Goal: Task Accomplishment & Management: Use online tool/utility

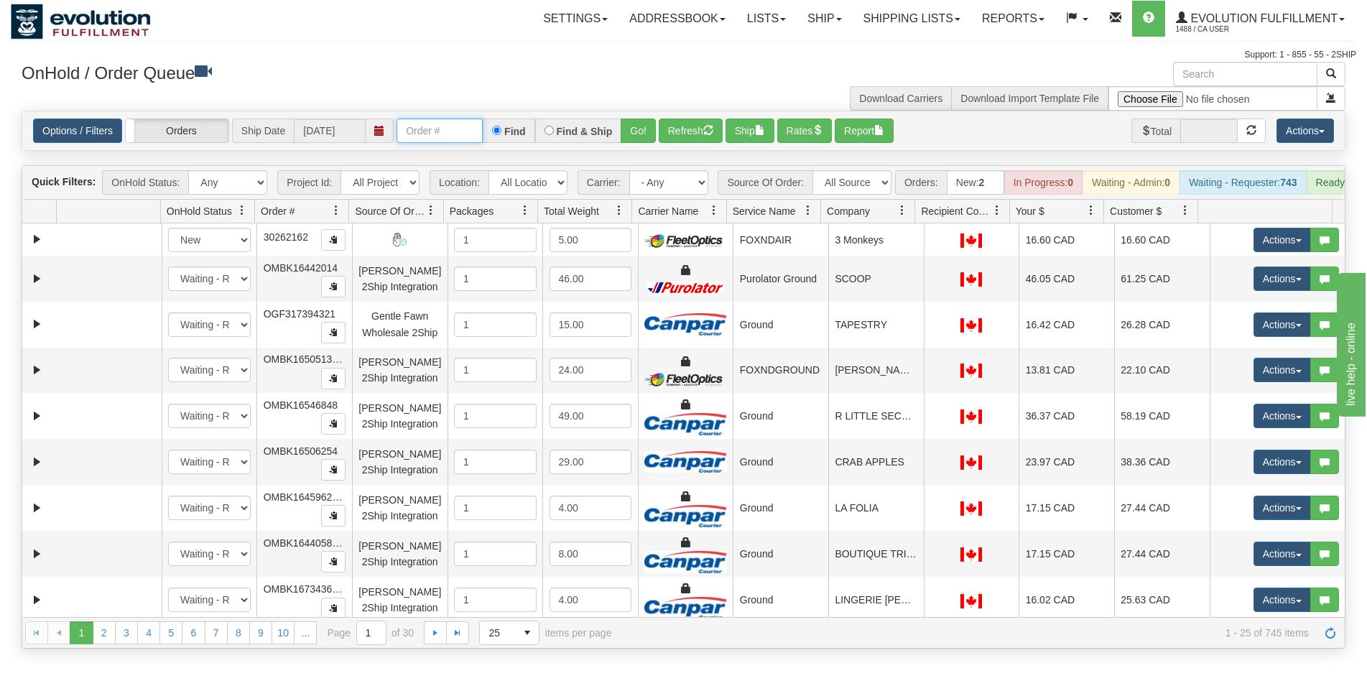
click at [438, 137] on input "text" at bounding box center [440, 131] width 86 height 24
click at [417, 143] on input "text" at bounding box center [440, 131] width 86 height 24
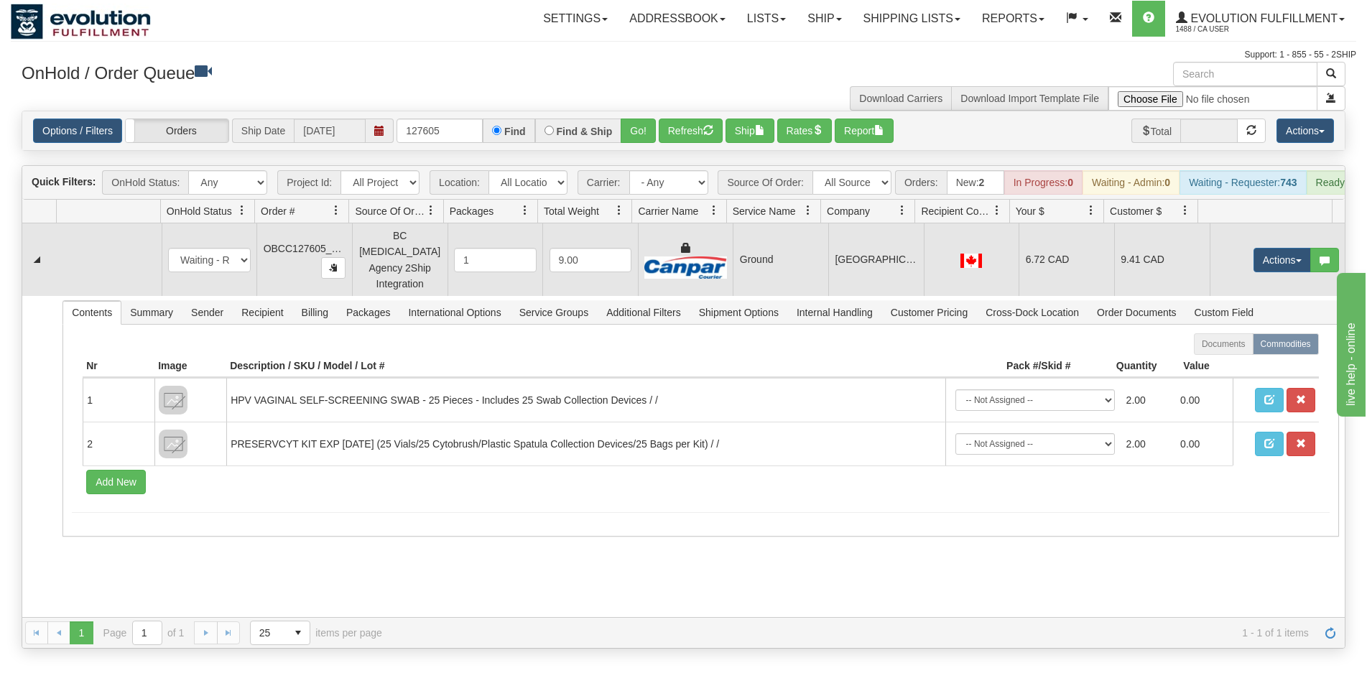
click at [874, 278] on td "[GEOGRAPHIC_DATA]" at bounding box center [876, 259] width 96 height 73
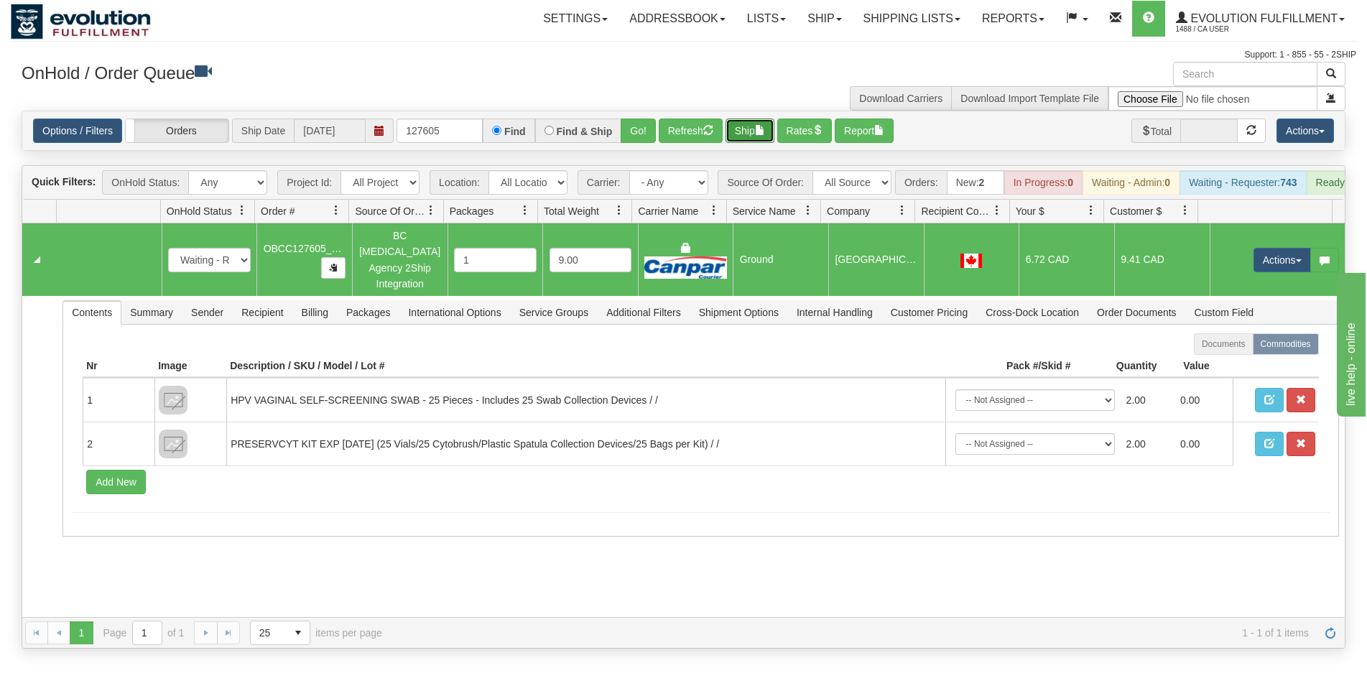
click at [757, 137] on button "Ship" at bounding box center [750, 131] width 49 height 24
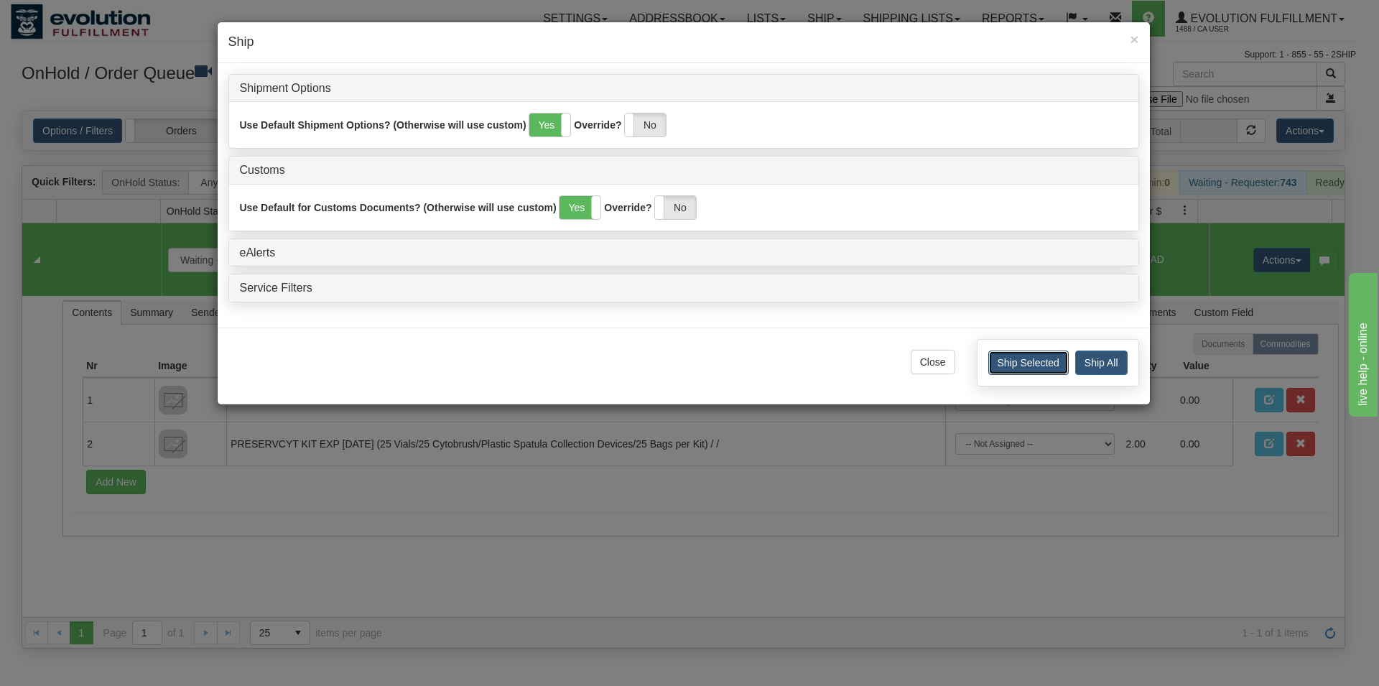
click at [1022, 371] on button "Ship Selected" at bounding box center [1029, 363] width 80 height 24
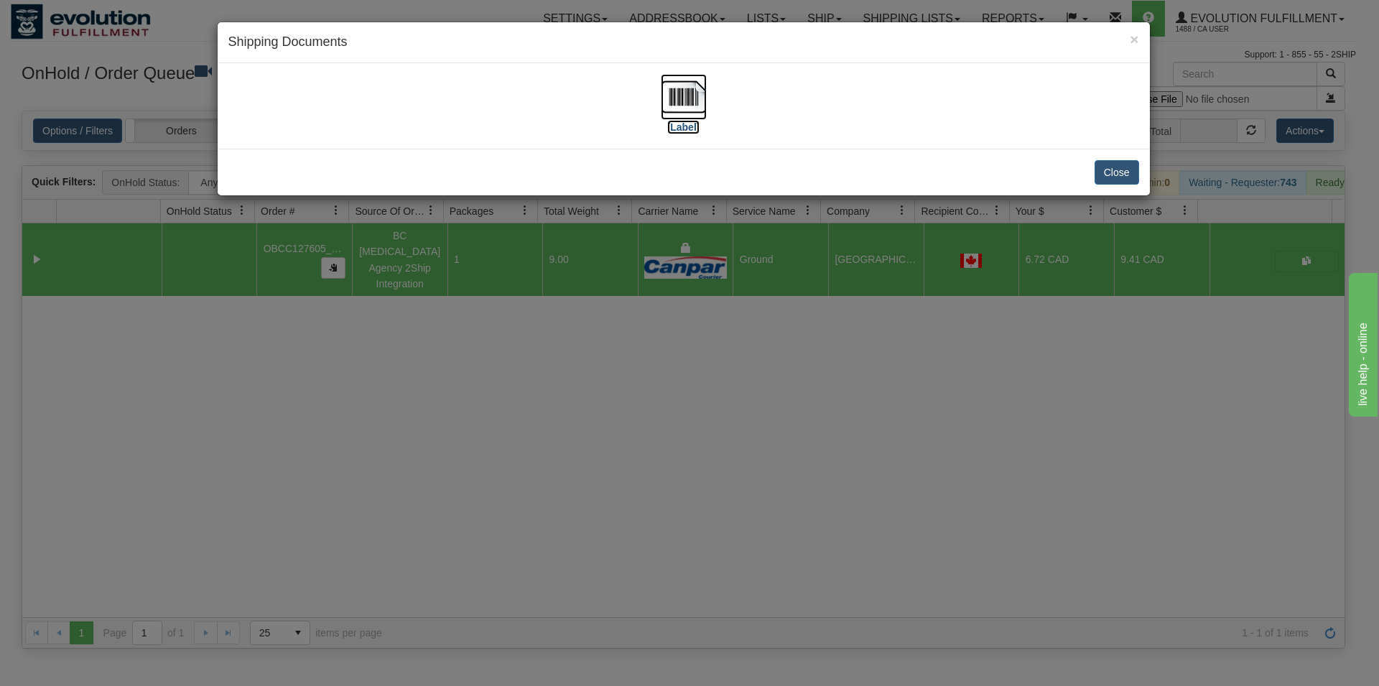
click at [680, 106] on img at bounding box center [684, 97] width 46 height 46
click at [1106, 170] on button "Close" at bounding box center [1117, 172] width 45 height 24
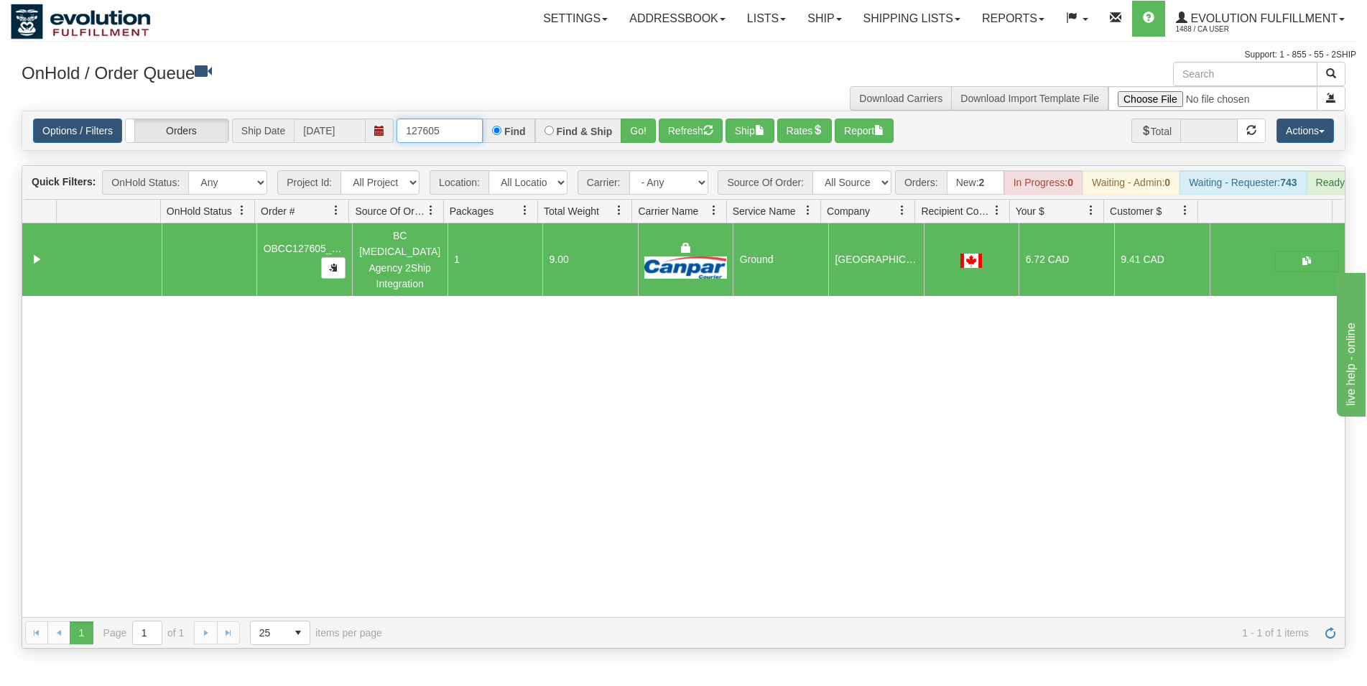
drag, startPoint x: 421, startPoint y: 127, endPoint x: 487, endPoint y: 147, distance: 69.1
click at [483, 143] on input "127605" at bounding box center [440, 131] width 86 height 24
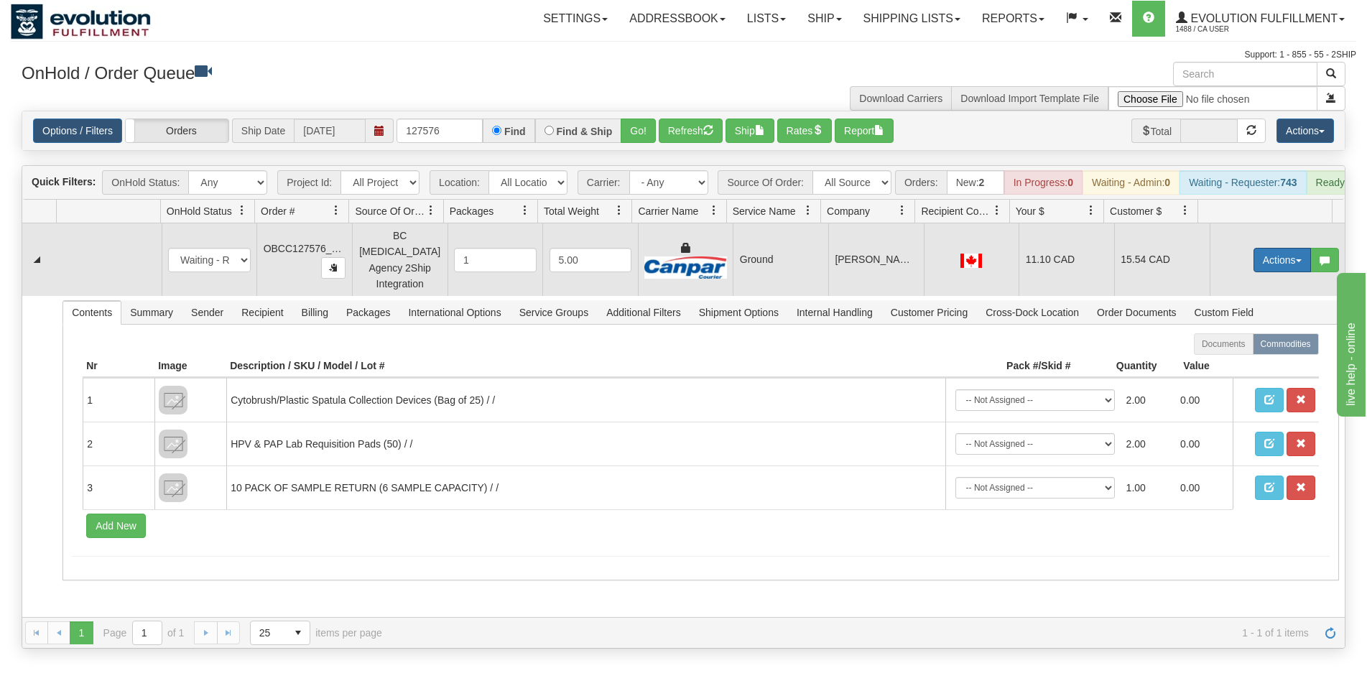
click at [1254, 271] on button "Actions" at bounding box center [1282, 260] width 57 height 24
click at [1254, 324] on span "Rate All Services" at bounding box center [1253, 324] width 86 height 11
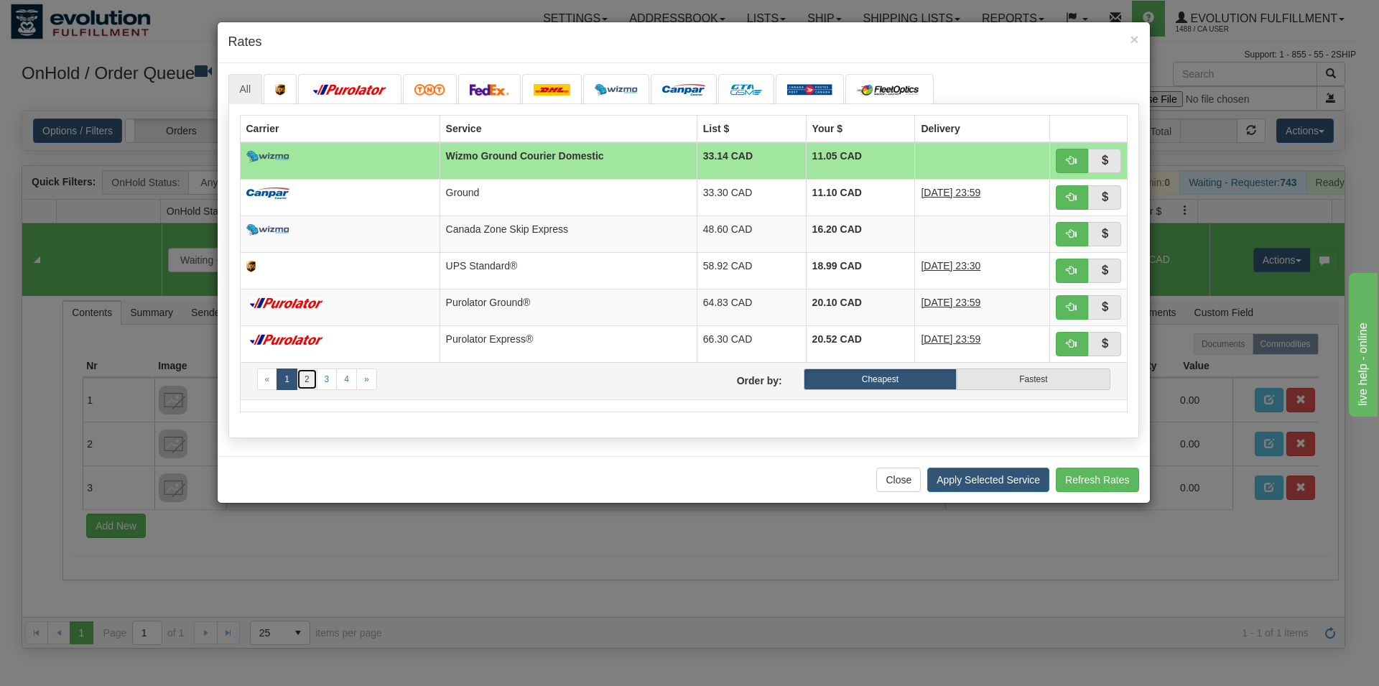
click at [308, 384] on link "2" at bounding box center [307, 380] width 21 height 22
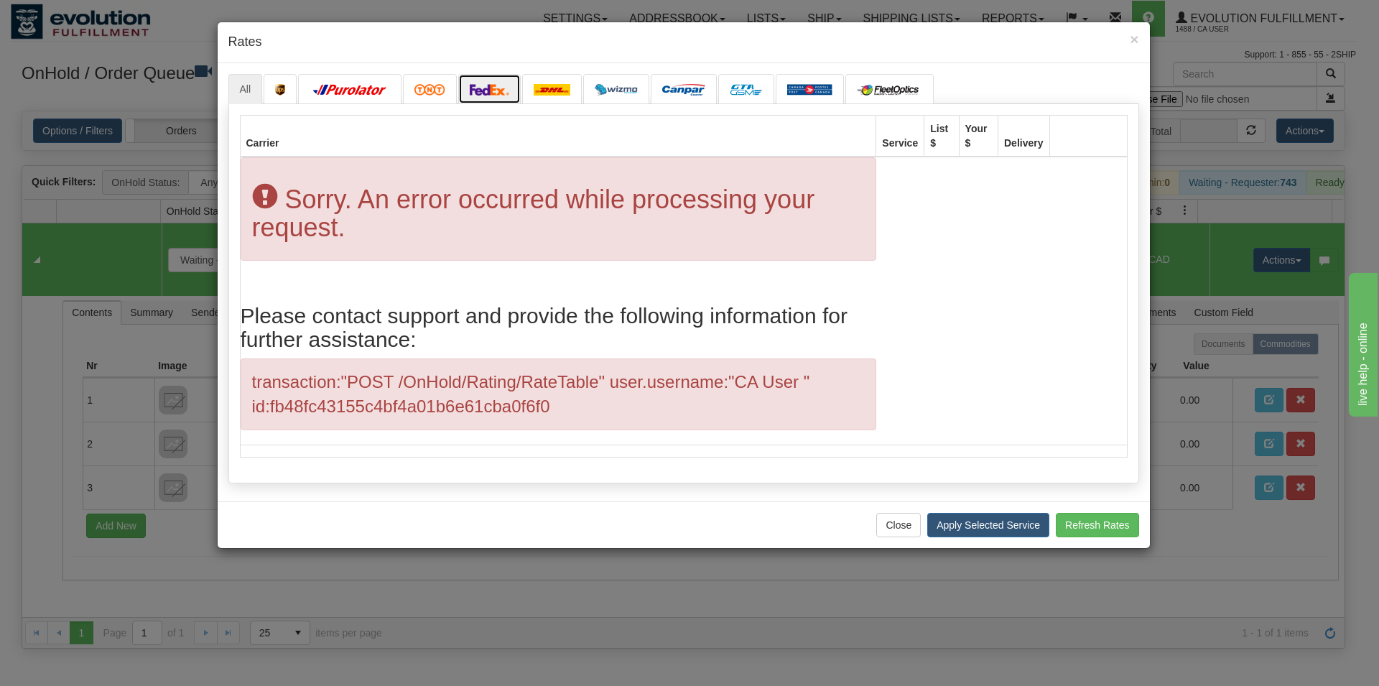
drag, startPoint x: 481, startPoint y: 98, endPoint x: 476, endPoint y: 104, distance: 8.2
click at [479, 103] on link at bounding box center [489, 89] width 63 height 30
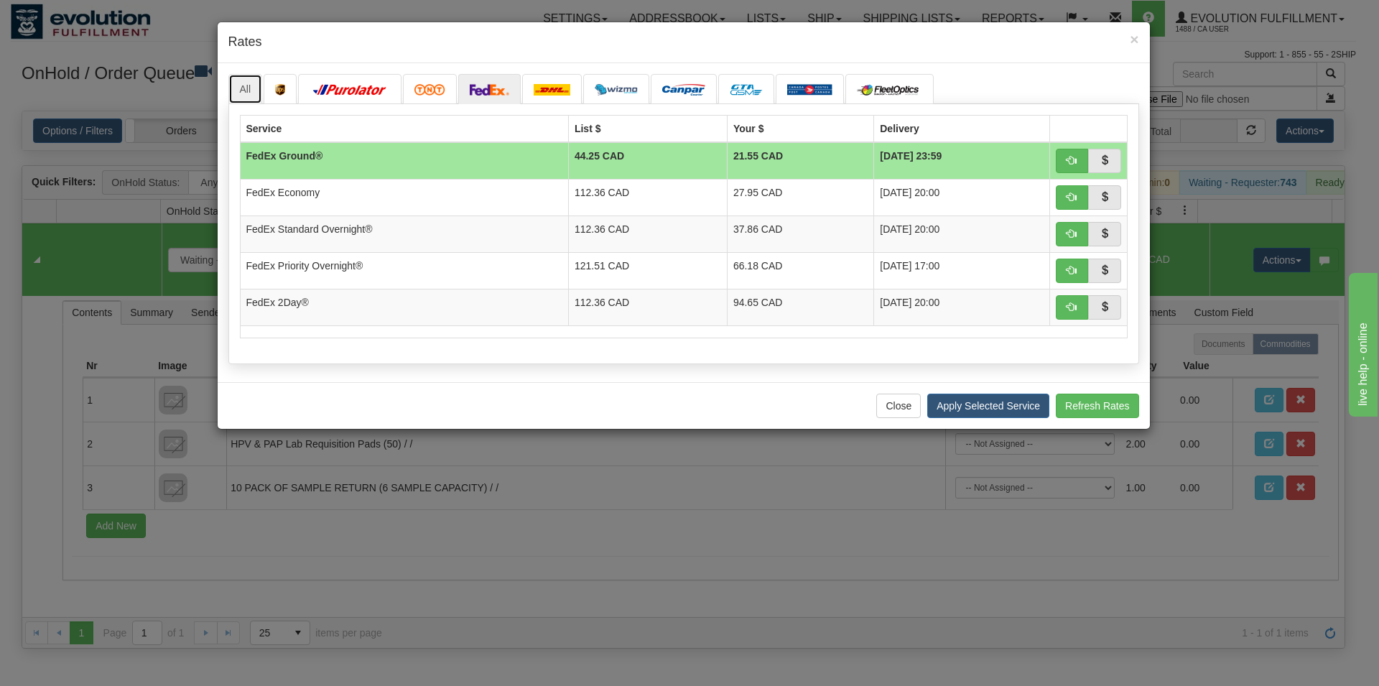
click at [241, 88] on link "All" at bounding box center [245, 89] width 34 height 30
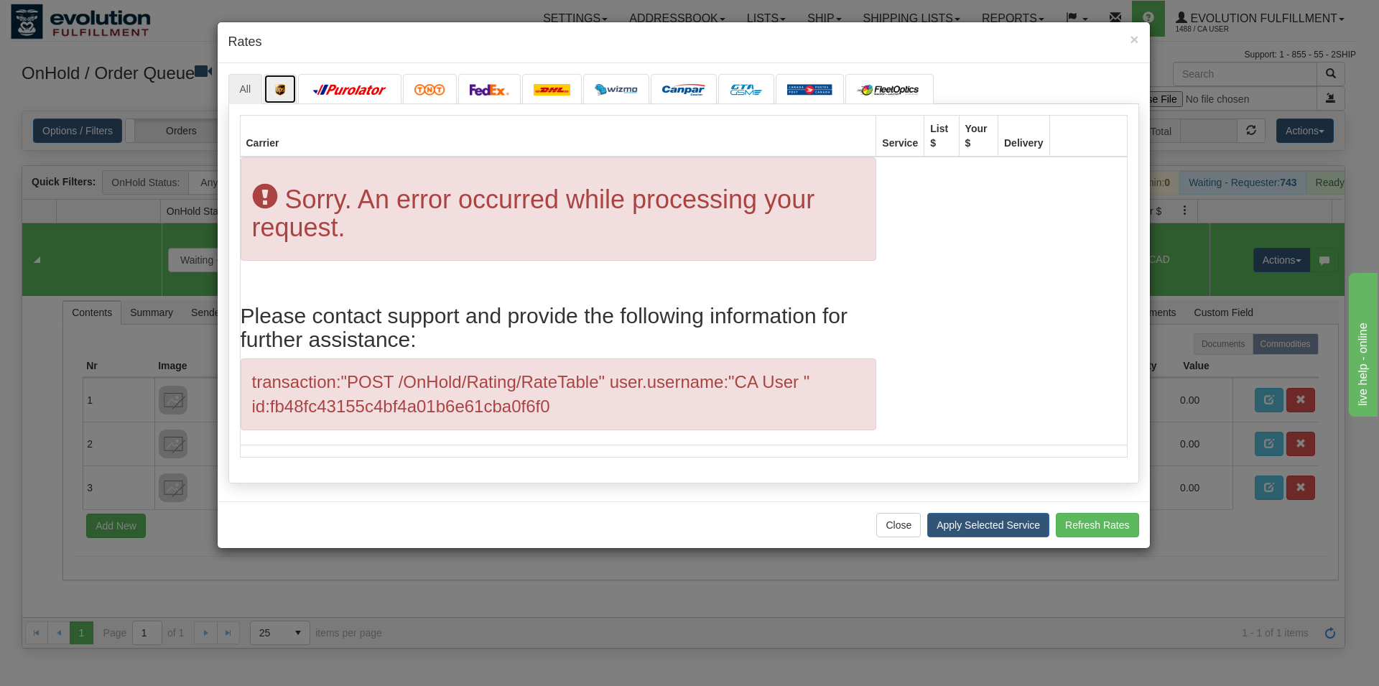
click at [289, 88] on link at bounding box center [280, 89] width 33 height 30
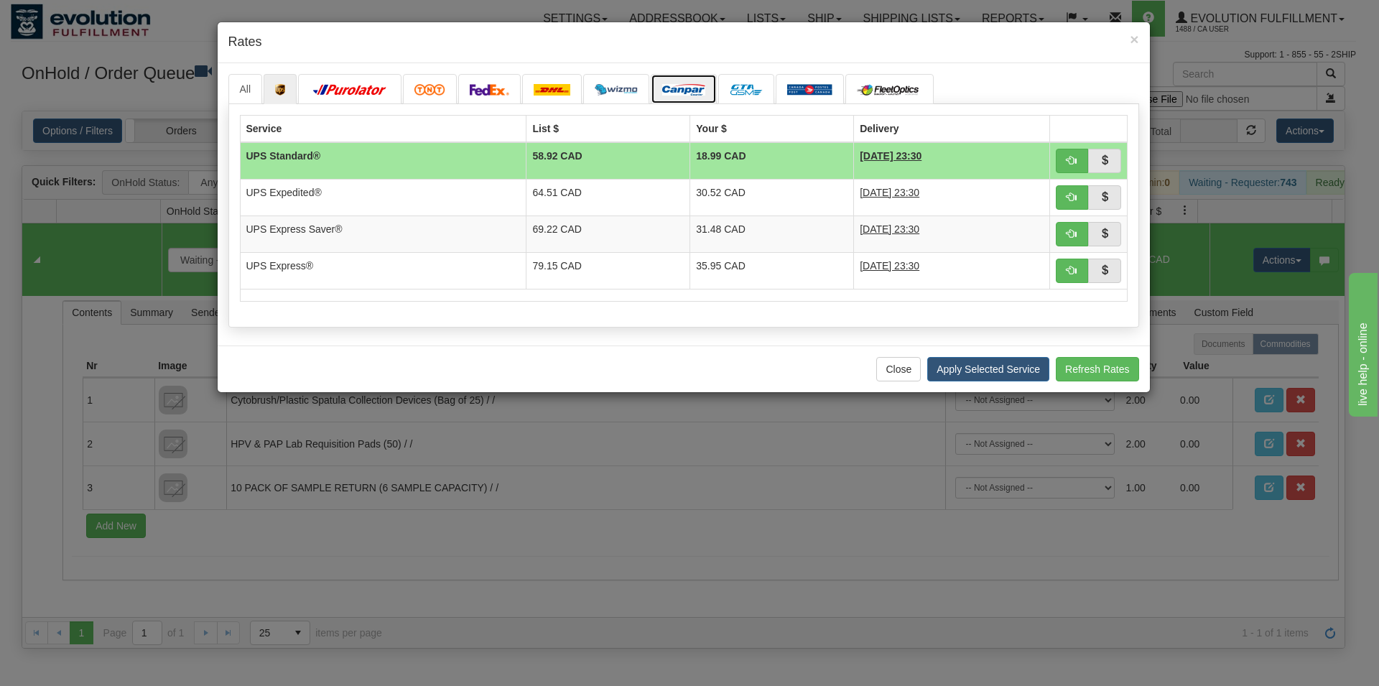
click at [705, 89] on img at bounding box center [683, 89] width 43 height 11
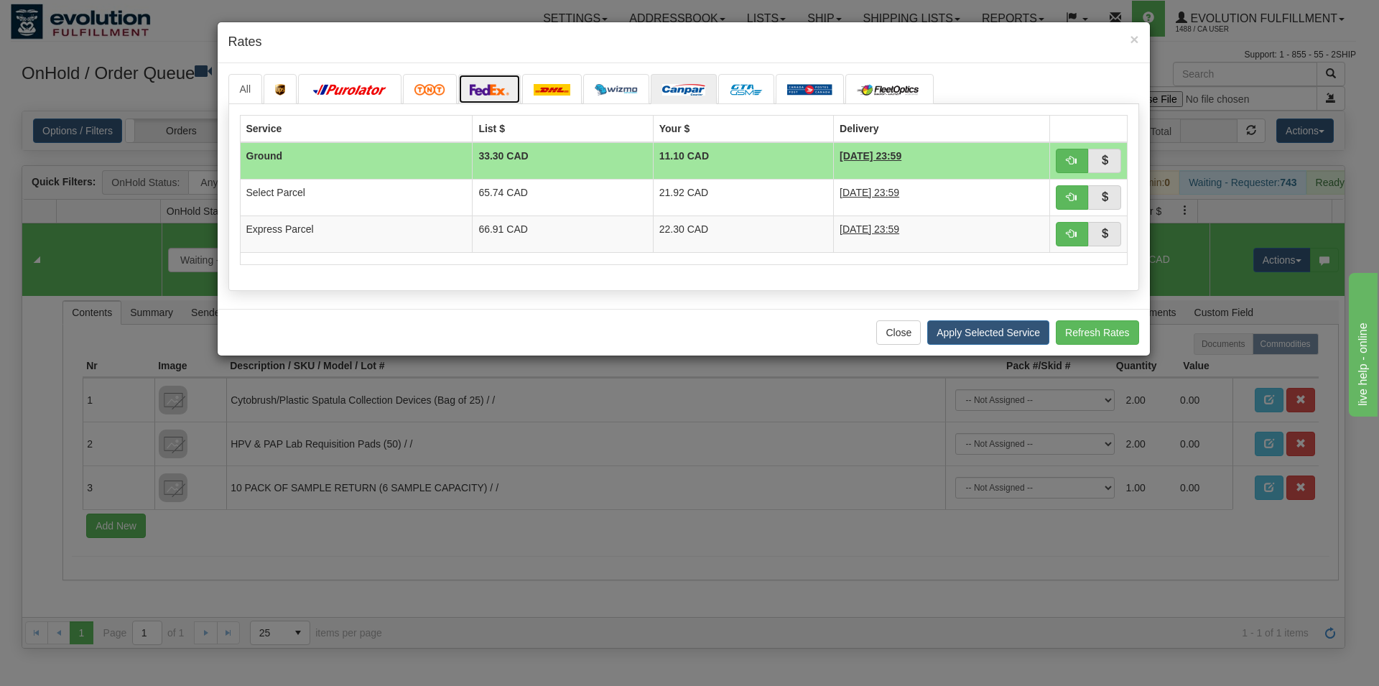
click at [504, 89] on img at bounding box center [490, 89] width 40 height 11
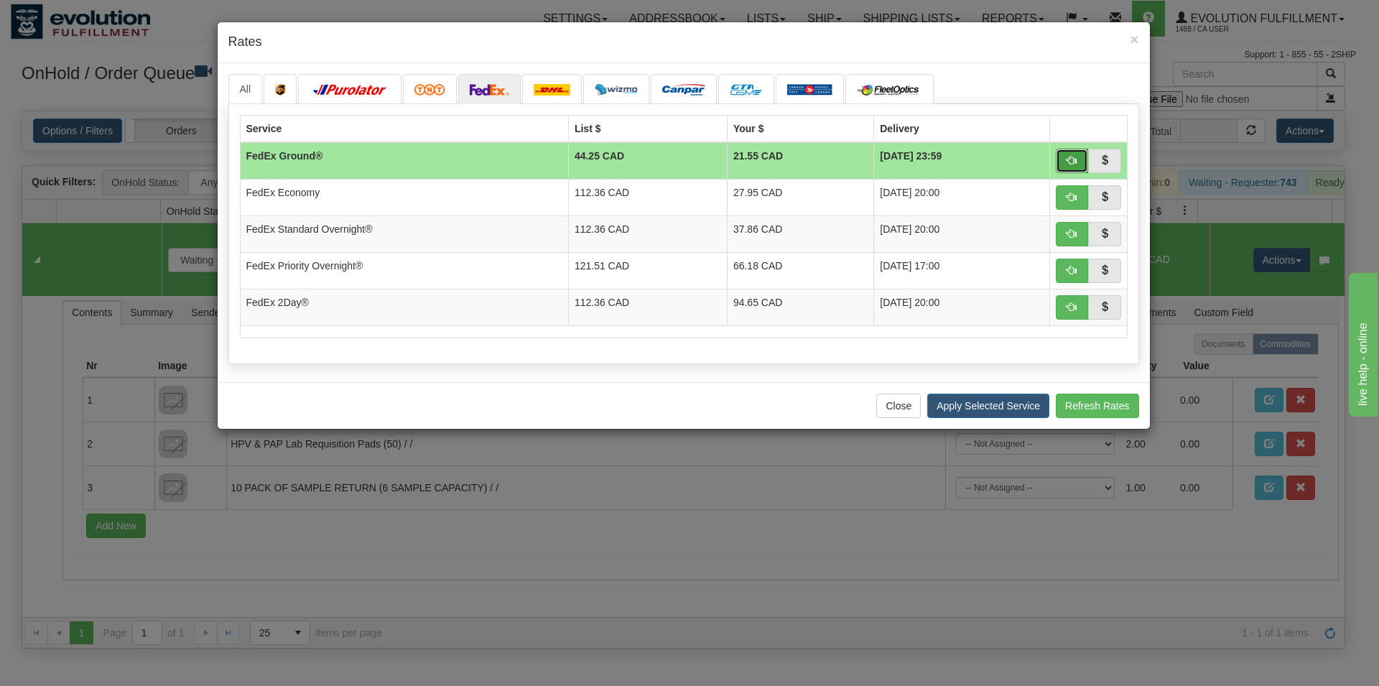
click at [1063, 154] on button "button" at bounding box center [1072, 161] width 33 height 24
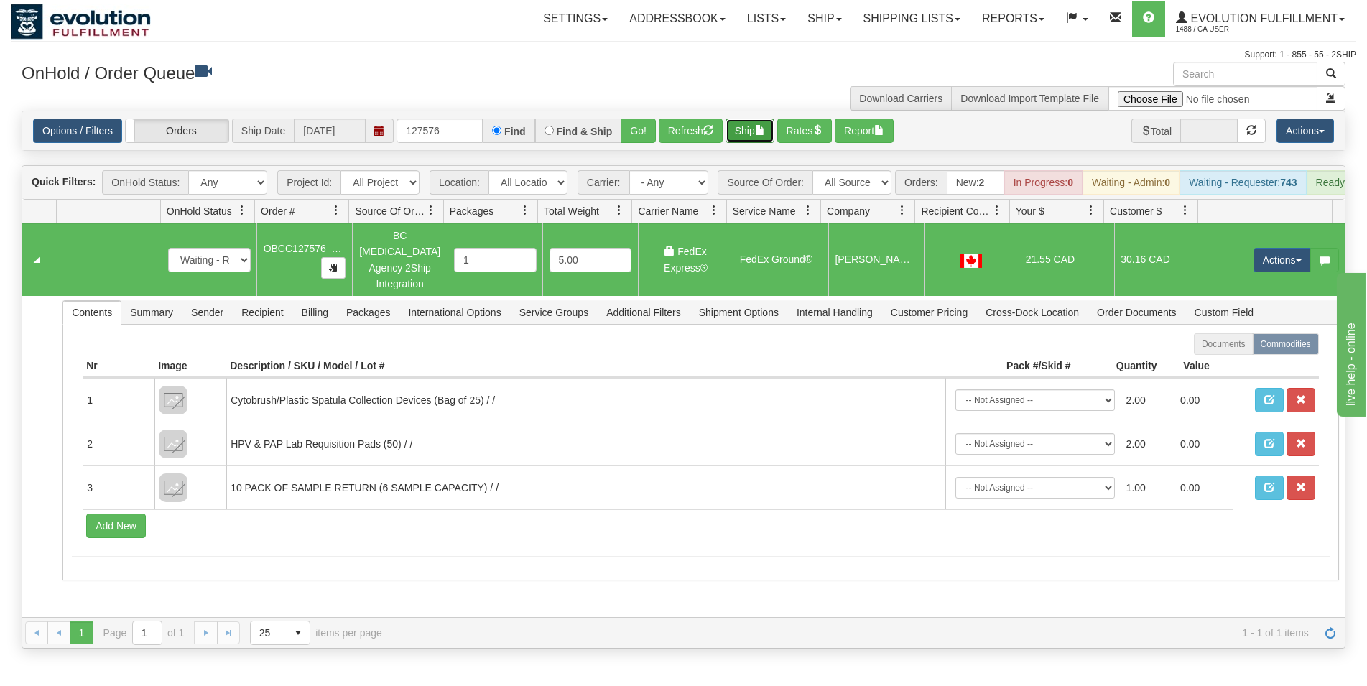
click at [754, 126] on button "Ship" at bounding box center [750, 131] width 49 height 24
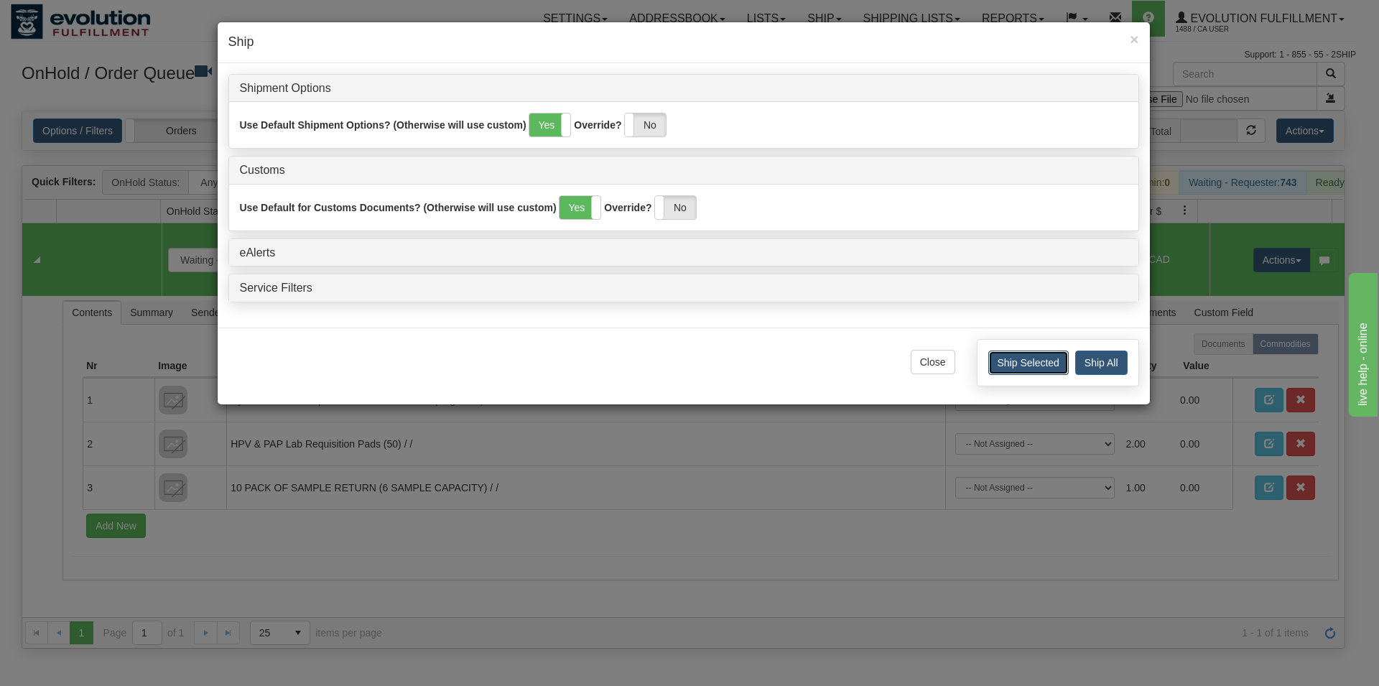
click at [1006, 361] on button "Ship Selected" at bounding box center [1029, 363] width 80 height 24
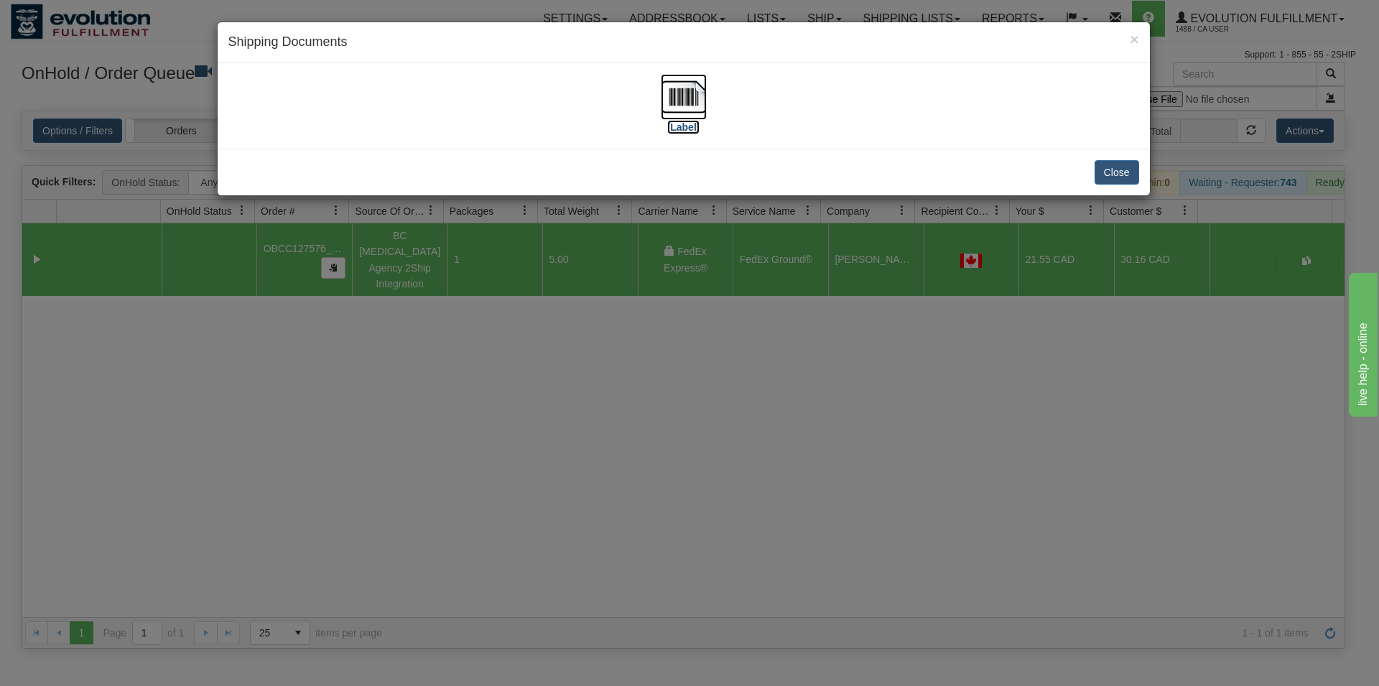
click at [673, 92] on img at bounding box center [684, 97] width 46 height 46
click at [1117, 182] on button "Close" at bounding box center [1117, 172] width 45 height 24
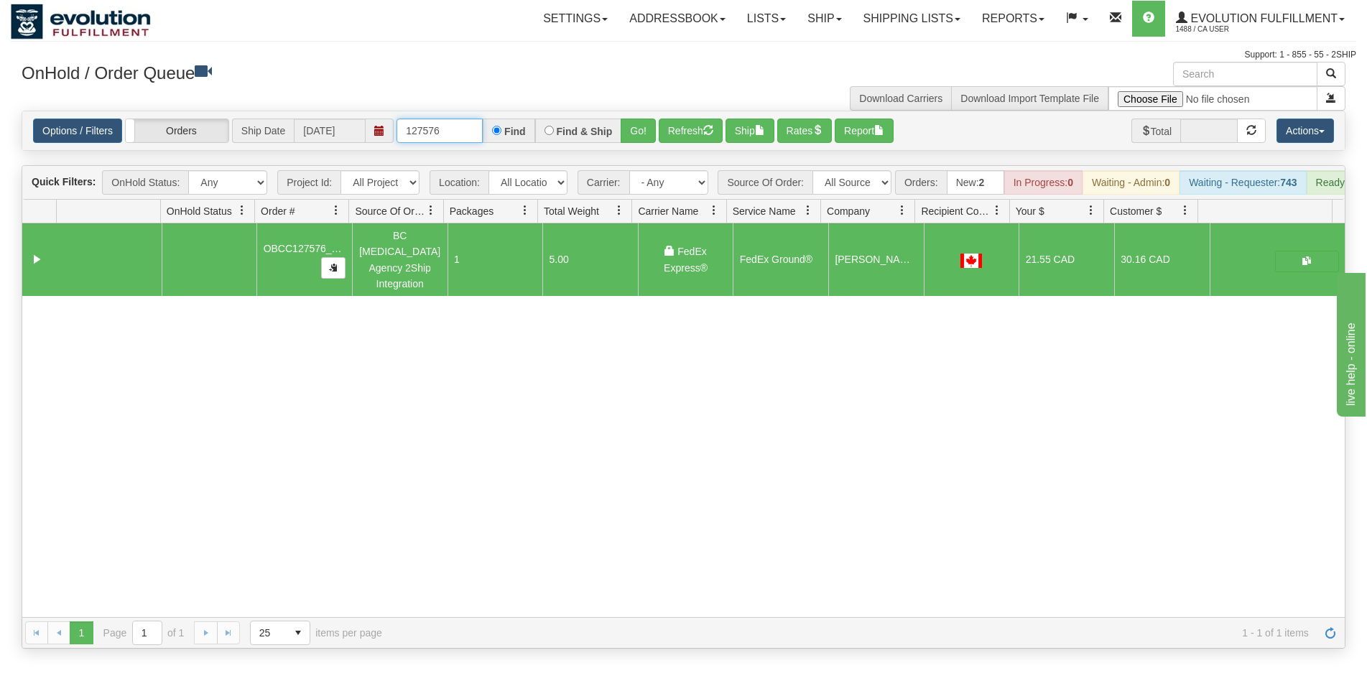
drag, startPoint x: 428, startPoint y: 132, endPoint x: 463, endPoint y: 132, distance: 34.5
click at [463, 132] on input "127576" at bounding box center [440, 131] width 86 height 24
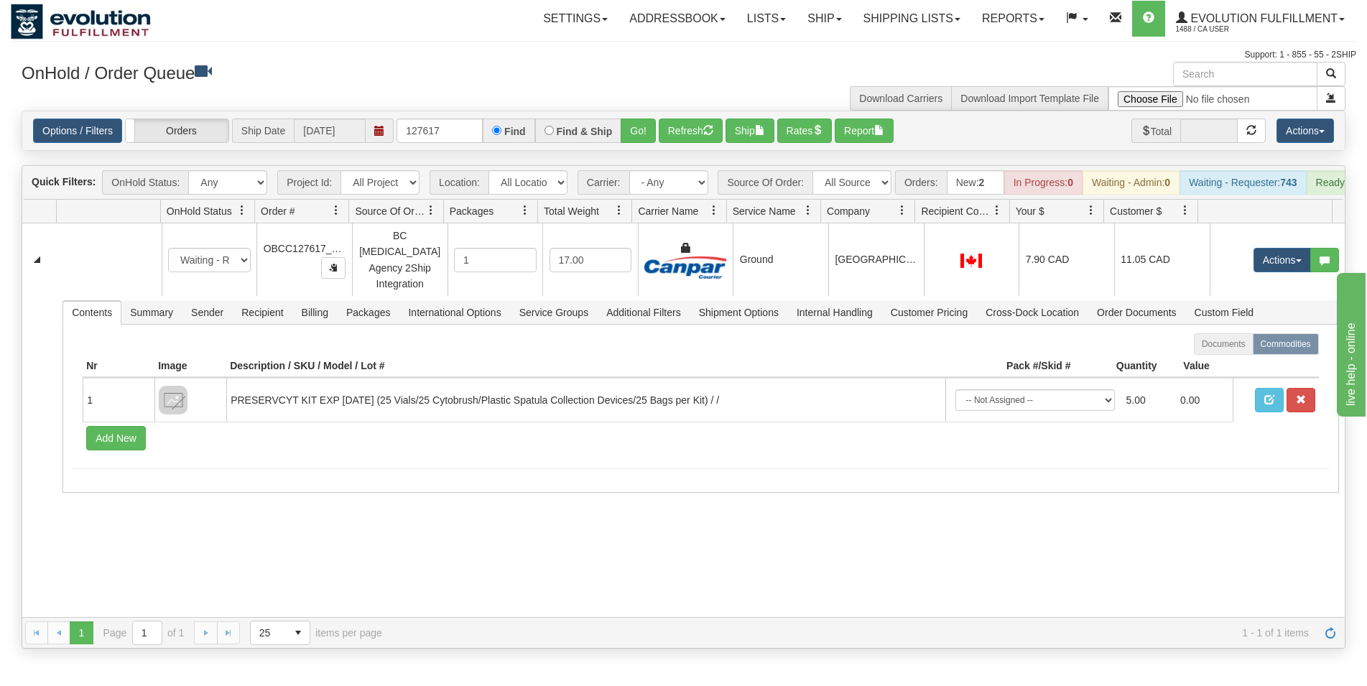
drag, startPoint x: 896, startPoint y: 279, endPoint x: 790, endPoint y: 209, distance: 127.5
click at [895, 279] on td "[GEOGRAPHIC_DATA][PERSON_NAME]" at bounding box center [876, 259] width 96 height 73
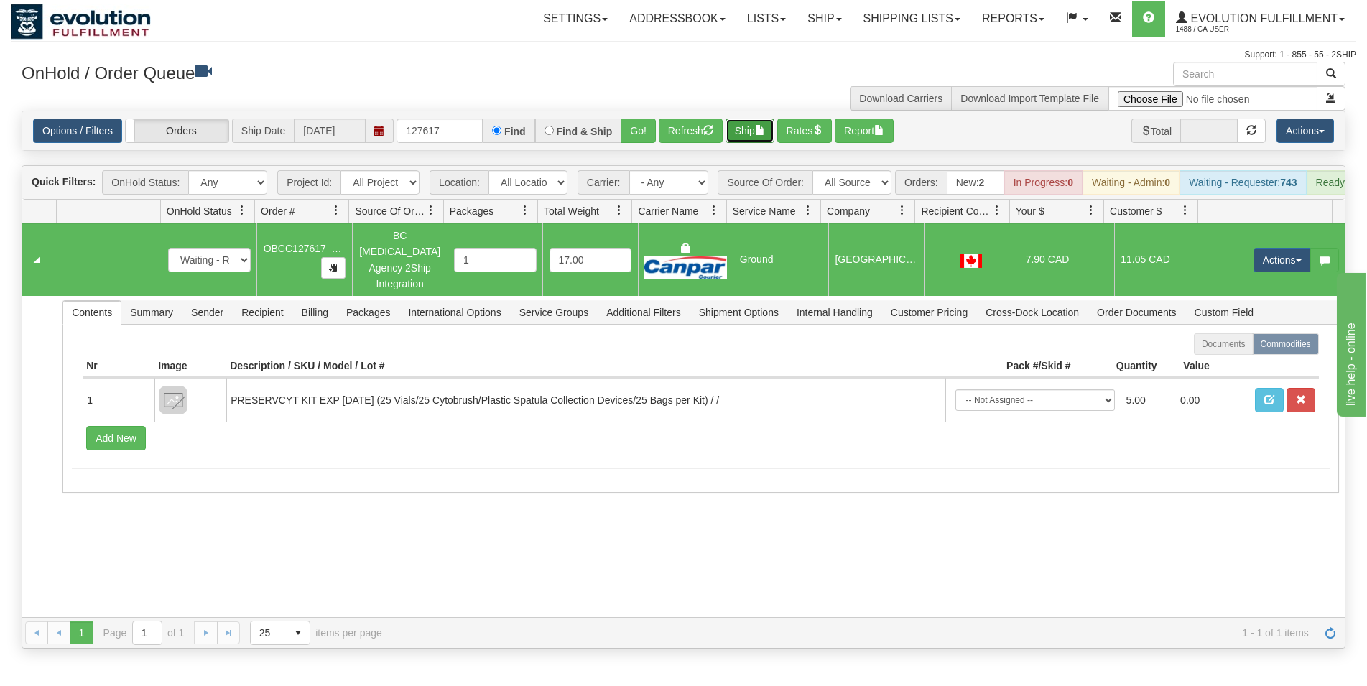
click at [746, 132] on button "Ship" at bounding box center [750, 131] width 49 height 24
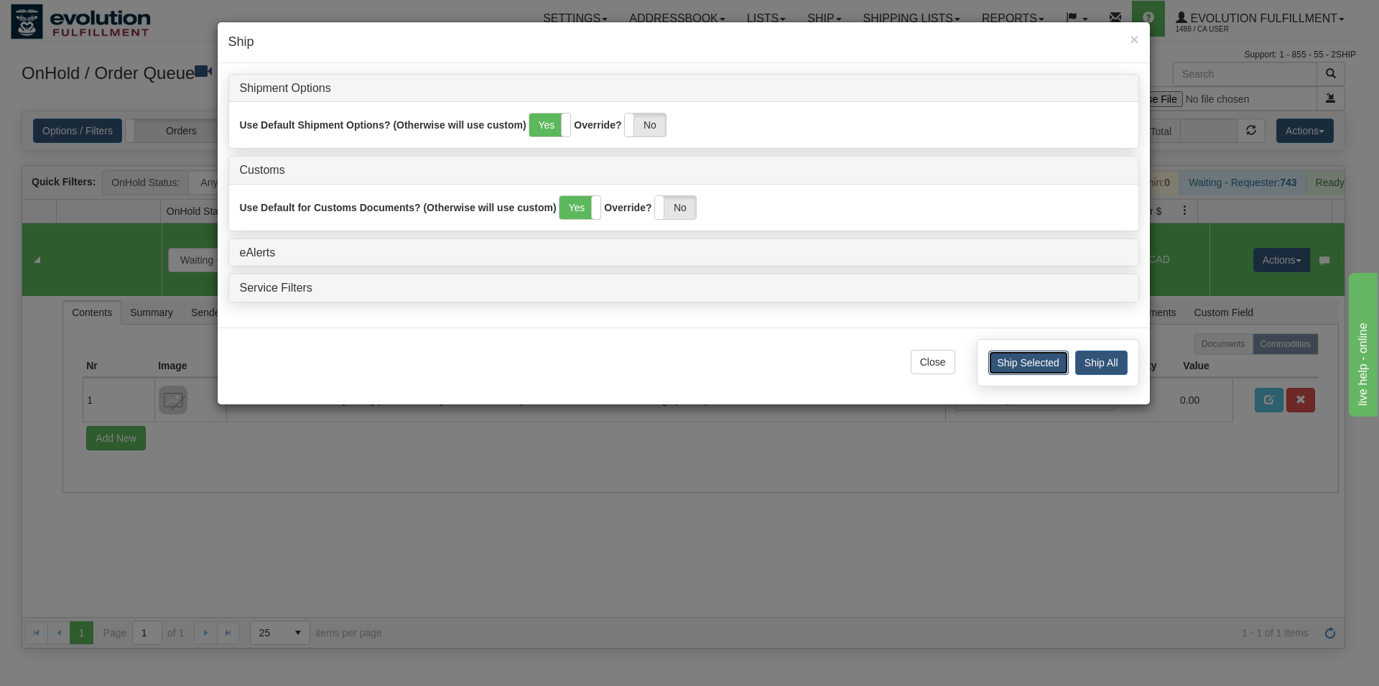
click at [998, 368] on button "Ship Selected" at bounding box center [1029, 363] width 80 height 24
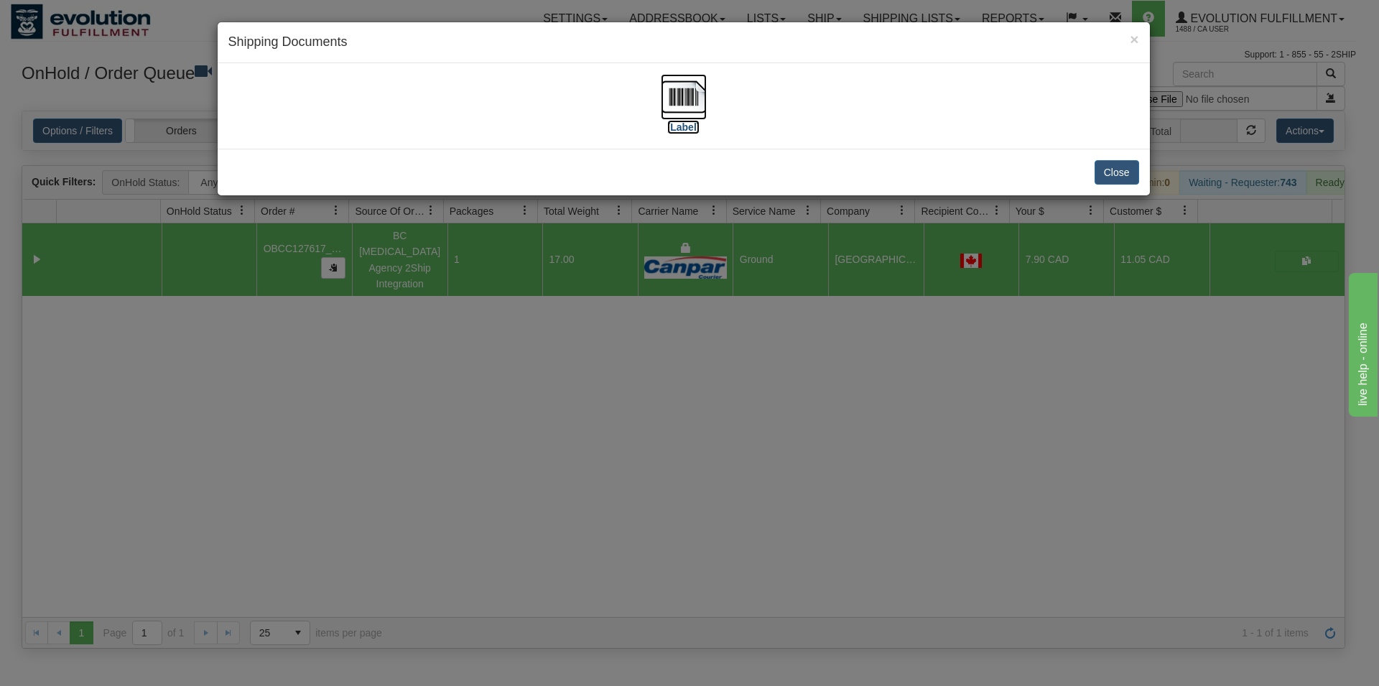
click at [685, 85] on img at bounding box center [684, 97] width 46 height 46
click at [1104, 176] on button "Close" at bounding box center [1117, 172] width 45 height 24
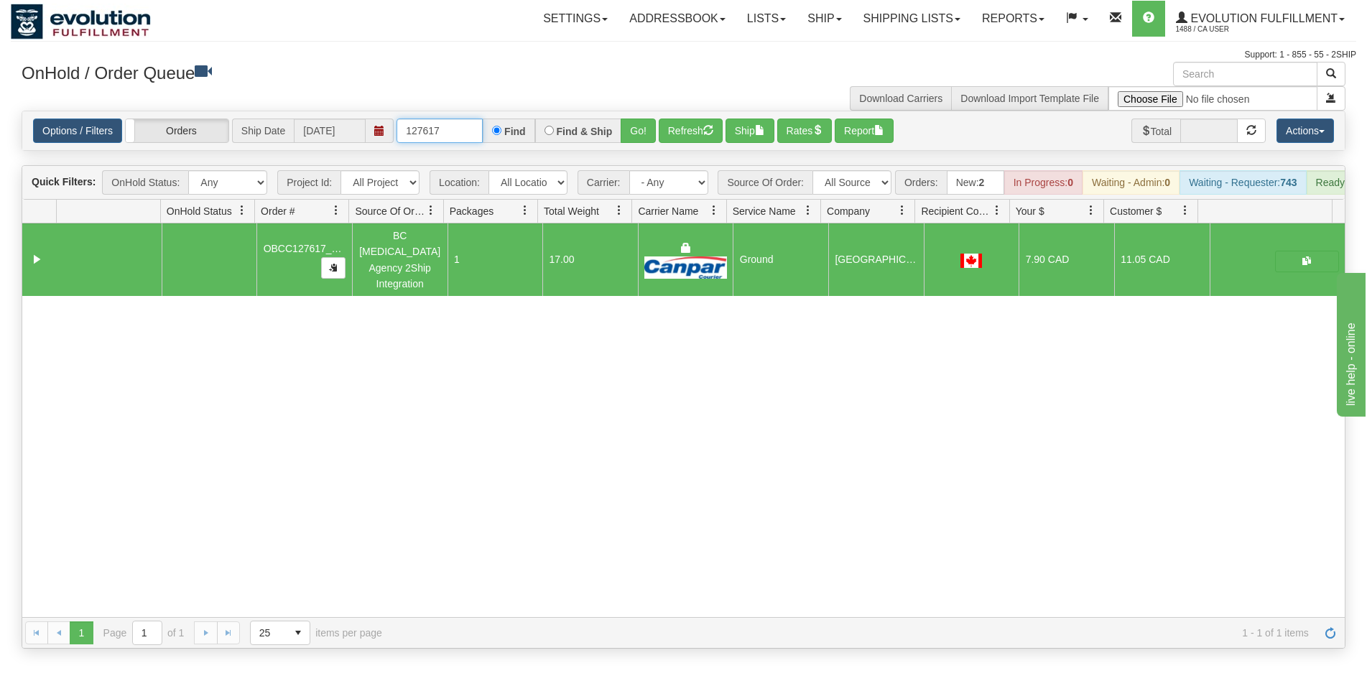
drag, startPoint x: 433, startPoint y: 129, endPoint x: 450, endPoint y: 135, distance: 19.1
click at [456, 134] on input "127617" at bounding box center [440, 131] width 86 height 24
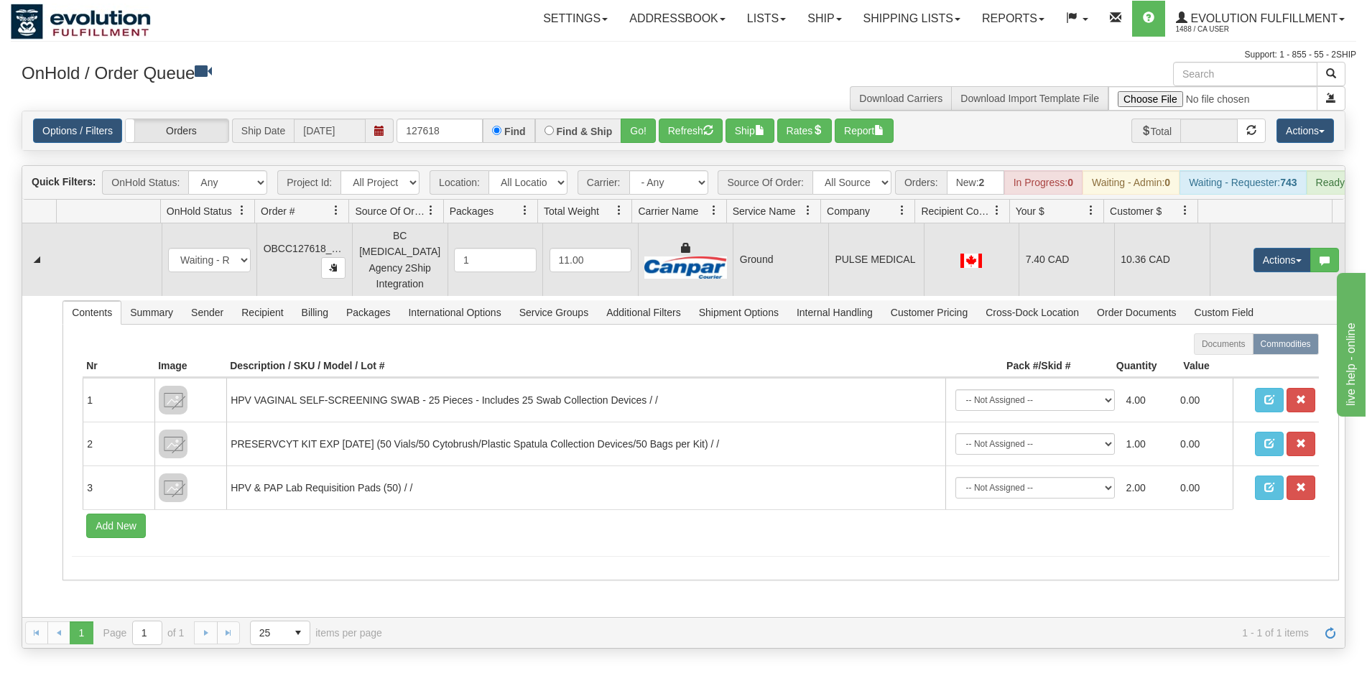
click at [847, 275] on td "PULSE MEDICAL" at bounding box center [876, 259] width 96 height 73
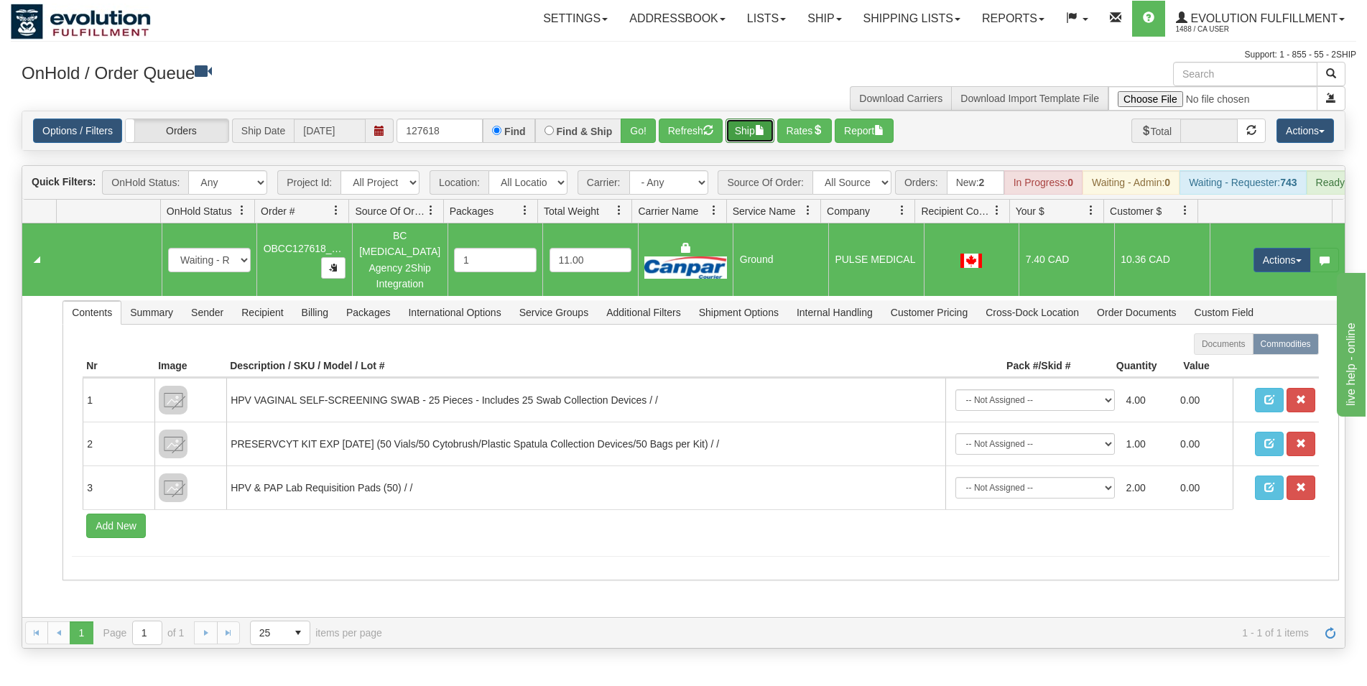
click at [752, 135] on button "Ship" at bounding box center [750, 131] width 49 height 24
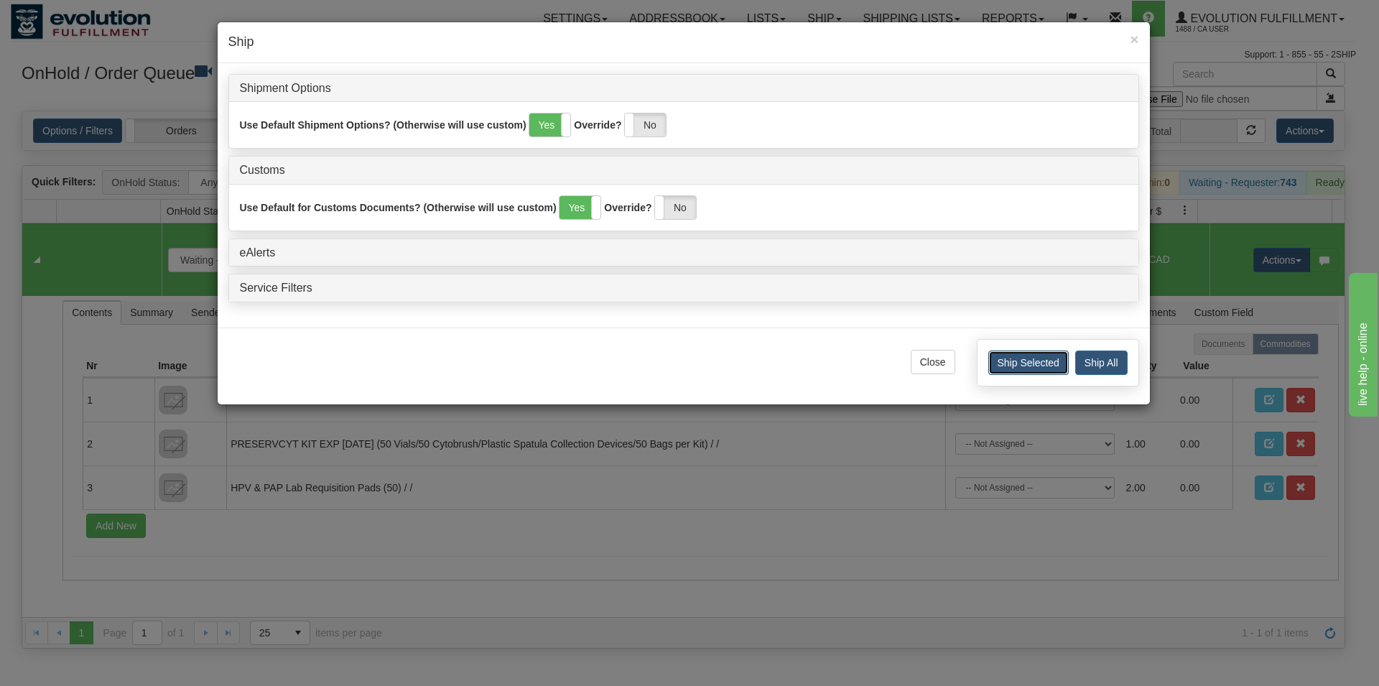
click at [1039, 368] on button "Ship Selected" at bounding box center [1029, 363] width 80 height 24
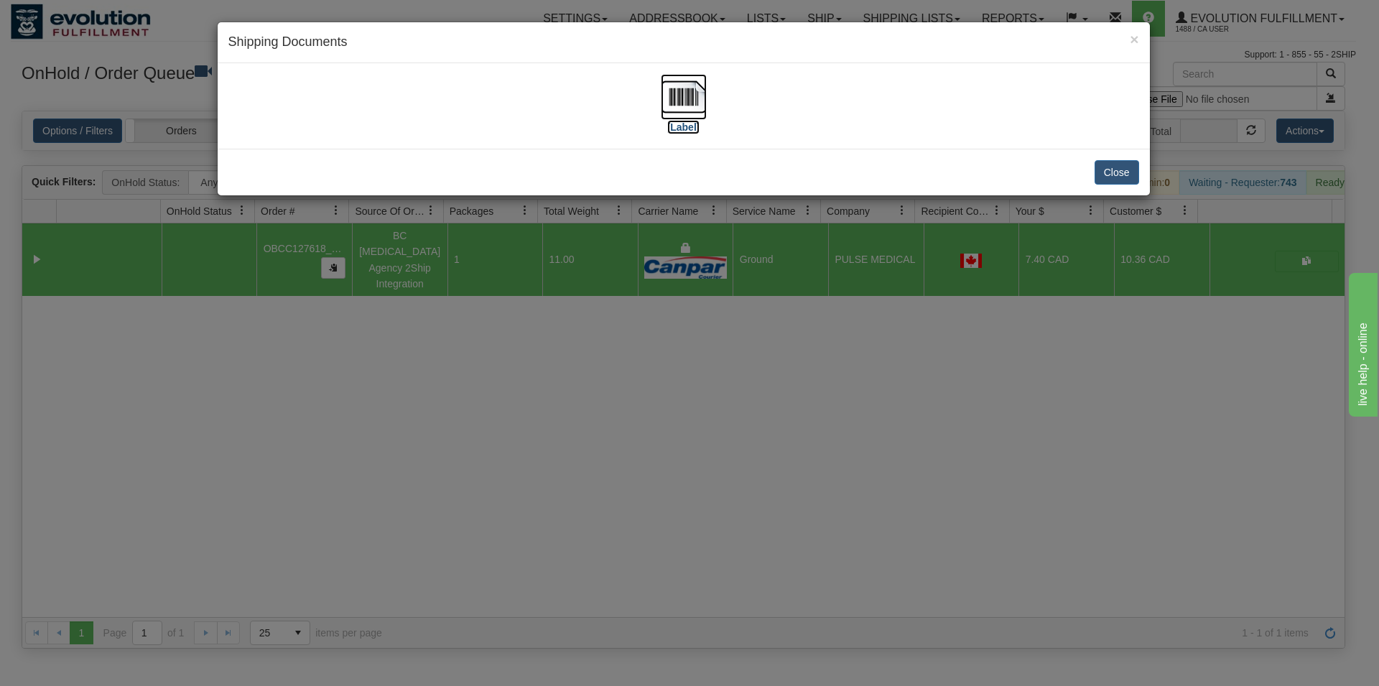
click at [691, 99] on img at bounding box center [684, 97] width 46 height 46
click at [1113, 177] on button "Close" at bounding box center [1117, 172] width 45 height 24
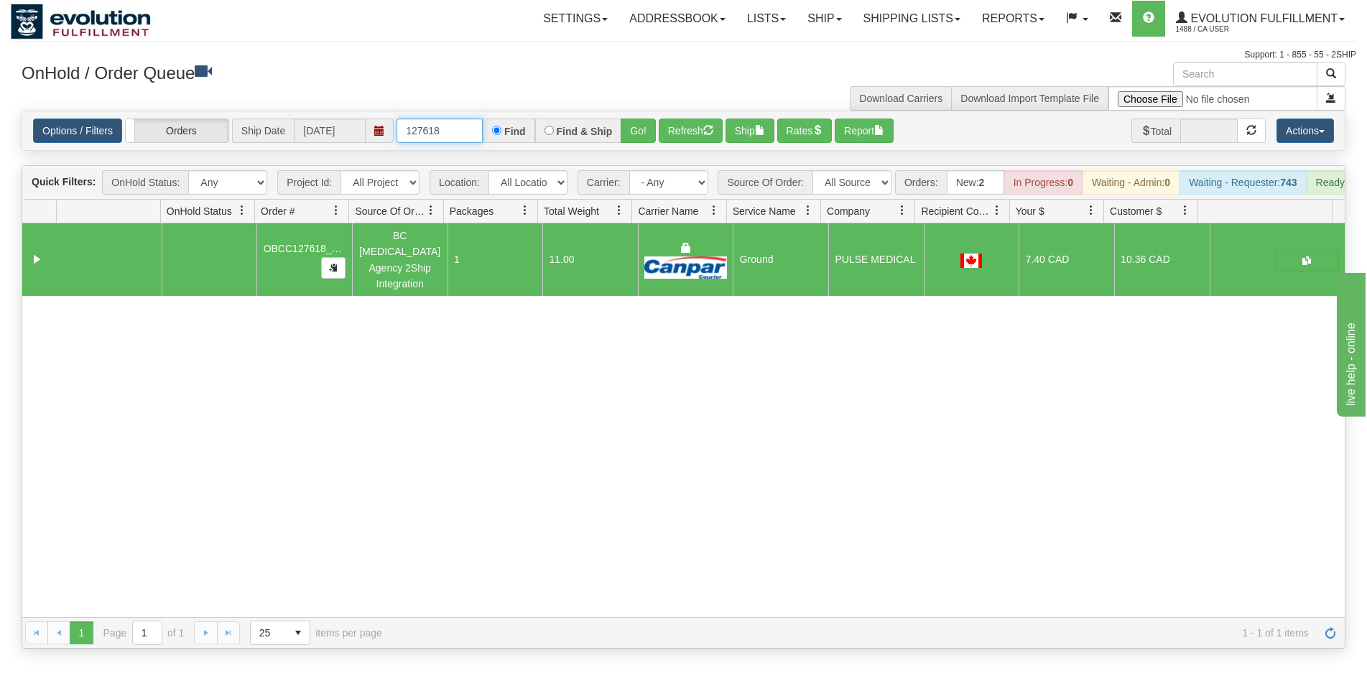
drag, startPoint x: 432, startPoint y: 131, endPoint x: 439, endPoint y: 128, distance: 7.7
click at [439, 128] on input "127618" at bounding box center [440, 131] width 86 height 24
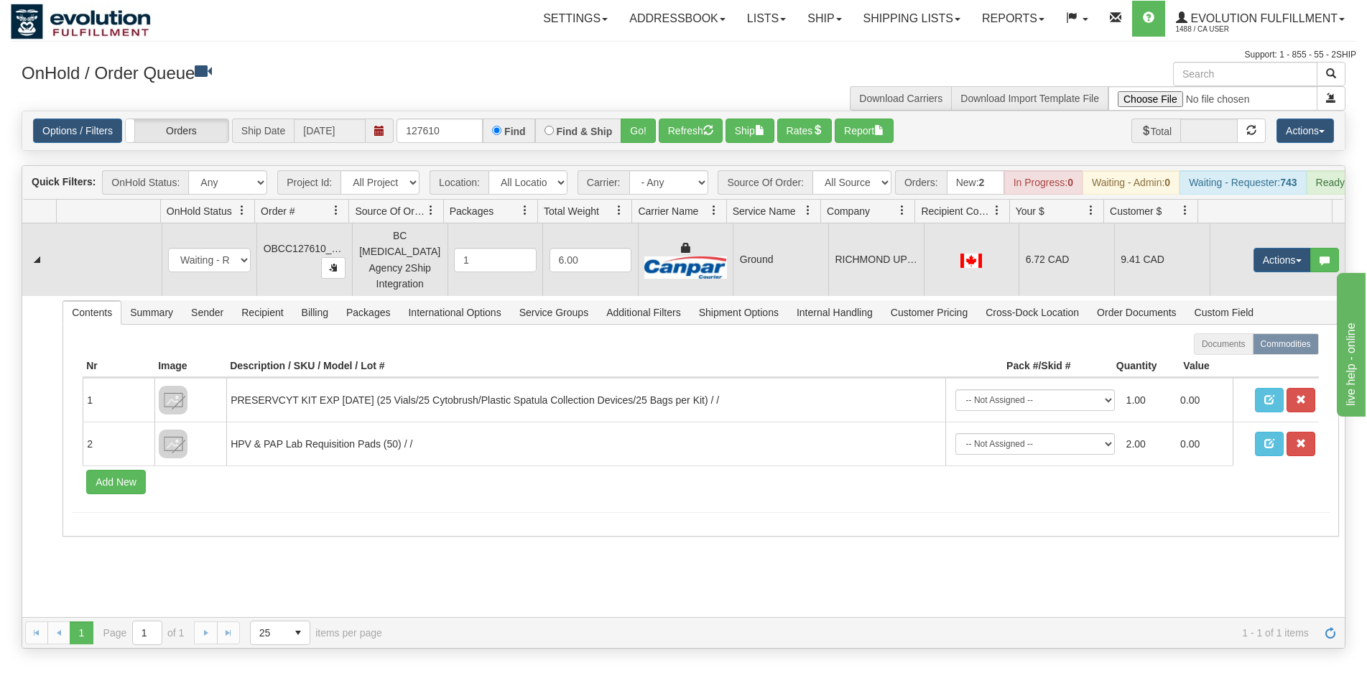
click at [869, 258] on td "RICHMOND UPCC" at bounding box center [876, 259] width 96 height 73
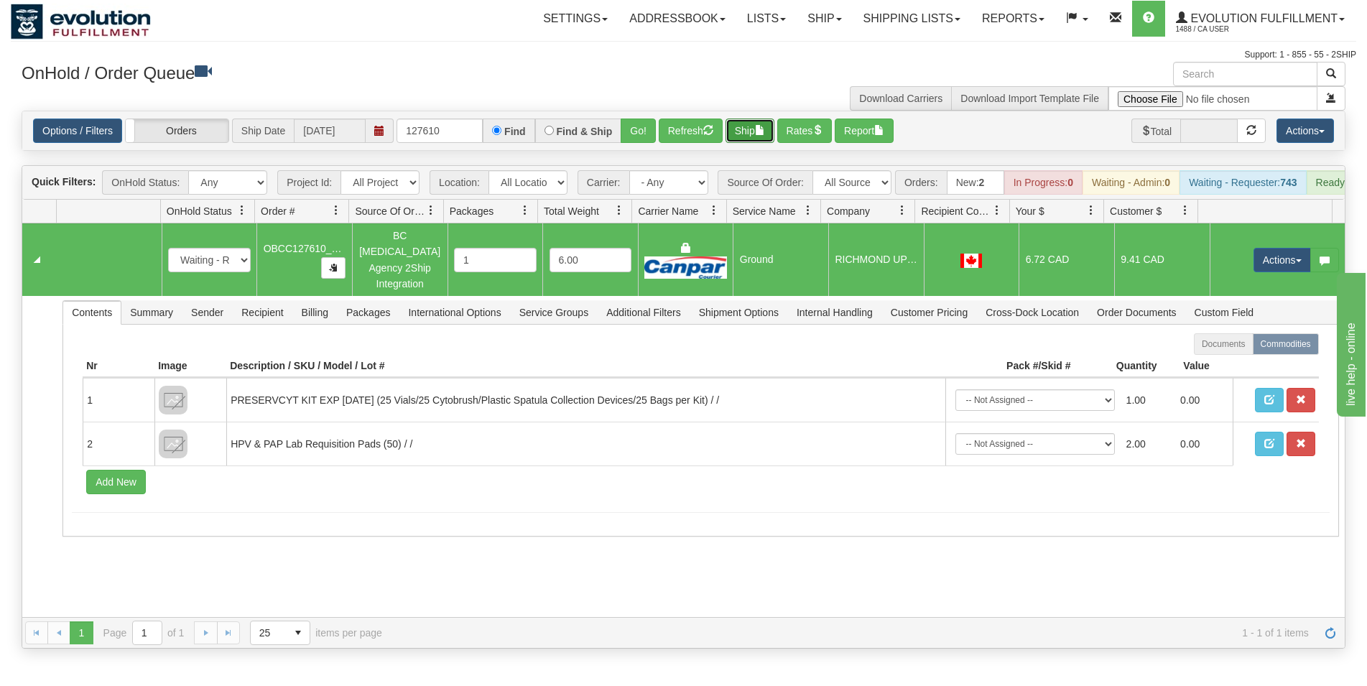
click at [752, 143] on button "Ship" at bounding box center [750, 131] width 49 height 24
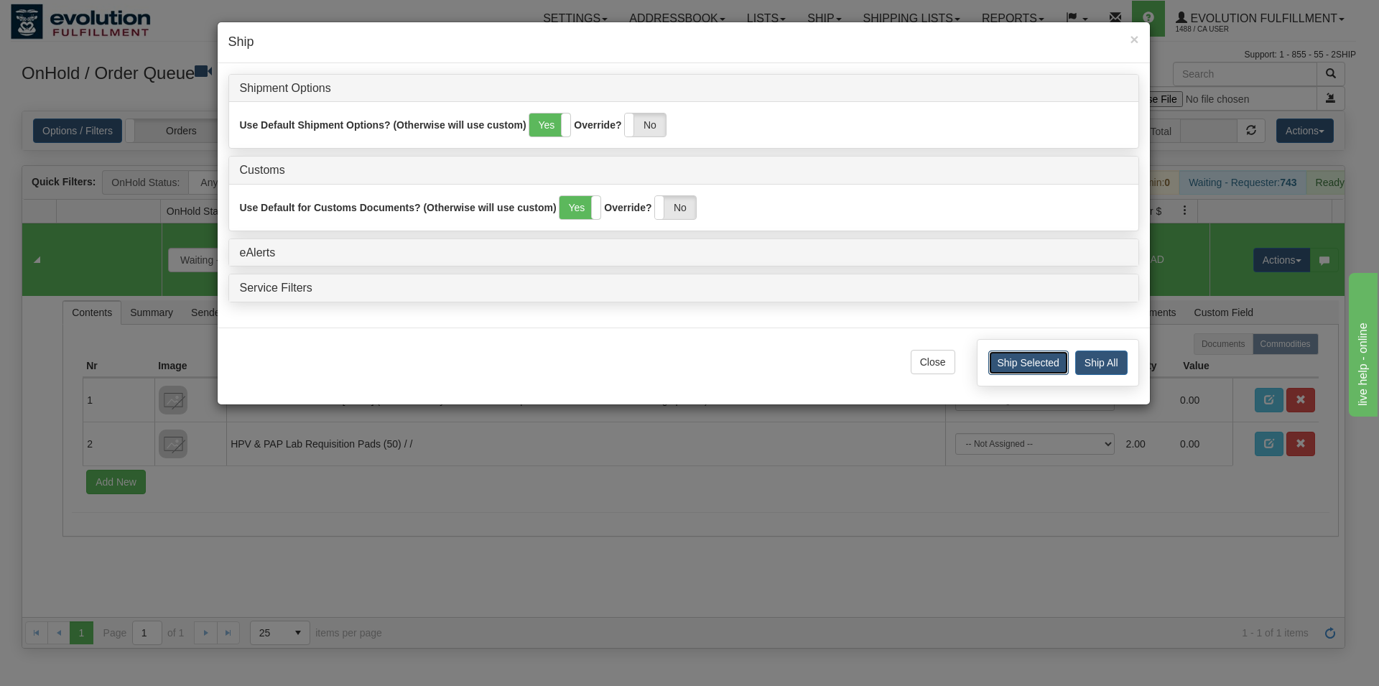
click at [1048, 363] on button "Ship Selected" at bounding box center [1029, 363] width 80 height 24
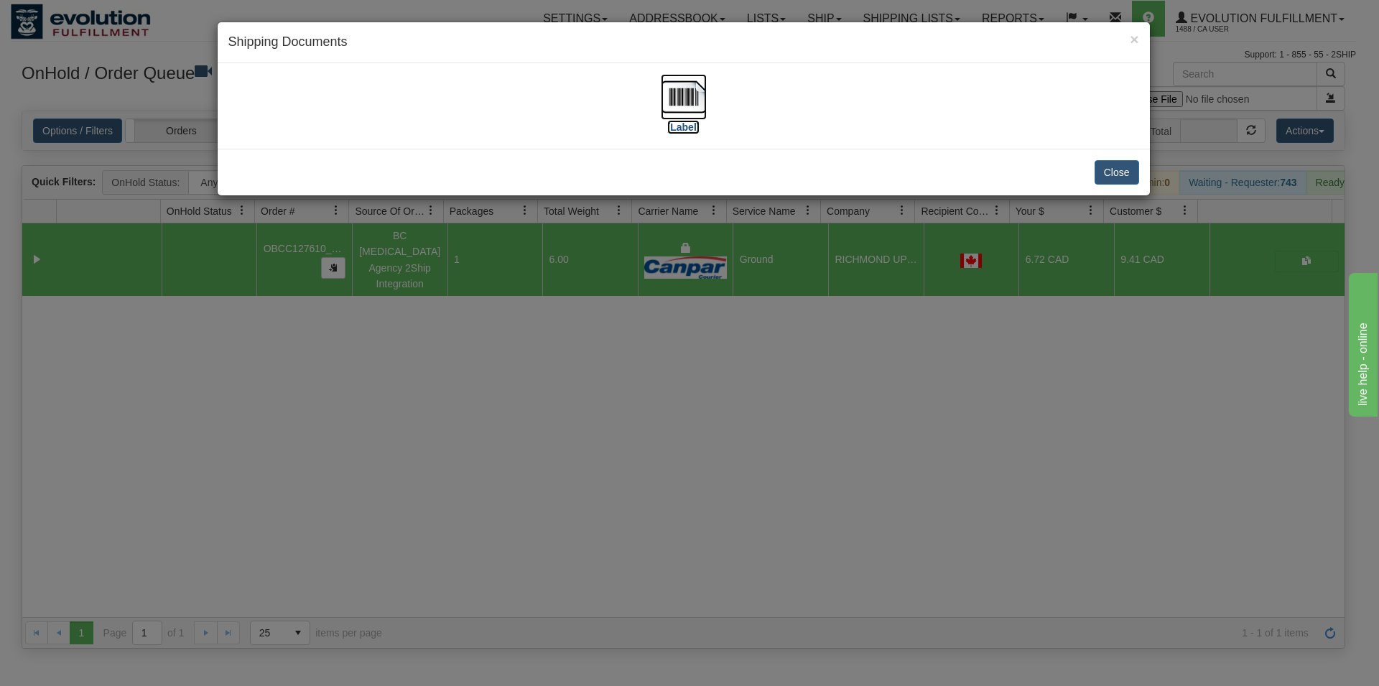
click at [699, 103] on img at bounding box center [684, 97] width 46 height 46
click at [1096, 174] on button "Close" at bounding box center [1117, 172] width 45 height 24
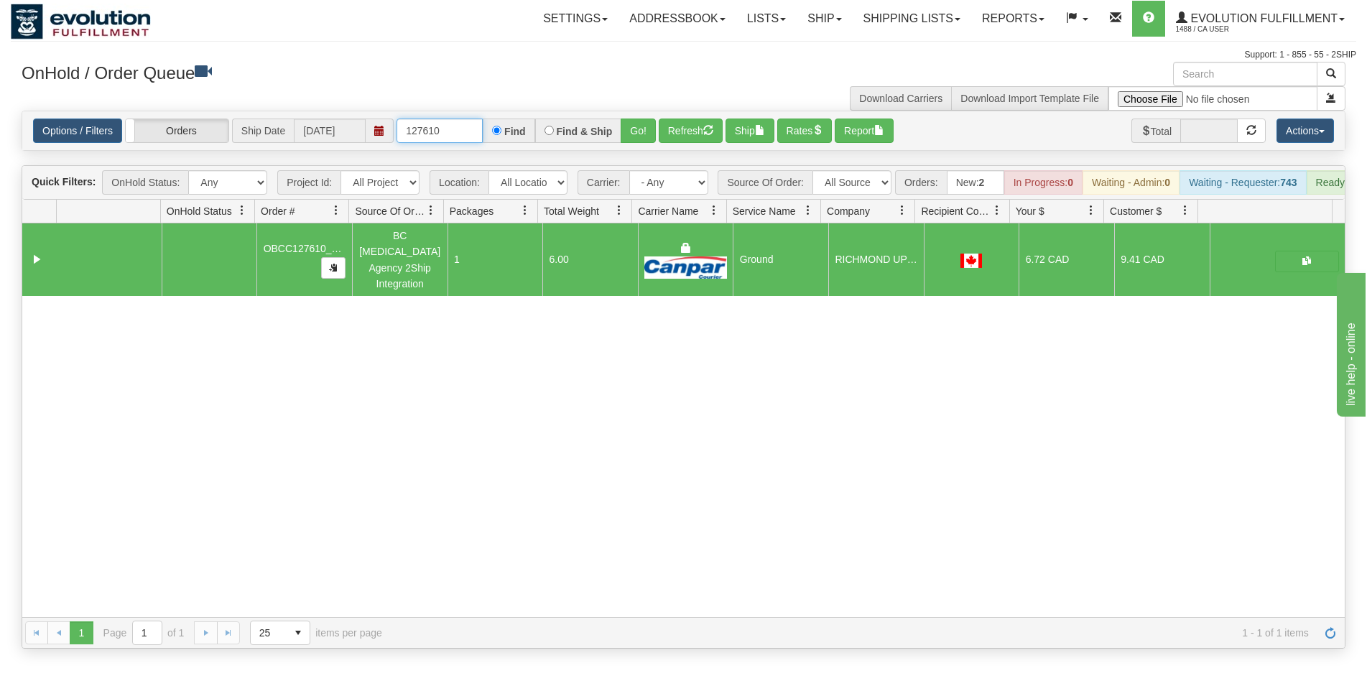
click at [443, 134] on input "127610" at bounding box center [440, 131] width 86 height 24
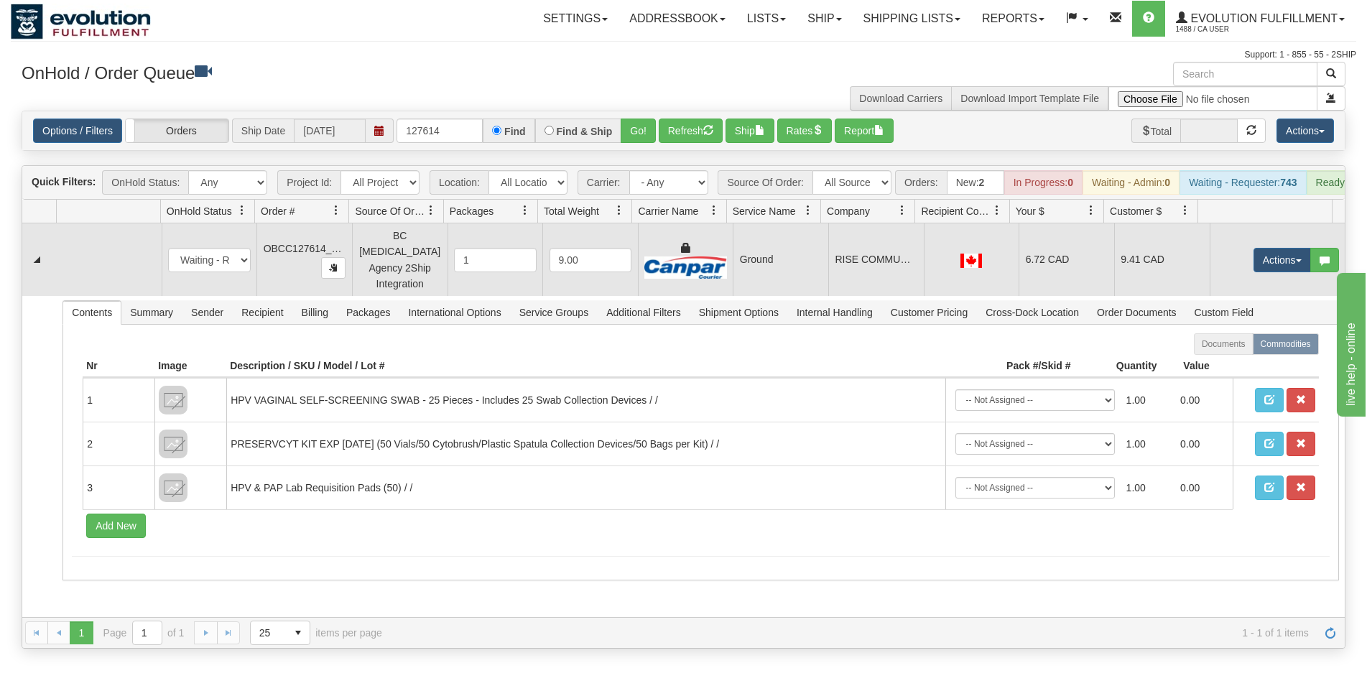
click at [979, 283] on td at bounding box center [972, 259] width 96 height 73
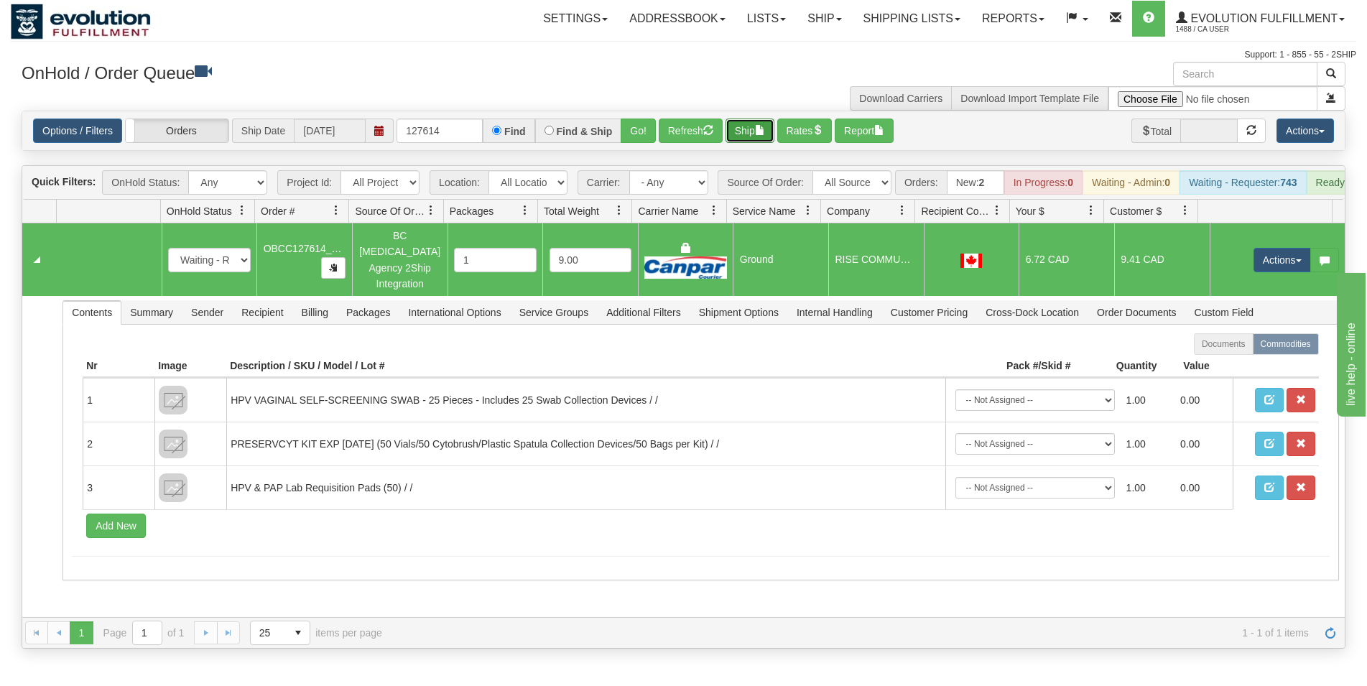
click at [752, 140] on button "Ship" at bounding box center [750, 131] width 49 height 24
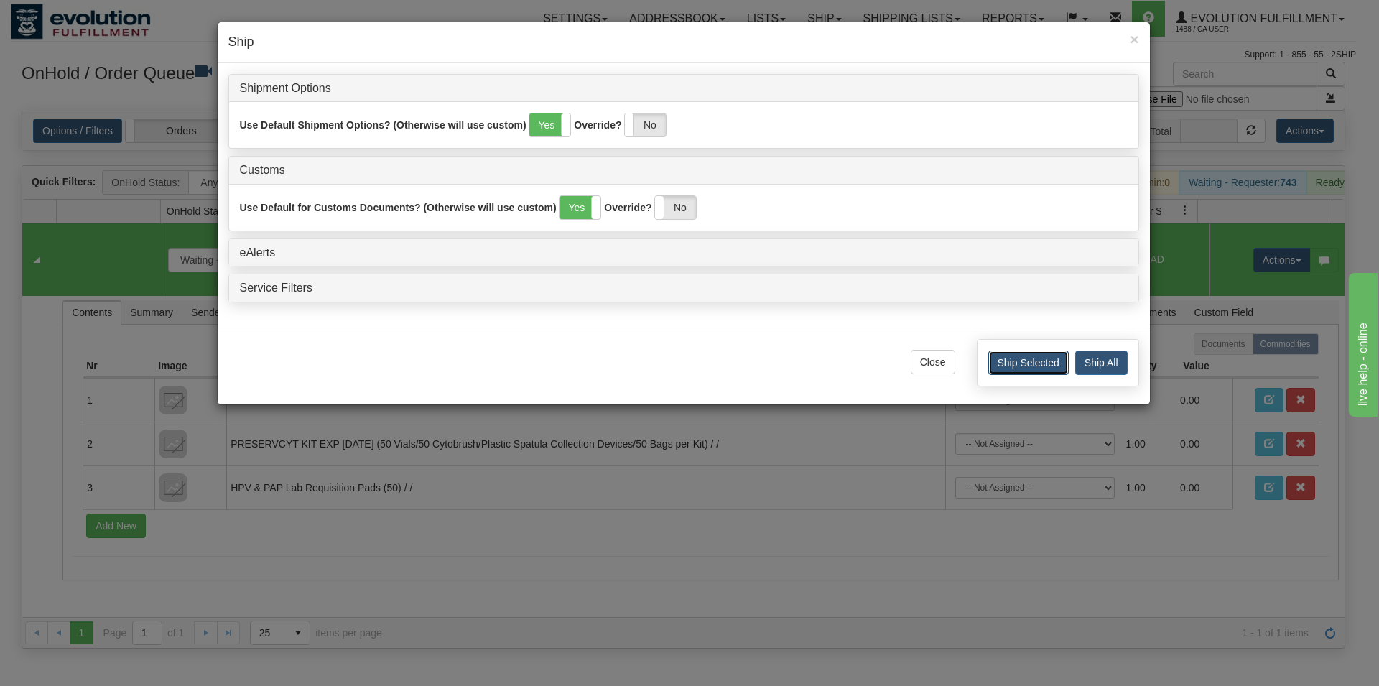
click at [1004, 364] on button "Ship Selected" at bounding box center [1029, 363] width 80 height 24
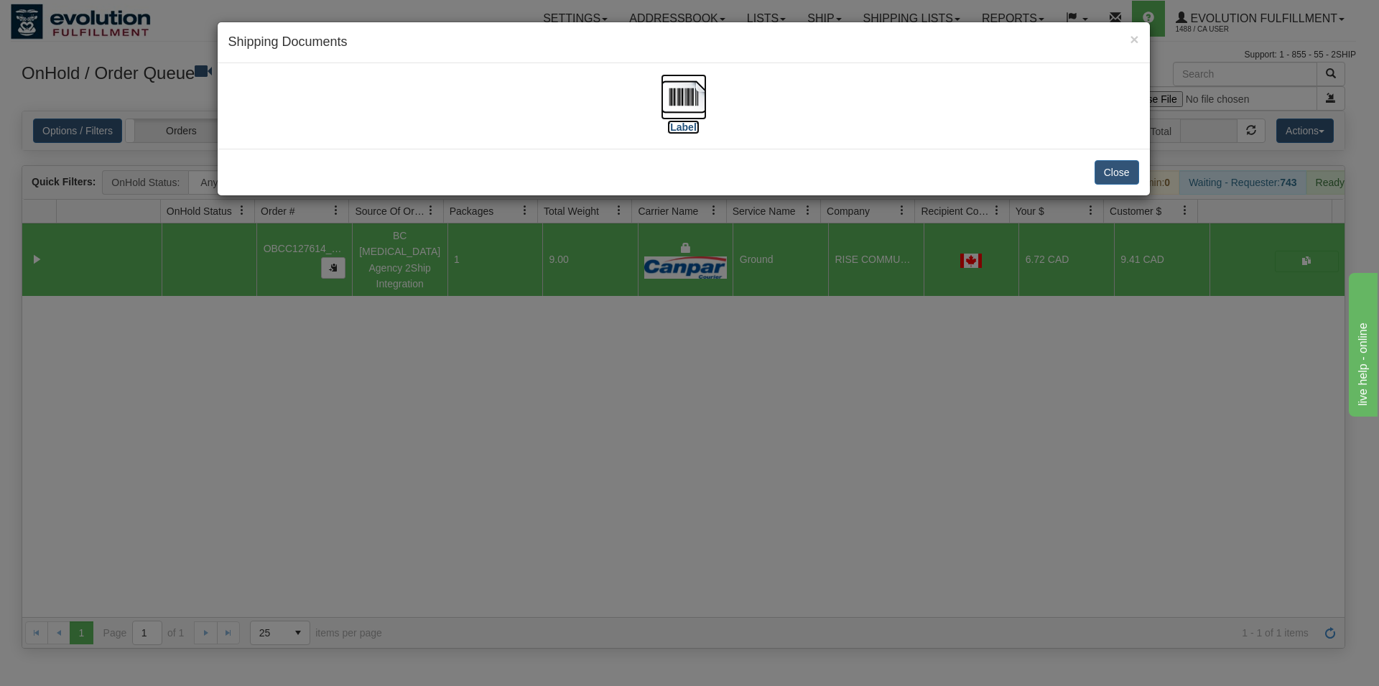
click at [682, 107] on img at bounding box center [684, 97] width 46 height 46
click at [1127, 164] on button "Close" at bounding box center [1117, 172] width 45 height 24
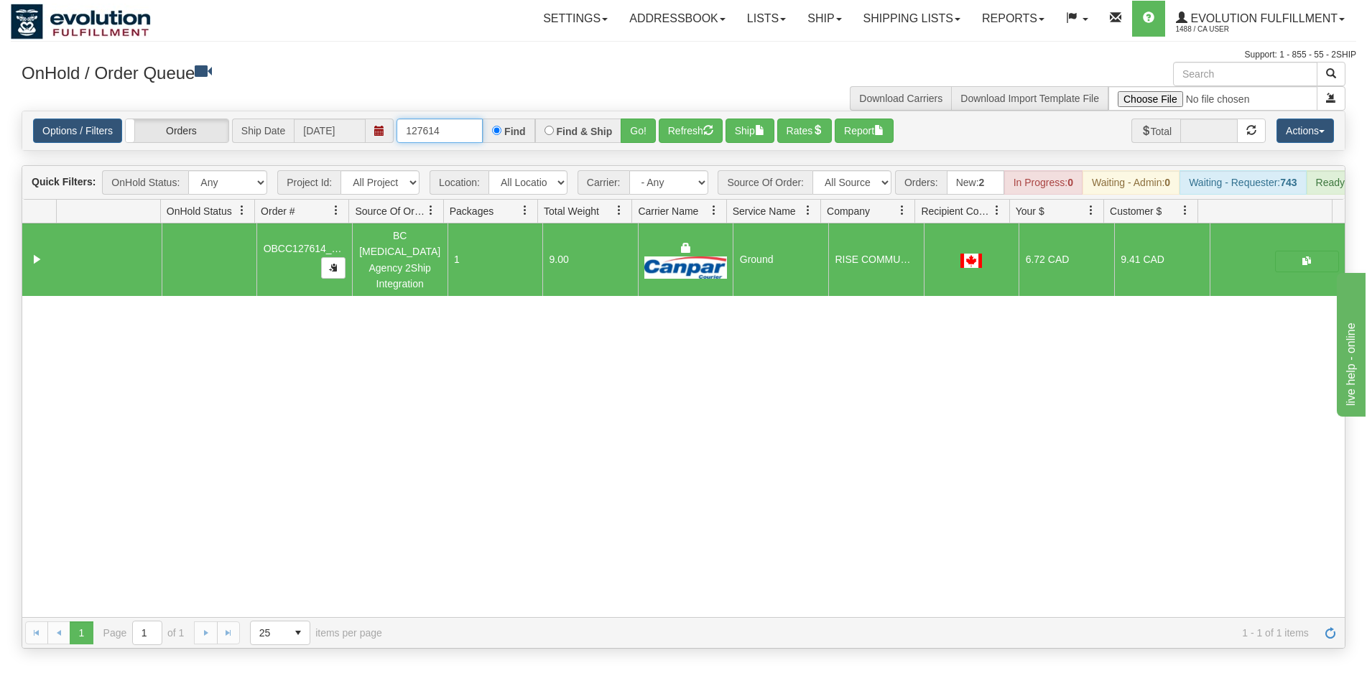
drag, startPoint x: 430, startPoint y: 126, endPoint x: 459, endPoint y: 131, distance: 29.8
click at [459, 131] on input "127614" at bounding box center [440, 131] width 86 height 24
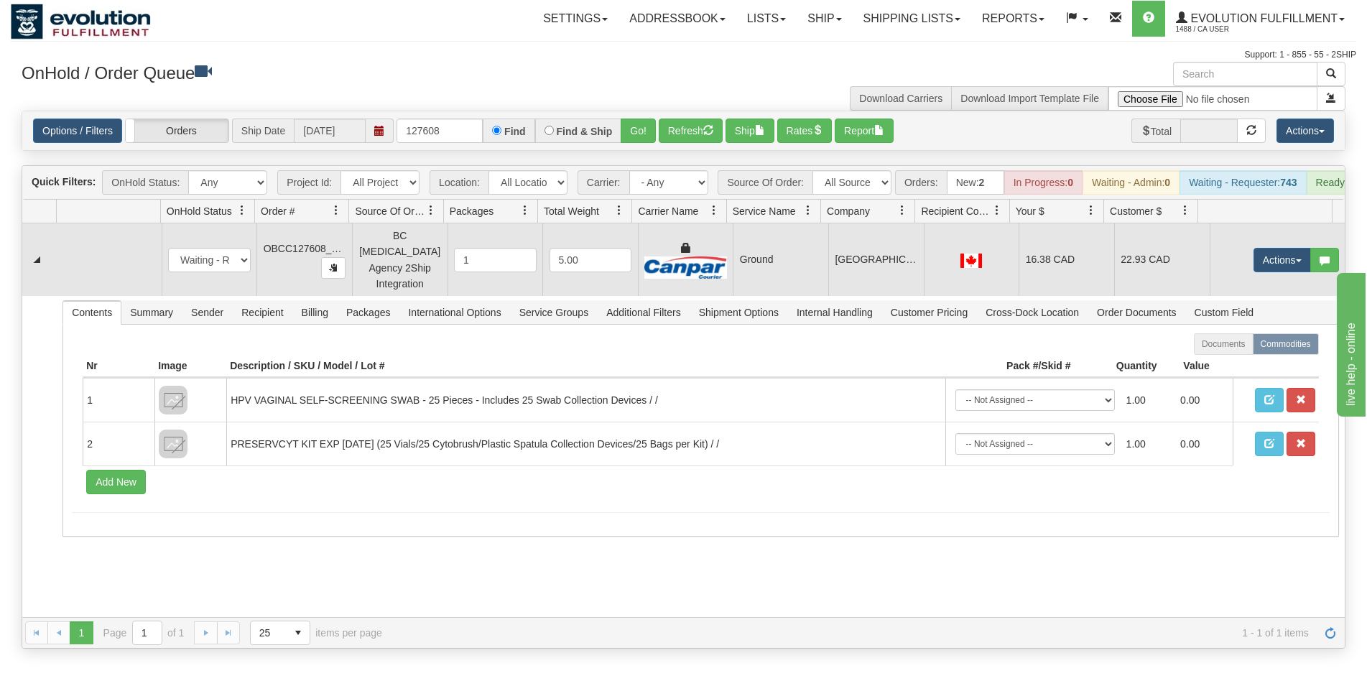
click at [947, 251] on td at bounding box center [972, 259] width 96 height 73
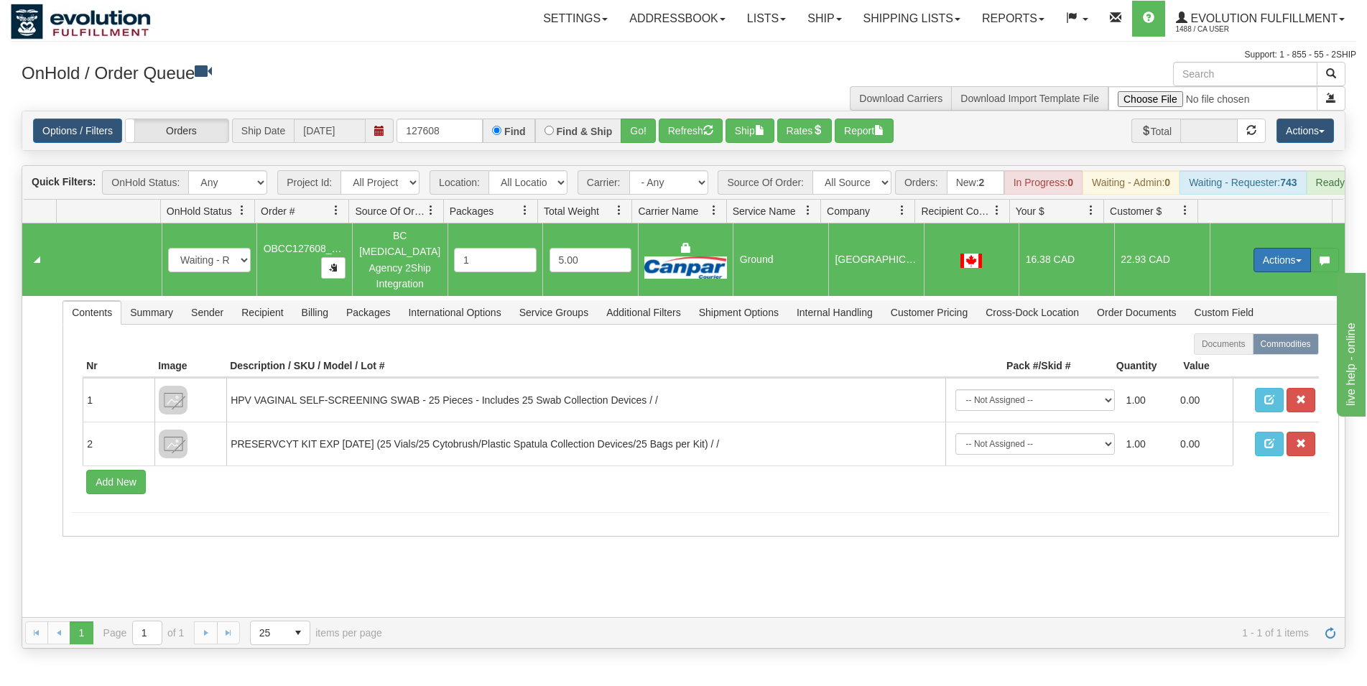
click at [1267, 261] on button "Actions" at bounding box center [1282, 260] width 57 height 24
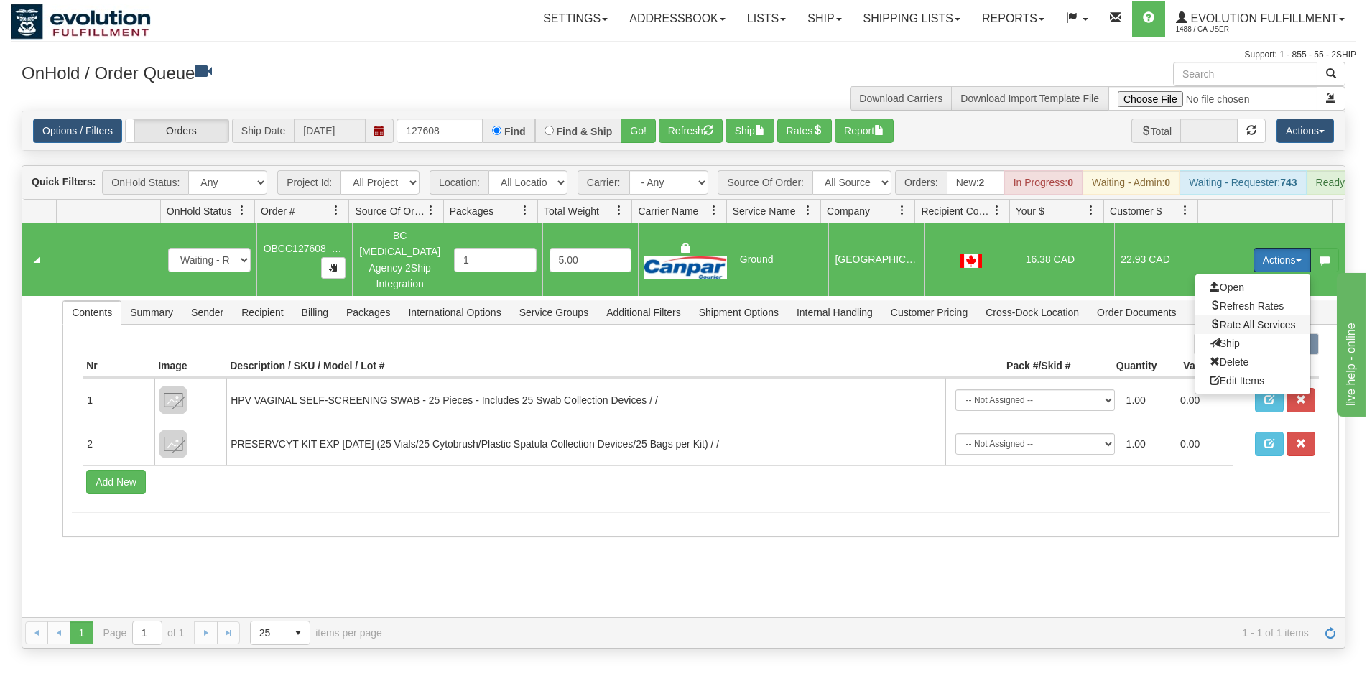
click at [1220, 324] on span "Rate All Services" at bounding box center [1253, 324] width 86 height 11
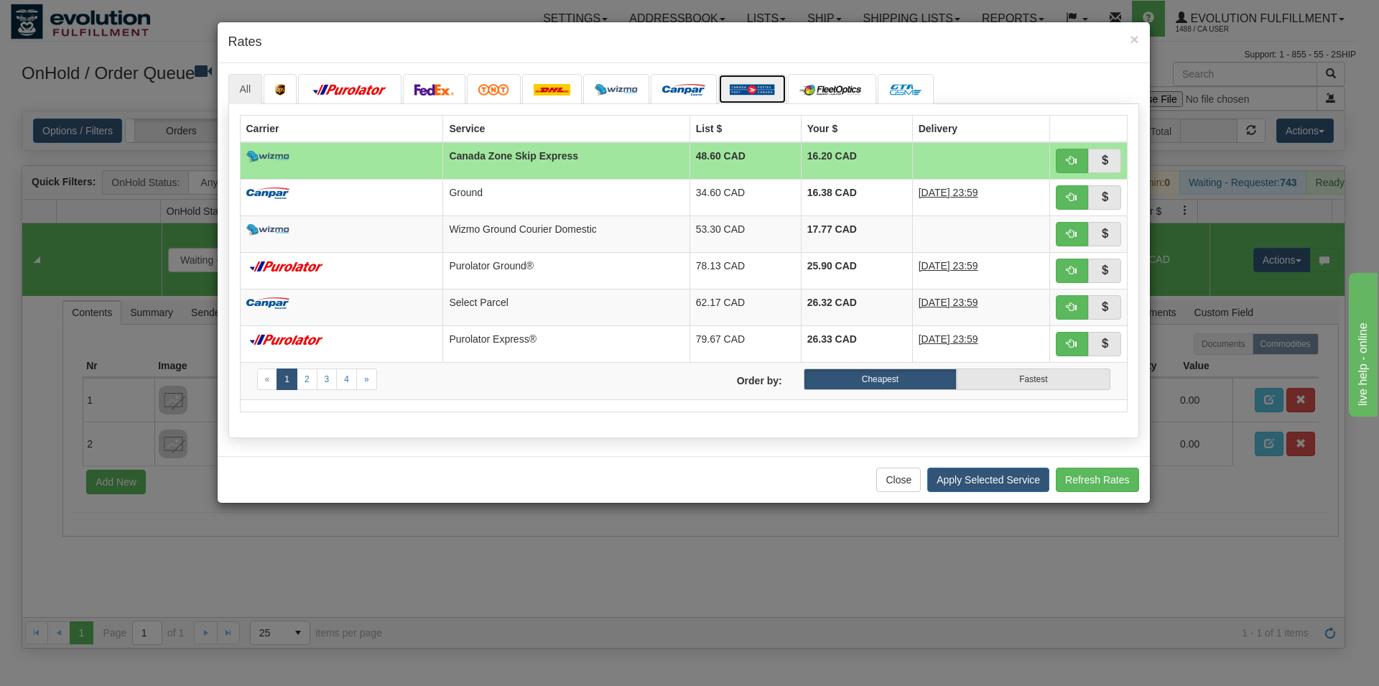
click at [746, 87] on img at bounding box center [752, 89] width 45 height 11
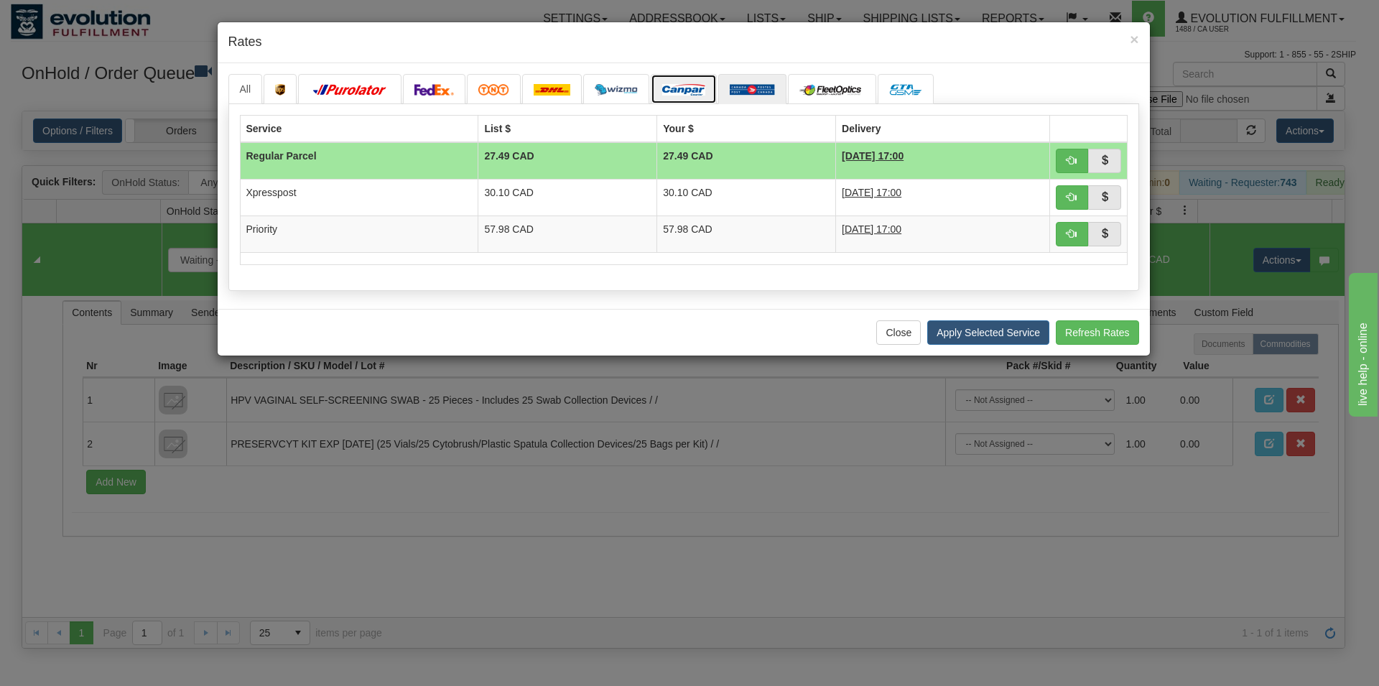
click at [689, 93] on img at bounding box center [683, 89] width 43 height 11
click at [418, 83] on link at bounding box center [434, 89] width 63 height 30
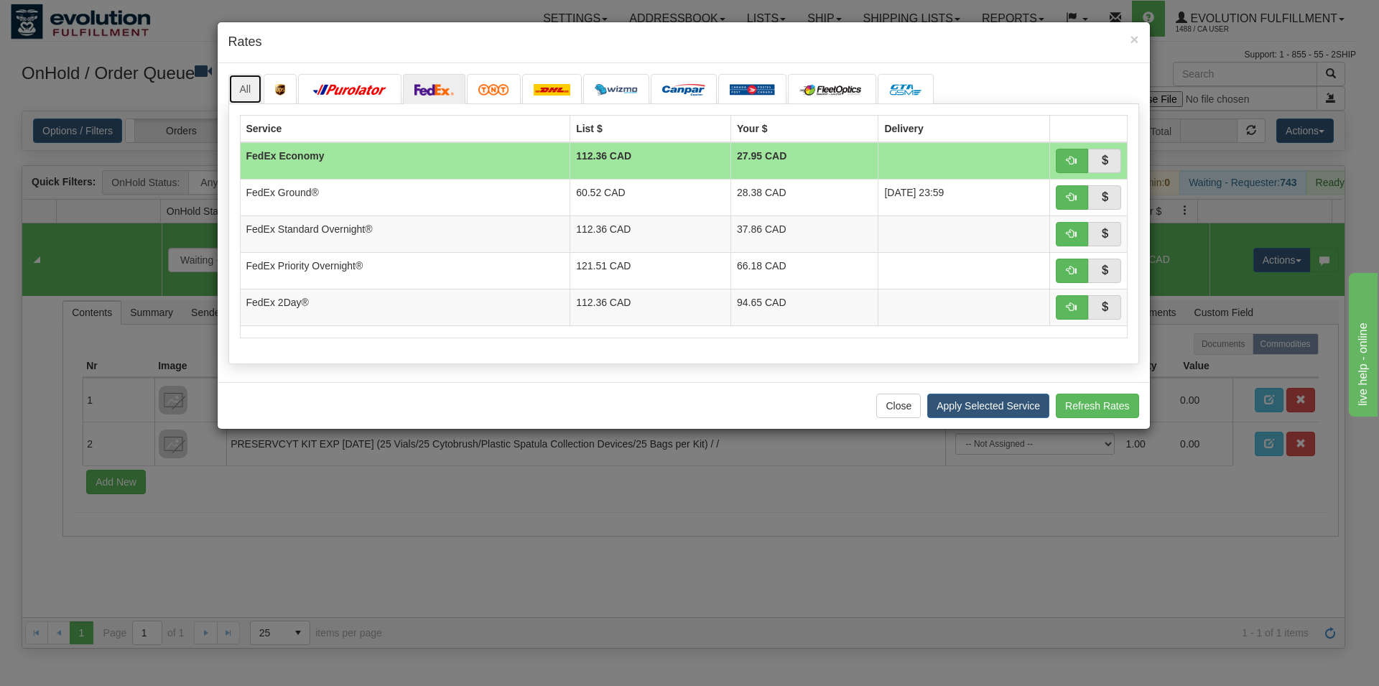
click at [247, 91] on link "All" at bounding box center [245, 89] width 34 height 30
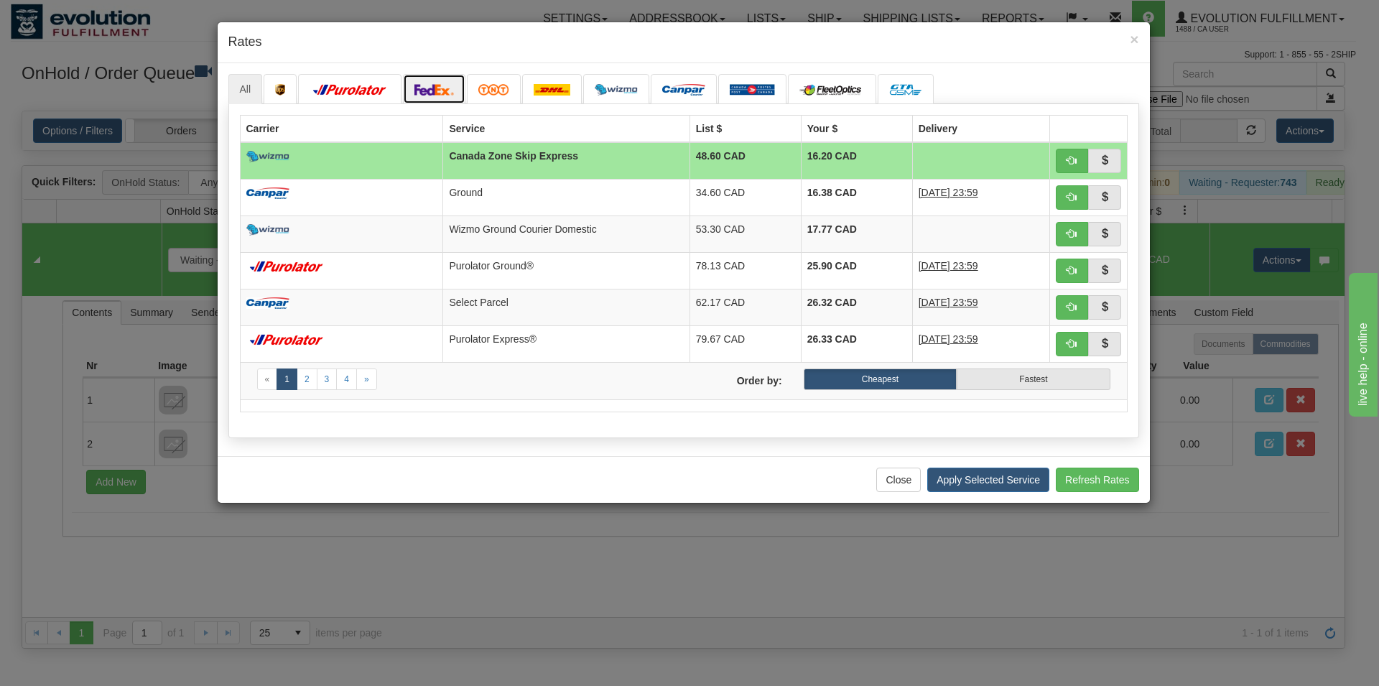
click at [450, 91] on img at bounding box center [435, 89] width 40 height 11
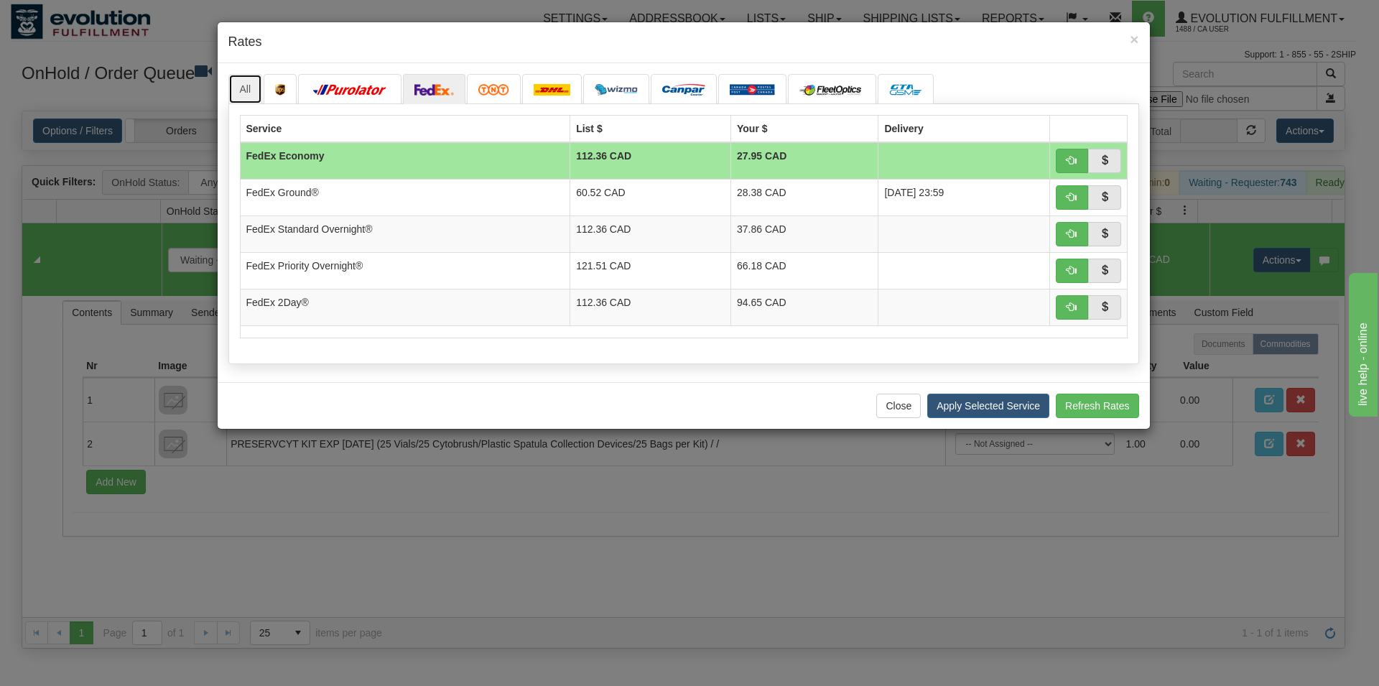
click at [247, 95] on link "All" at bounding box center [245, 89] width 34 height 30
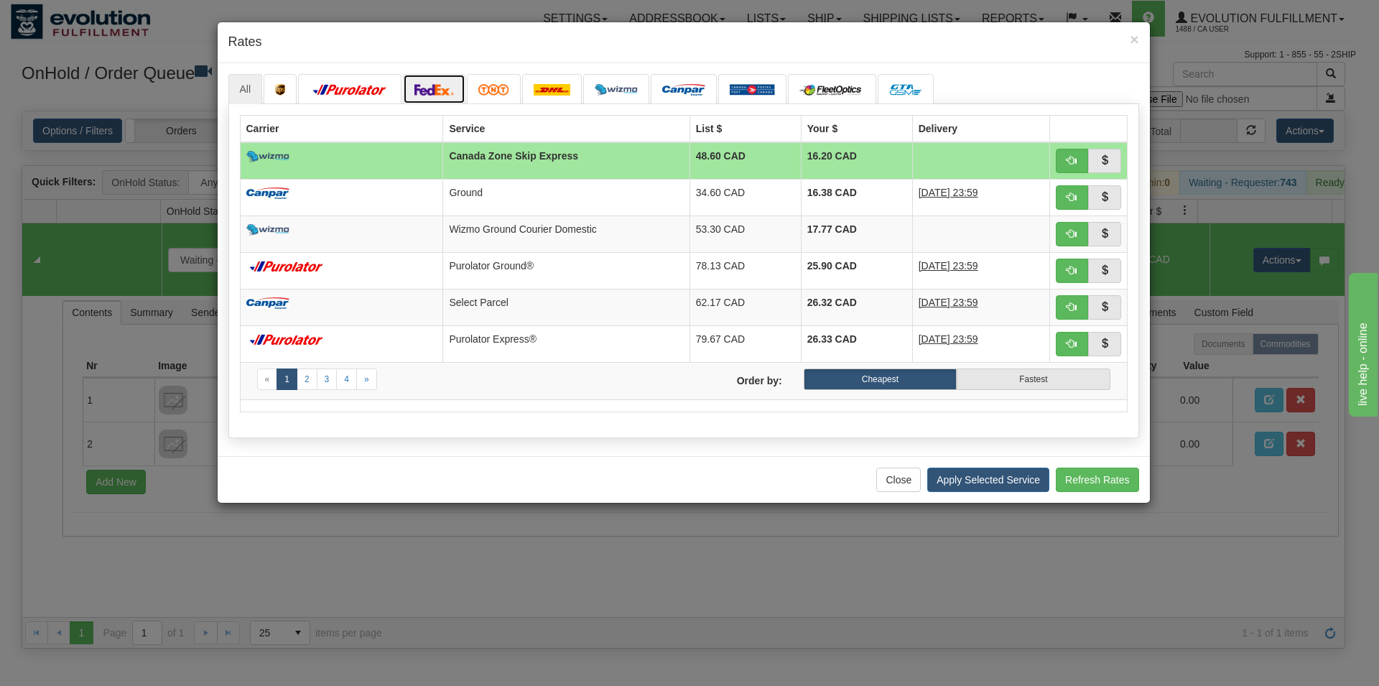
click at [430, 88] on img at bounding box center [435, 89] width 40 height 11
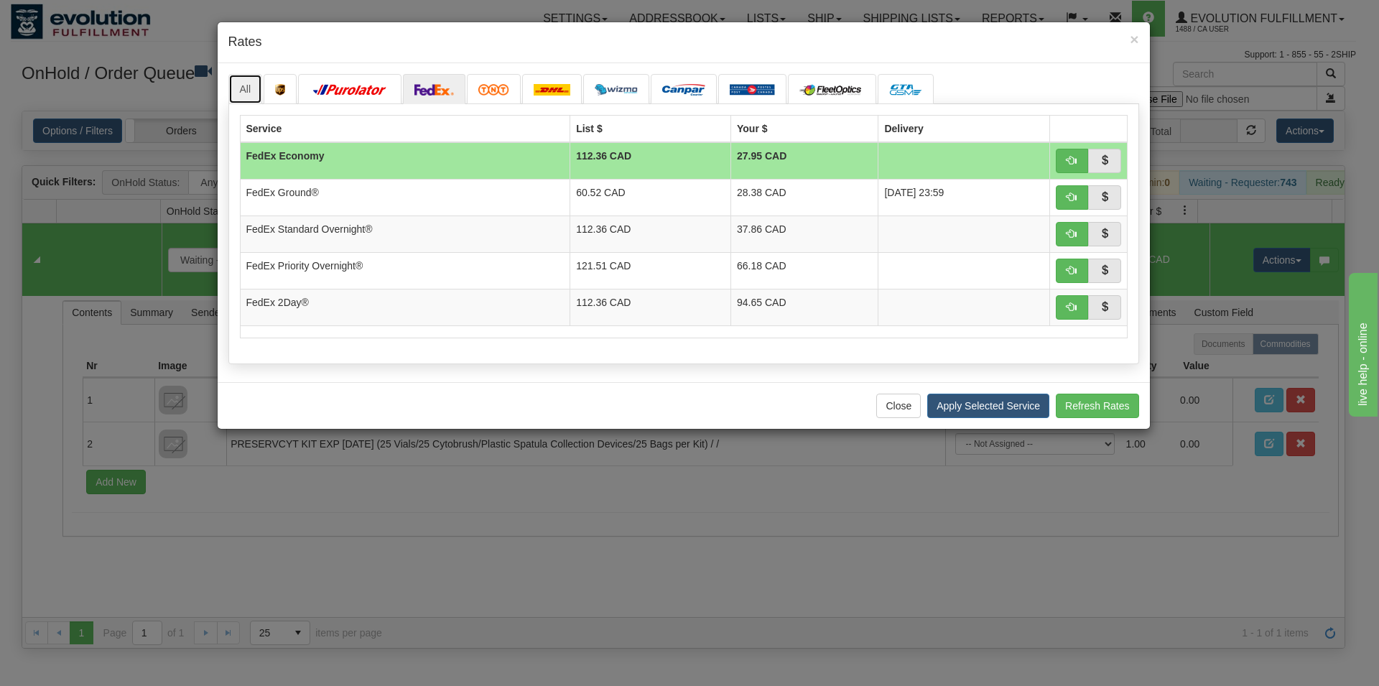
click at [258, 89] on link "All" at bounding box center [245, 89] width 34 height 30
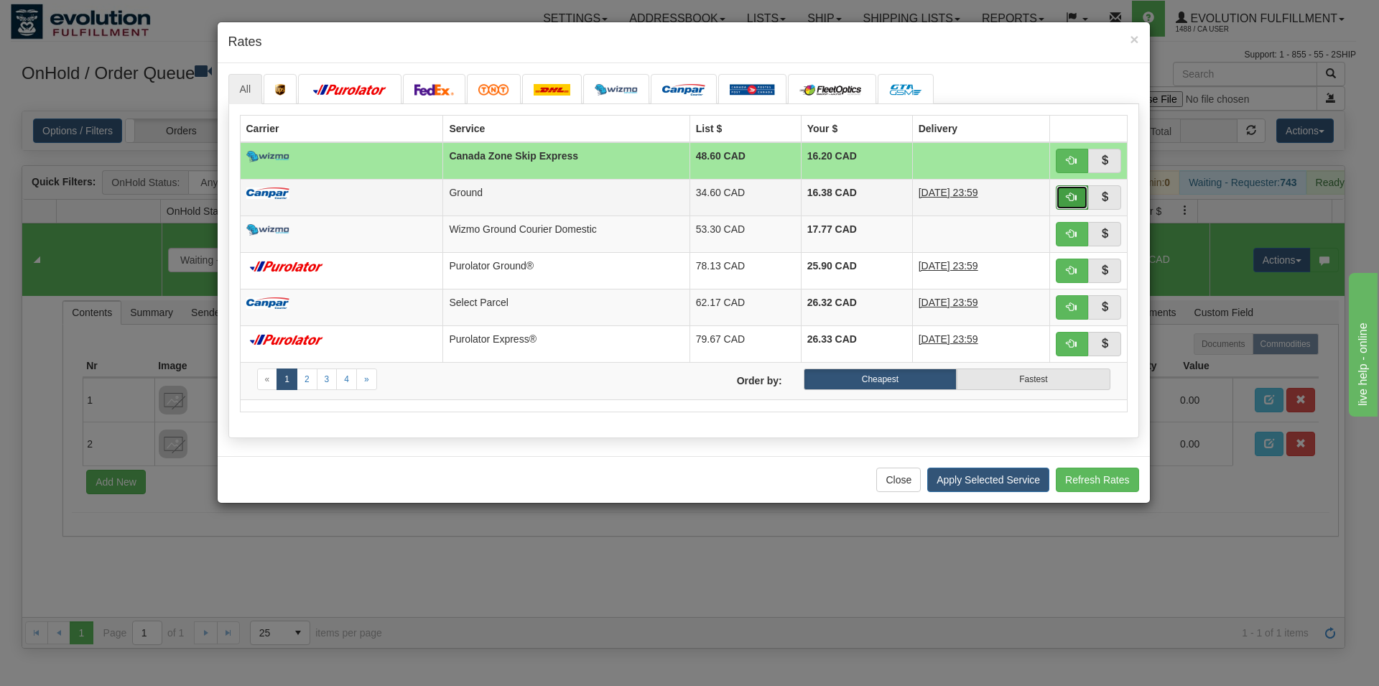
click at [1076, 200] on span "button" at bounding box center [1072, 197] width 10 height 10
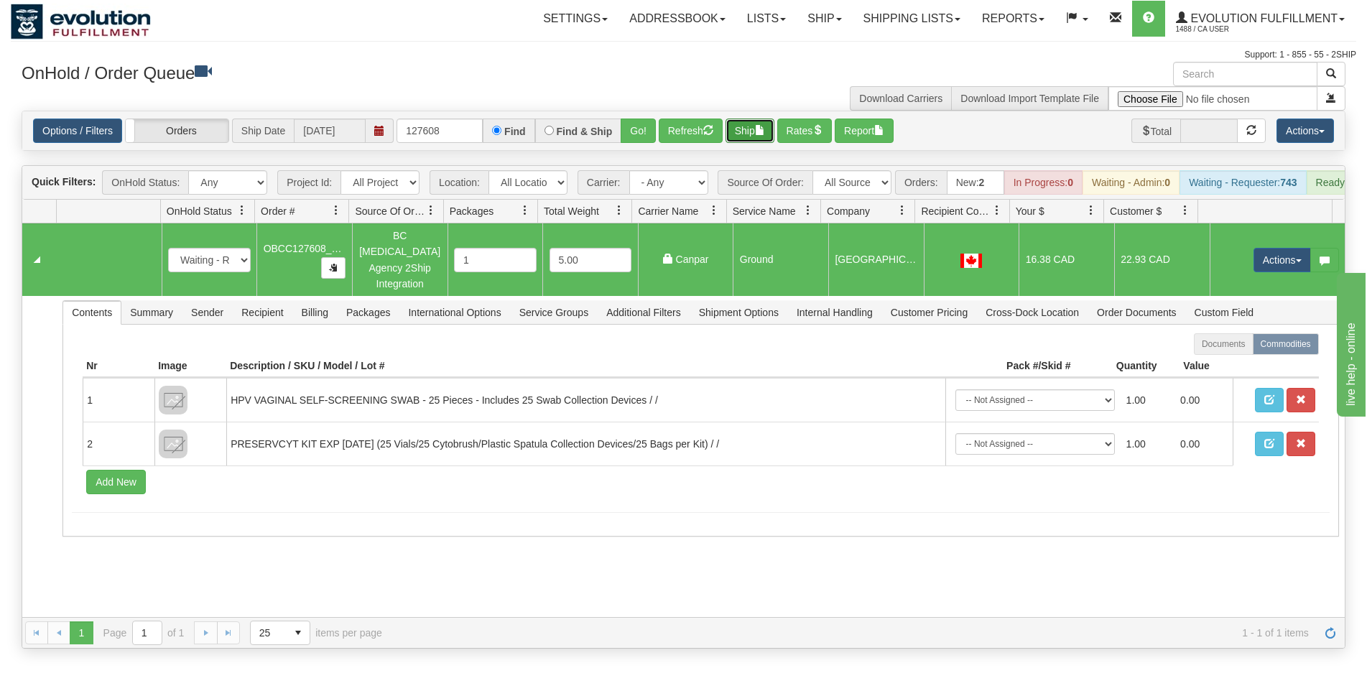
click at [743, 142] on button "Ship" at bounding box center [750, 131] width 49 height 24
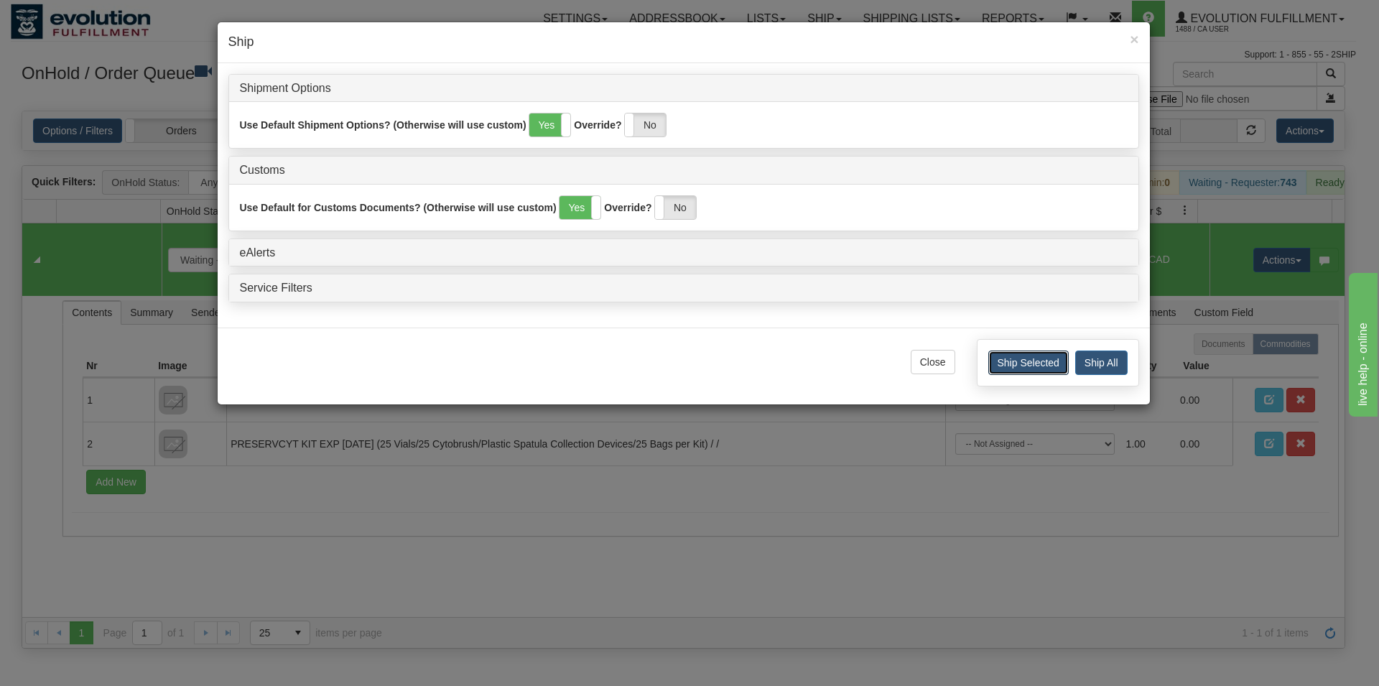
drag, startPoint x: 1018, startPoint y: 359, endPoint x: 1003, endPoint y: 366, distance: 16.7
click at [1014, 360] on button "Ship Selected" at bounding box center [1029, 363] width 80 height 24
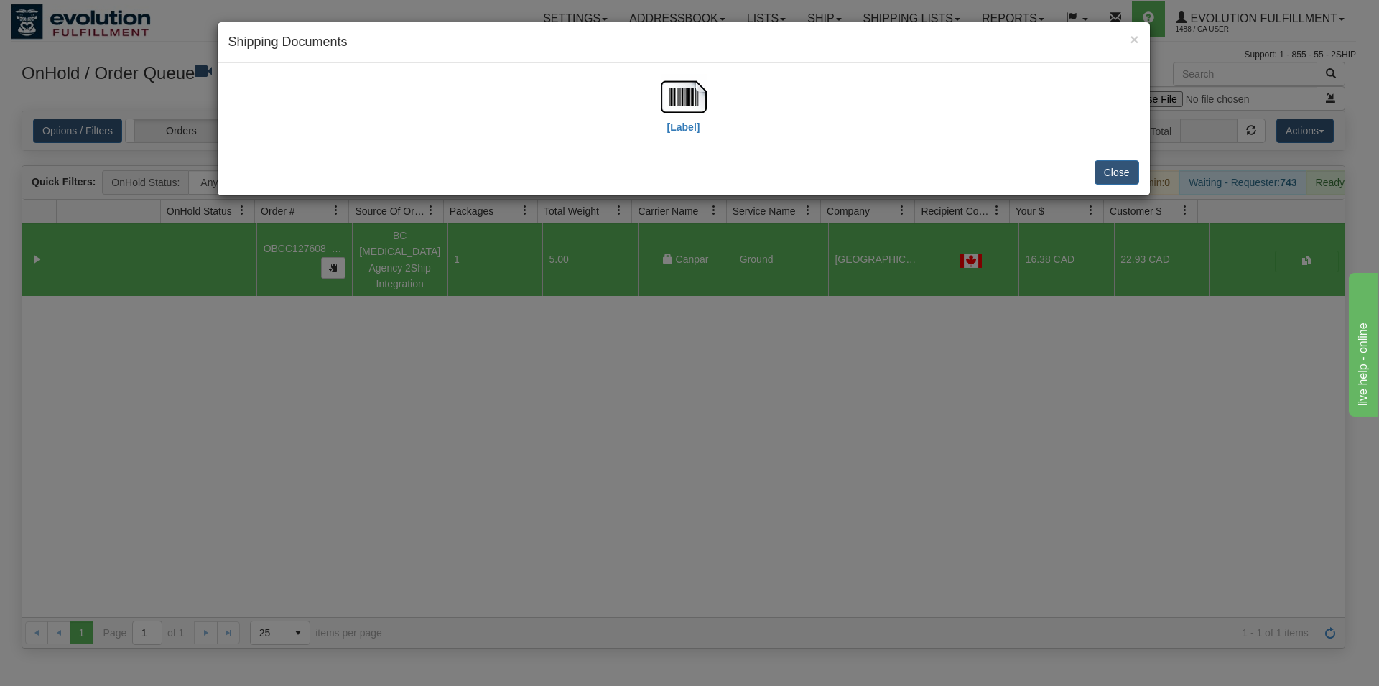
click at [708, 104] on div "[Label]" at bounding box center [683, 106] width 911 height 64
click at [688, 101] on img at bounding box center [684, 97] width 46 height 46
click at [1117, 179] on button "Close" at bounding box center [1117, 172] width 45 height 24
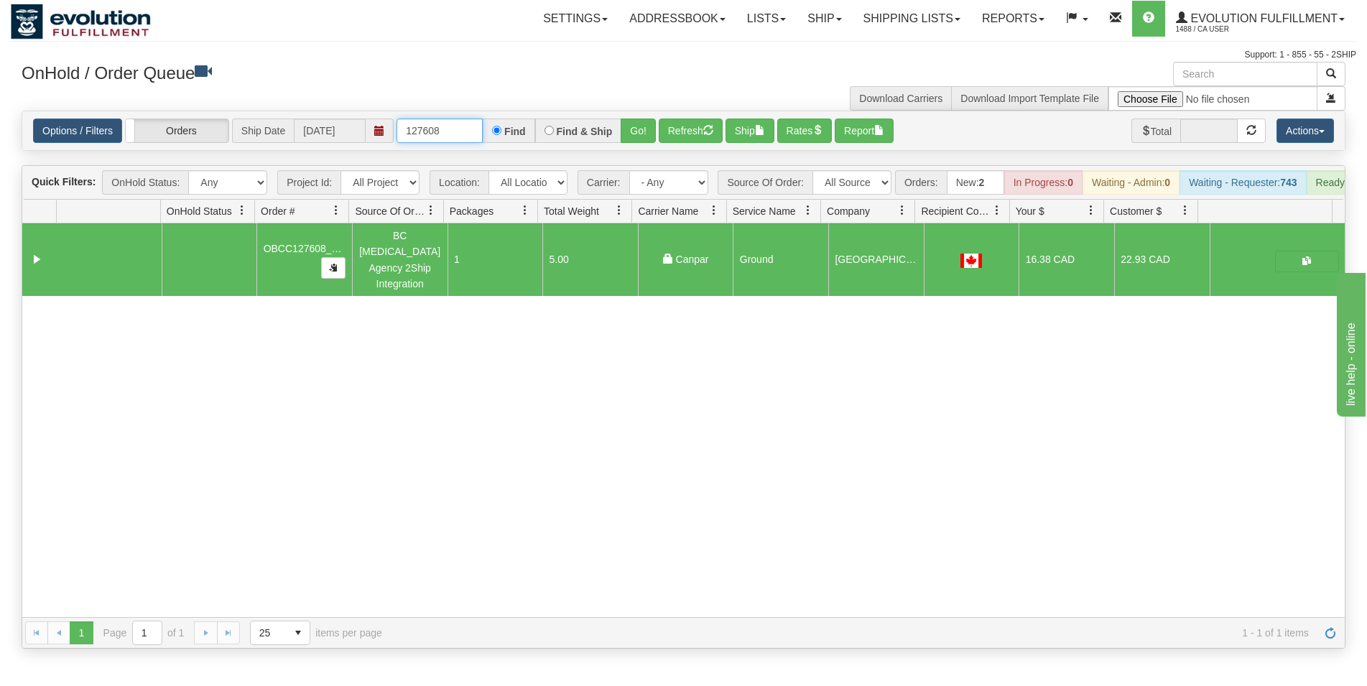
drag, startPoint x: 436, startPoint y: 129, endPoint x: 445, endPoint y: 127, distance: 9.5
click at [445, 127] on input "127608" at bounding box center [440, 131] width 86 height 24
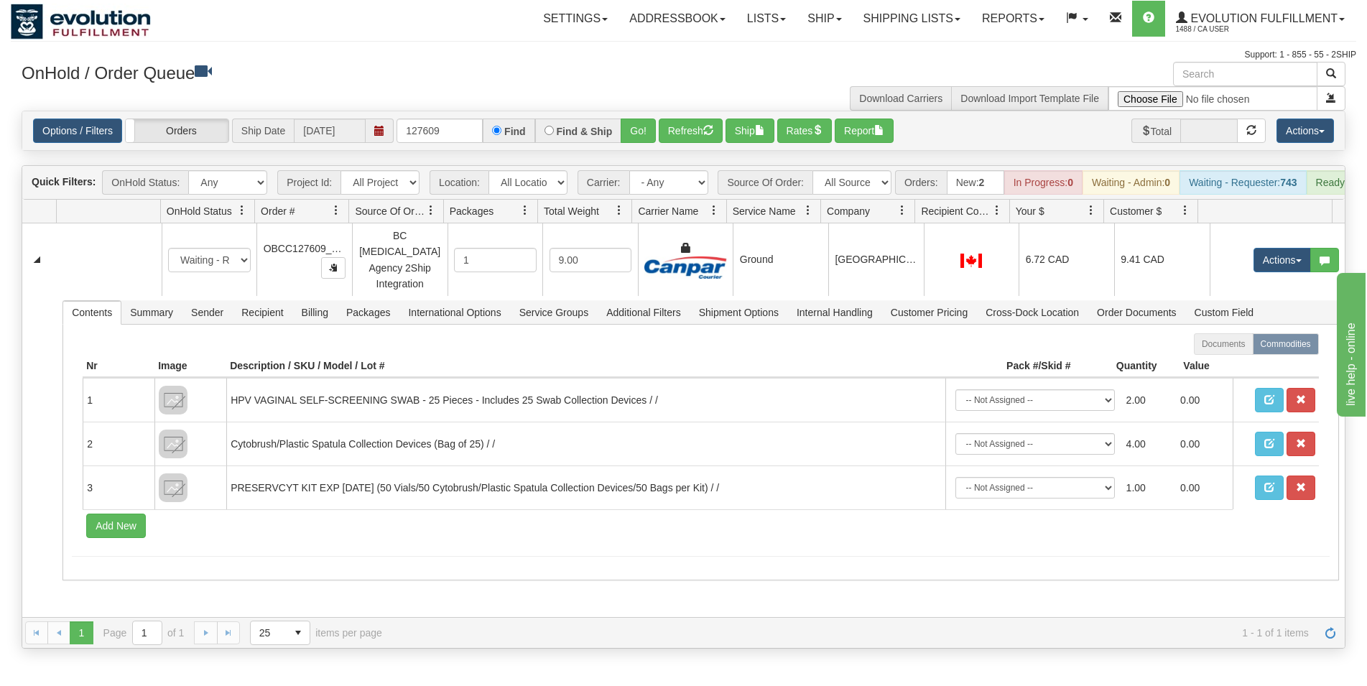
drag, startPoint x: 808, startPoint y: 267, endPoint x: 782, endPoint y: 170, distance: 100.6
click at [808, 265] on td "Ground" at bounding box center [781, 259] width 96 height 73
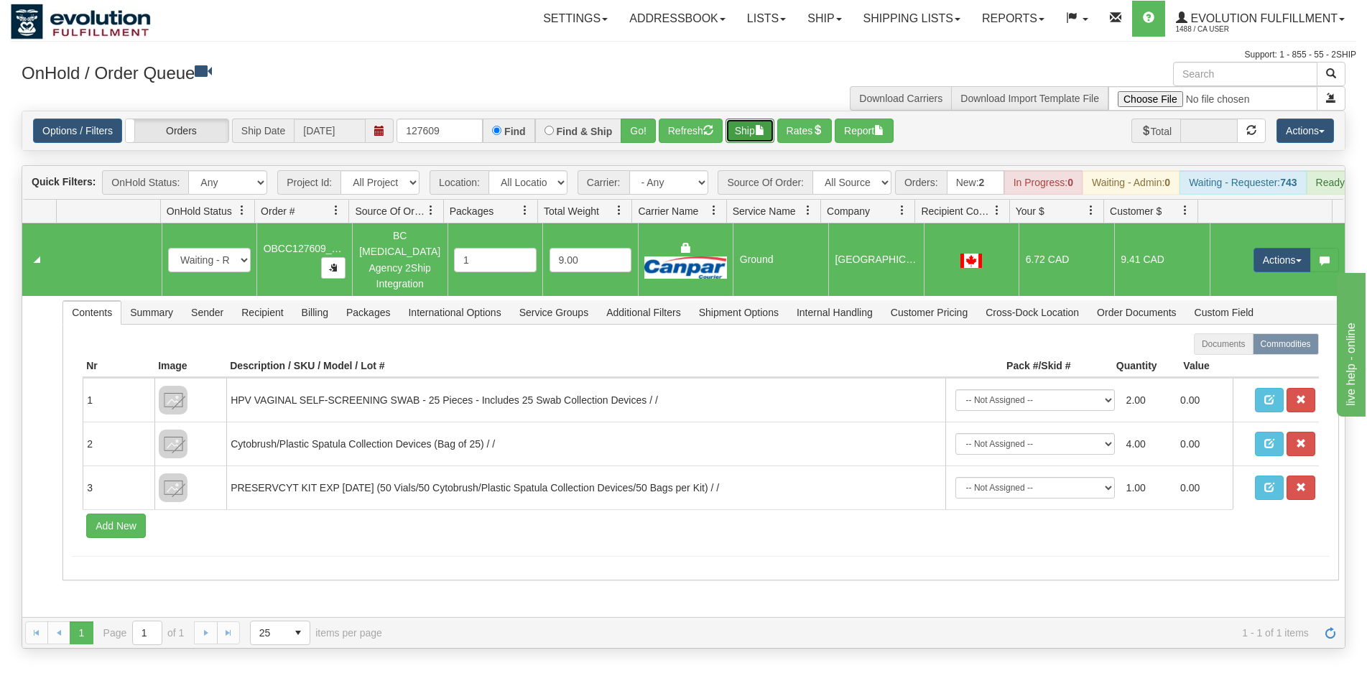
click at [763, 129] on span "button" at bounding box center [760, 130] width 10 height 10
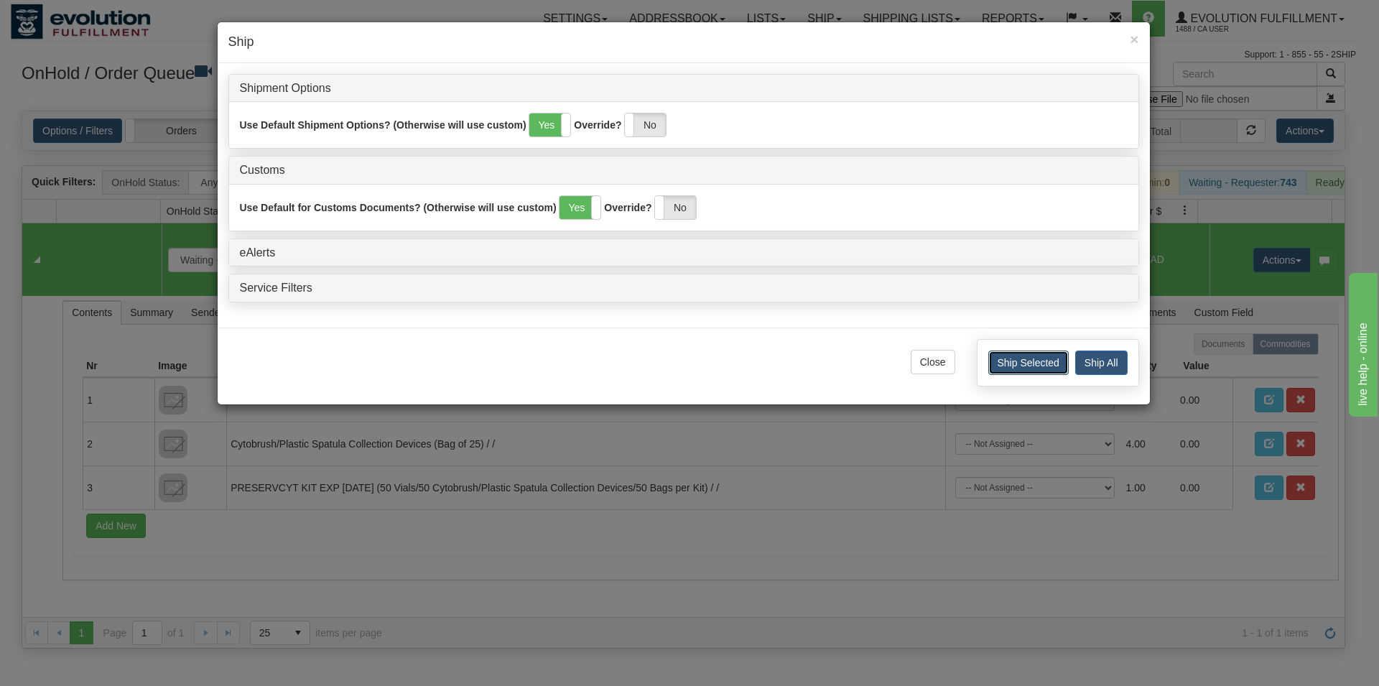
click at [1035, 368] on button "Ship Selected" at bounding box center [1029, 363] width 80 height 24
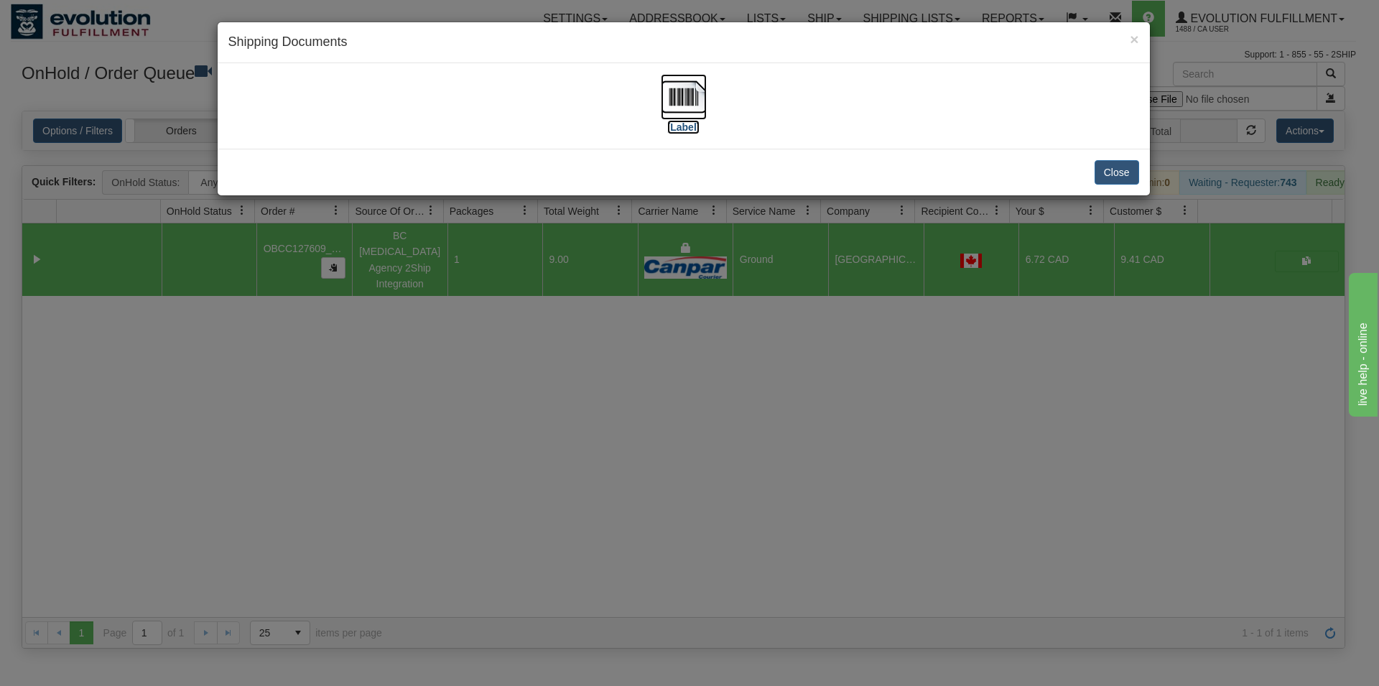
click at [692, 85] on img at bounding box center [684, 97] width 46 height 46
click at [1104, 162] on button "Close" at bounding box center [1117, 172] width 45 height 24
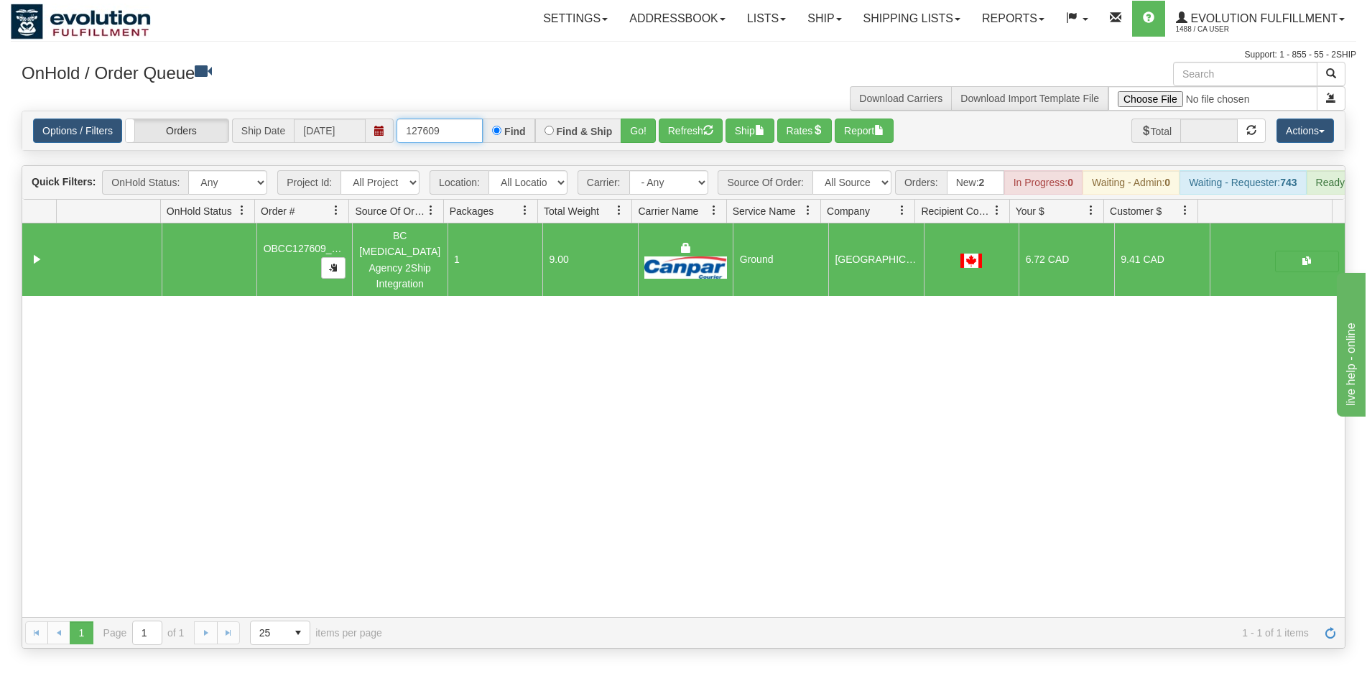
drag, startPoint x: 425, startPoint y: 131, endPoint x: 466, endPoint y: 131, distance: 40.2
click at [466, 131] on input "127609" at bounding box center [440, 131] width 86 height 24
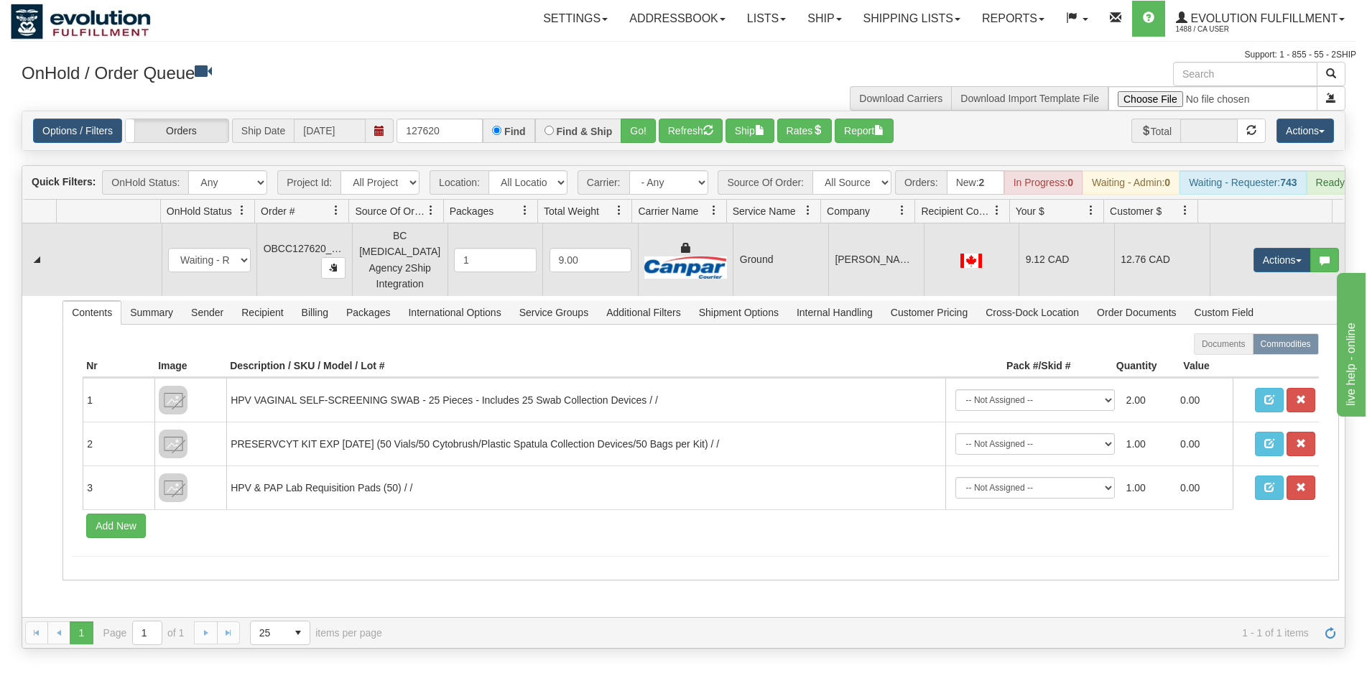
click at [772, 256] on td "Ground" at bounding box center [781, 259] width 96 height 73
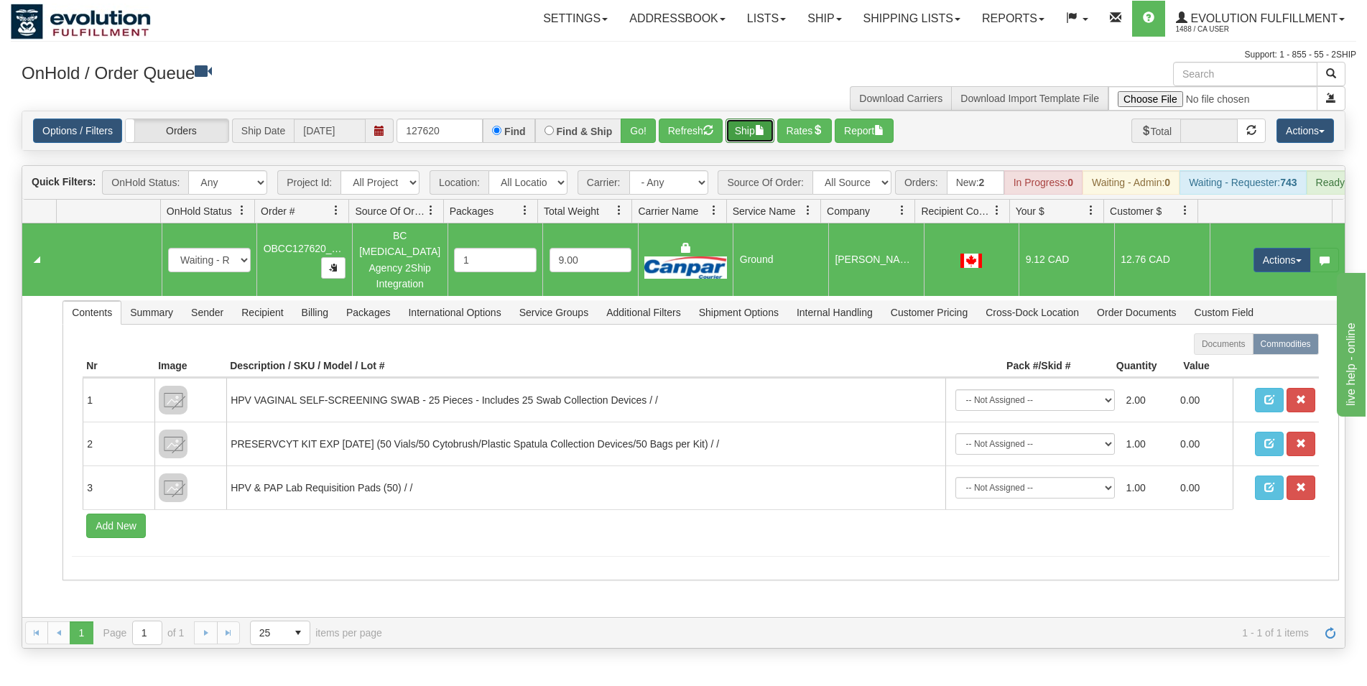
click at [760, 139] on button "Ship" at bounding box center [750, 131] width 49 height 24
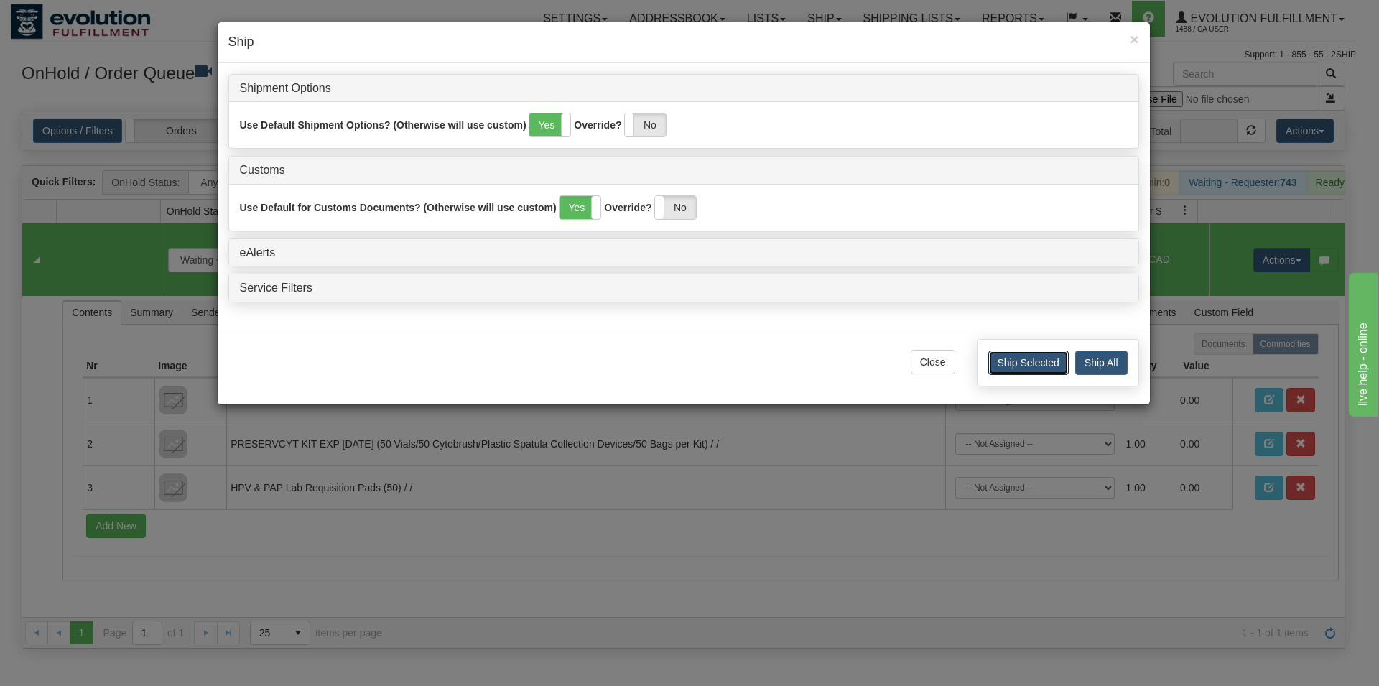
drag, startPoint x: 1028, startPoint y: 356, endPoint x: 1020, endPoint y: 359, distance: 8.2
click at [1027, 358] on button "Ship Selected" at bounding box center [1029, 363] width 80 height 24
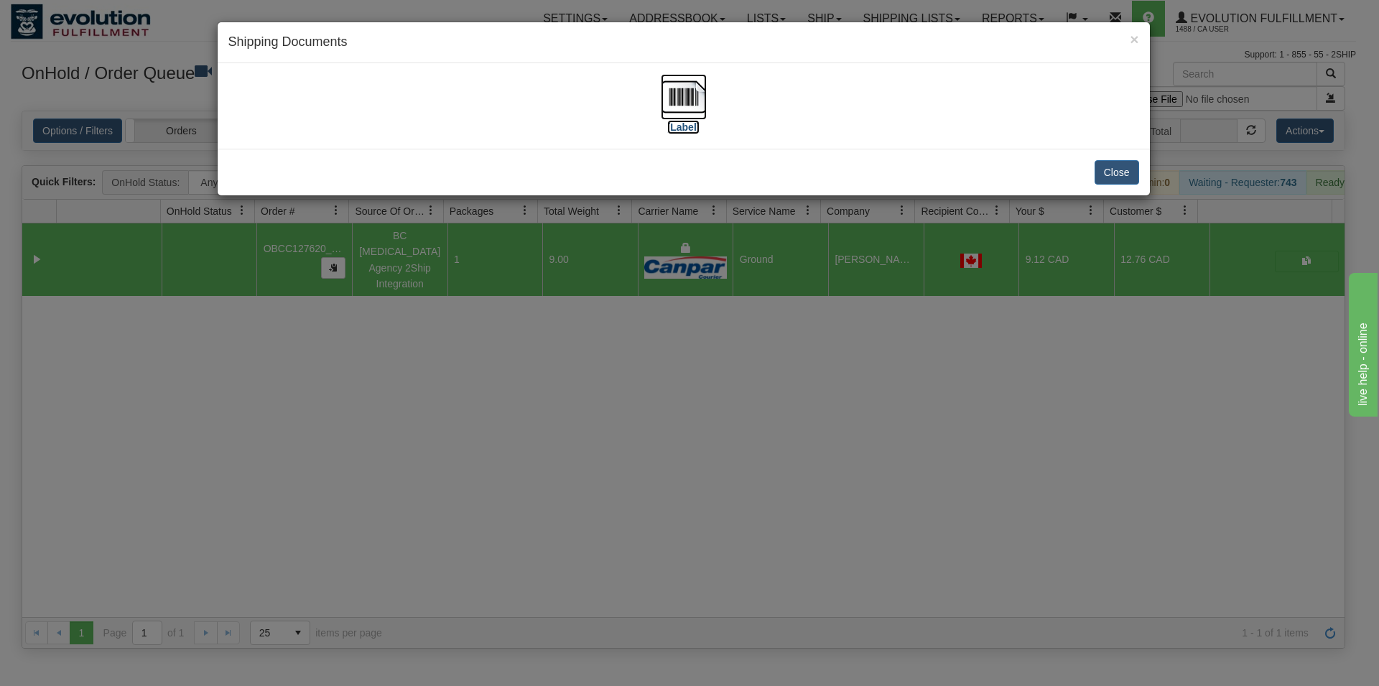
click at [688, 98] on img at bounding box center [684, 97] width 46 height 46
click at [1112, 171] on button "Close" at bounding box center [1117, 172] width 45 height 24
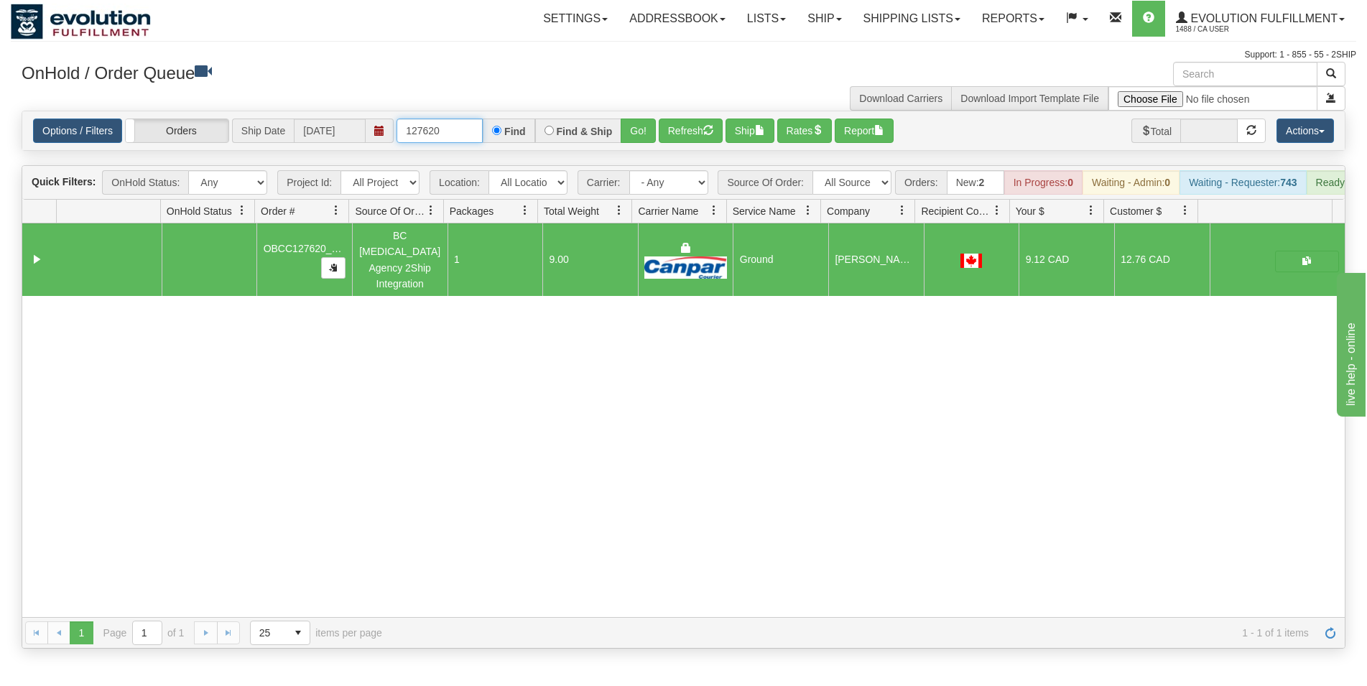
drag, startPoint x: 429, startPoint y: 139, endPoint x: 448, endPoint y: 140, distance: 19.4
click at [448, 140] on input "127620" at bounding box center [440, 131] width 86 height 24
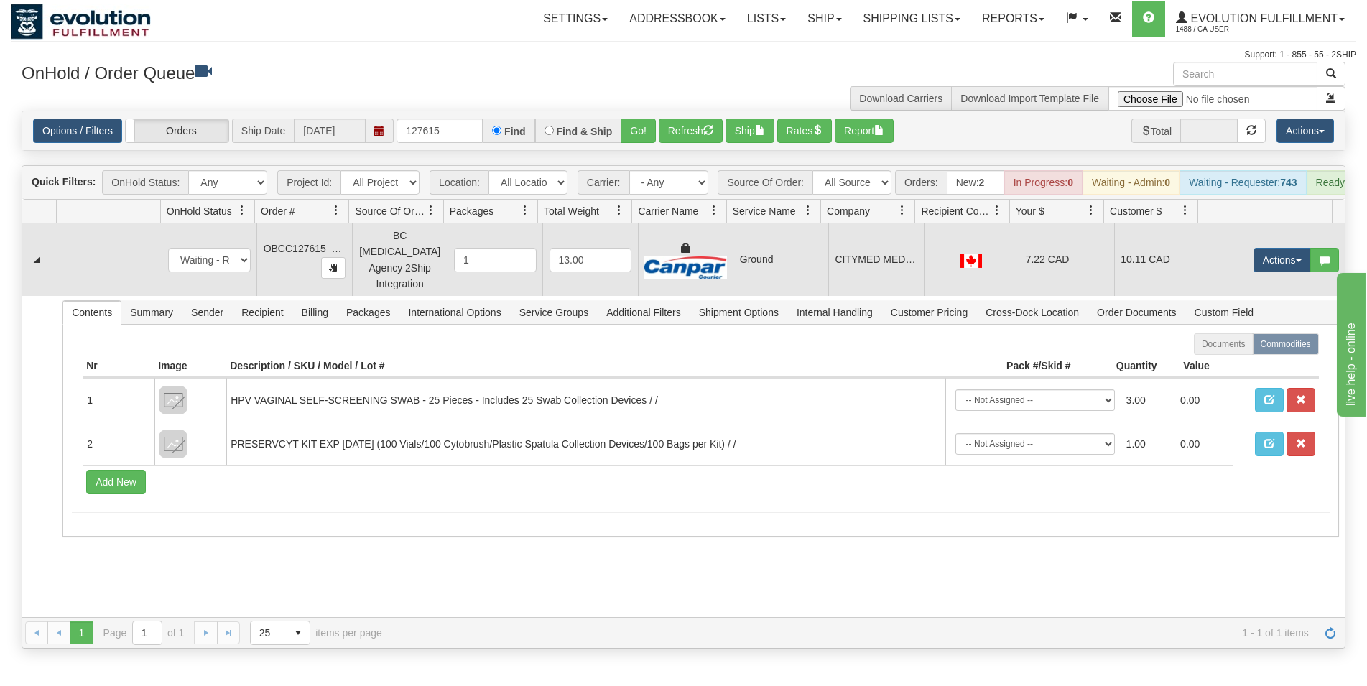
drag, startPoint x: 969, startPoint y: 255, endPoint x: 876, endPoint y: 255, distance: 93.4
click at [966, 257] on td at bounding box center [972, 259] width 96 height 73
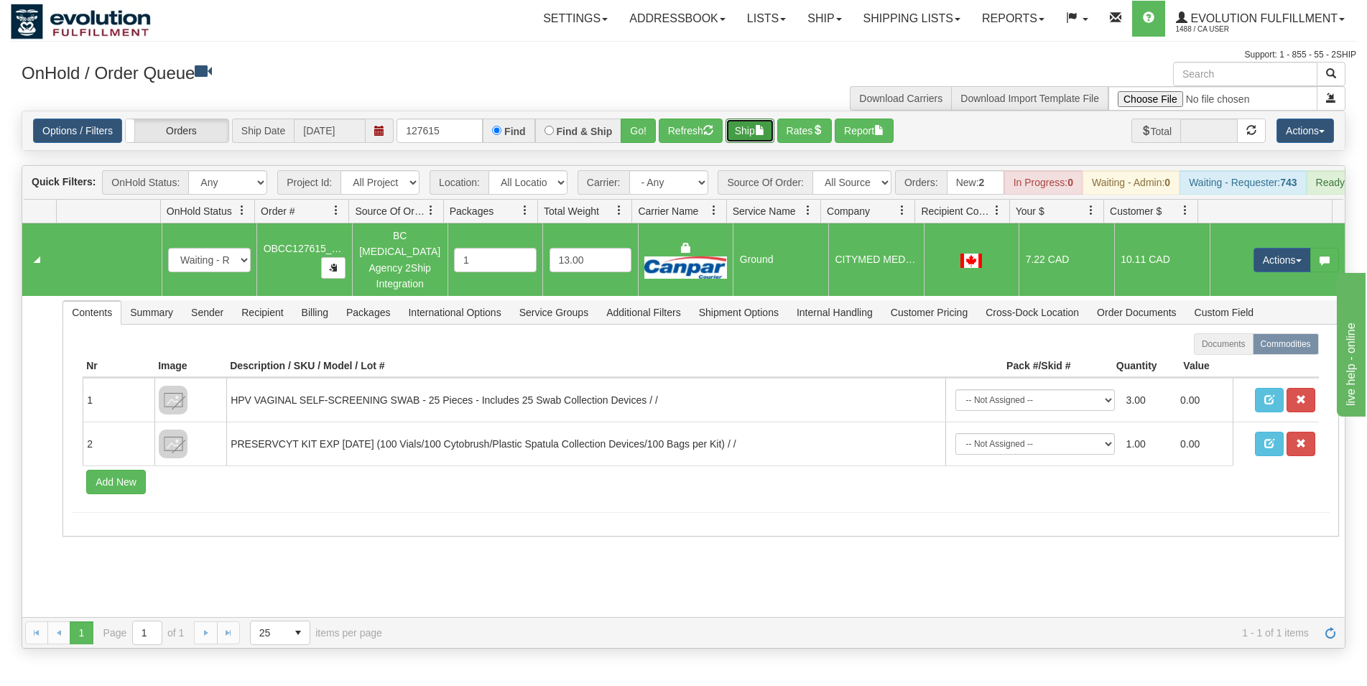
click at [739, 139] on button "Ship" at bounding box center [750, 131] width 49 height 24
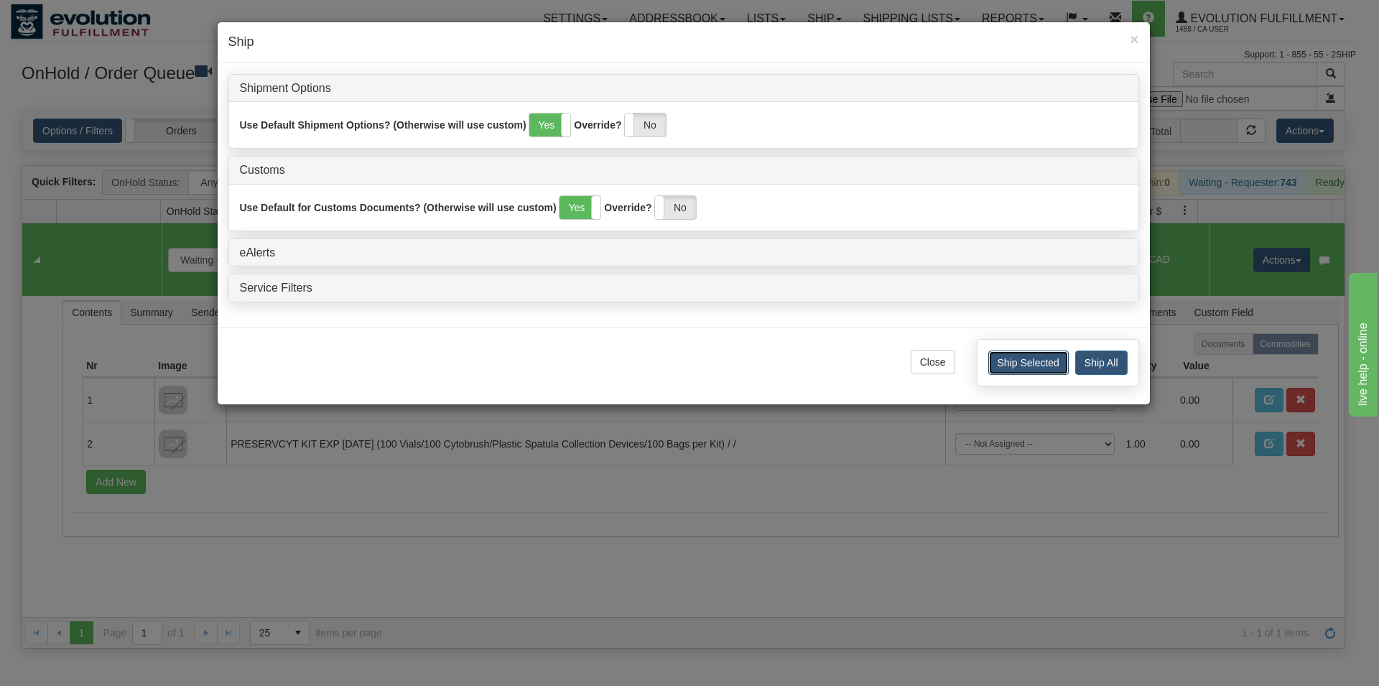
click at [1008, 356] on button "Ship Selected" at bounding box center [1029, 363] width 80 height 24
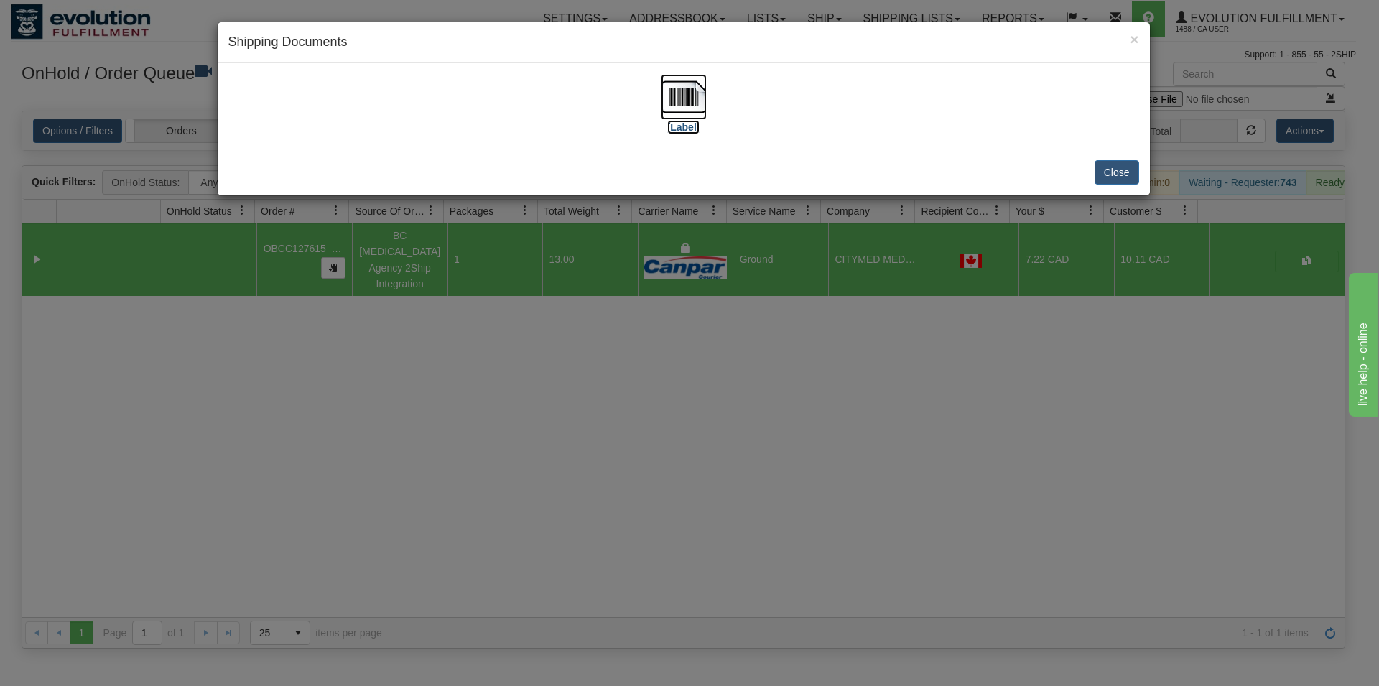
click at [690, 101] on img at bounding box center [684, 97] width 46 height 46
click at [1128, 175] on button "Close" at bounding box center [1117, 172] width 45 height 24
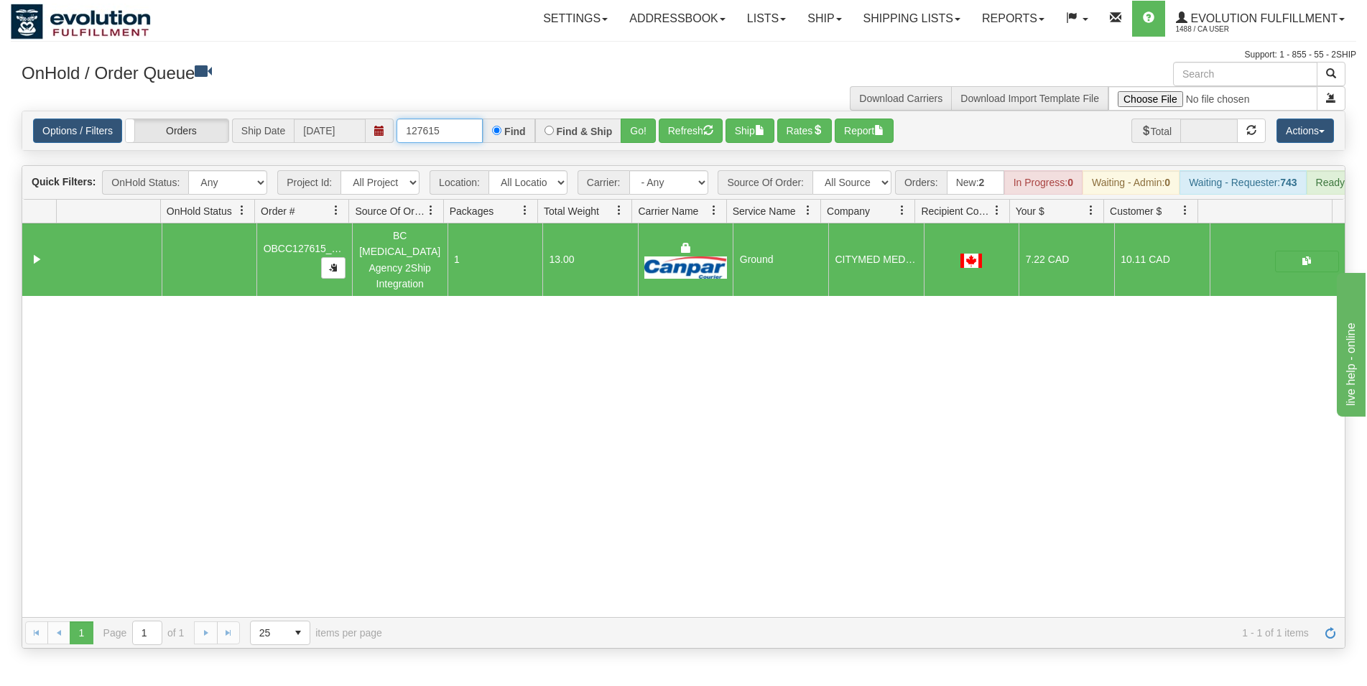
drag, startPoint x: 432, startPoint y: 131, endPoint x: 448, endPoint y: 132, distance: 15.8
click at [448, 132] on input "127615" at bounding box center [440, 131] width 86 height 24
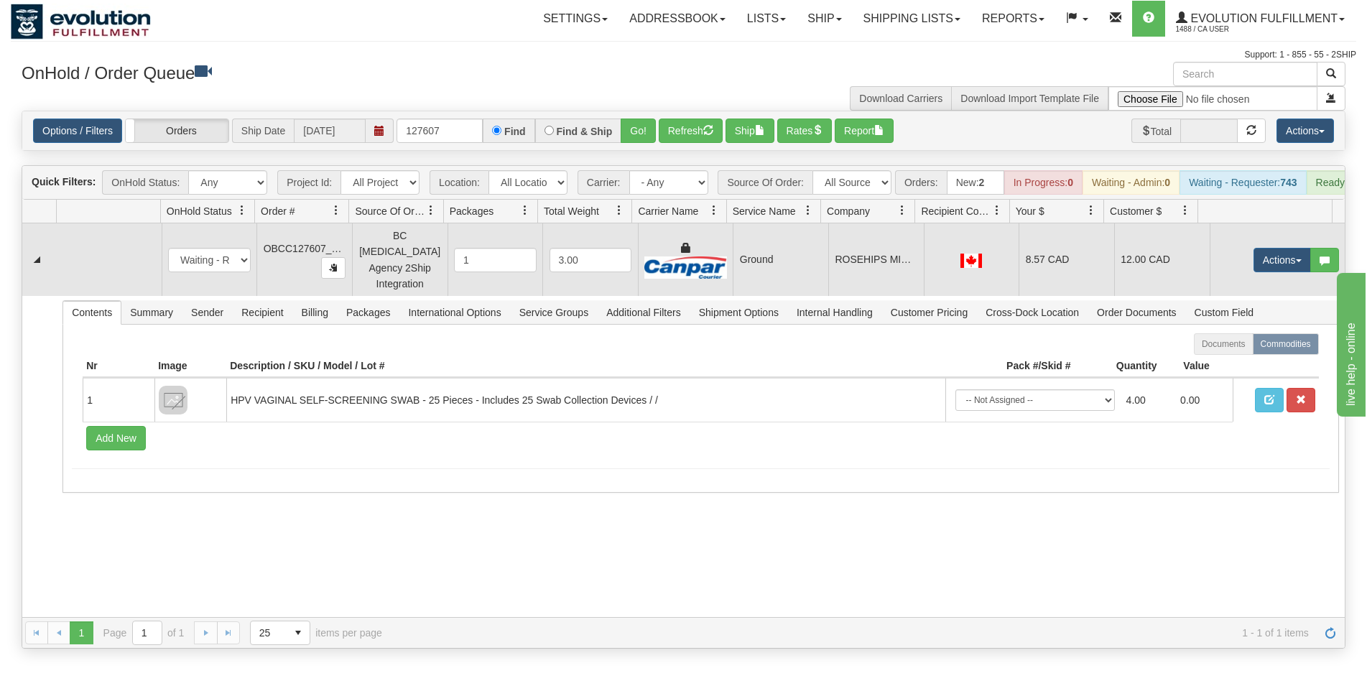
click at [1190, 274] on td "12.00 CAD" at bounding box center [1162, 259] width 96 height 73
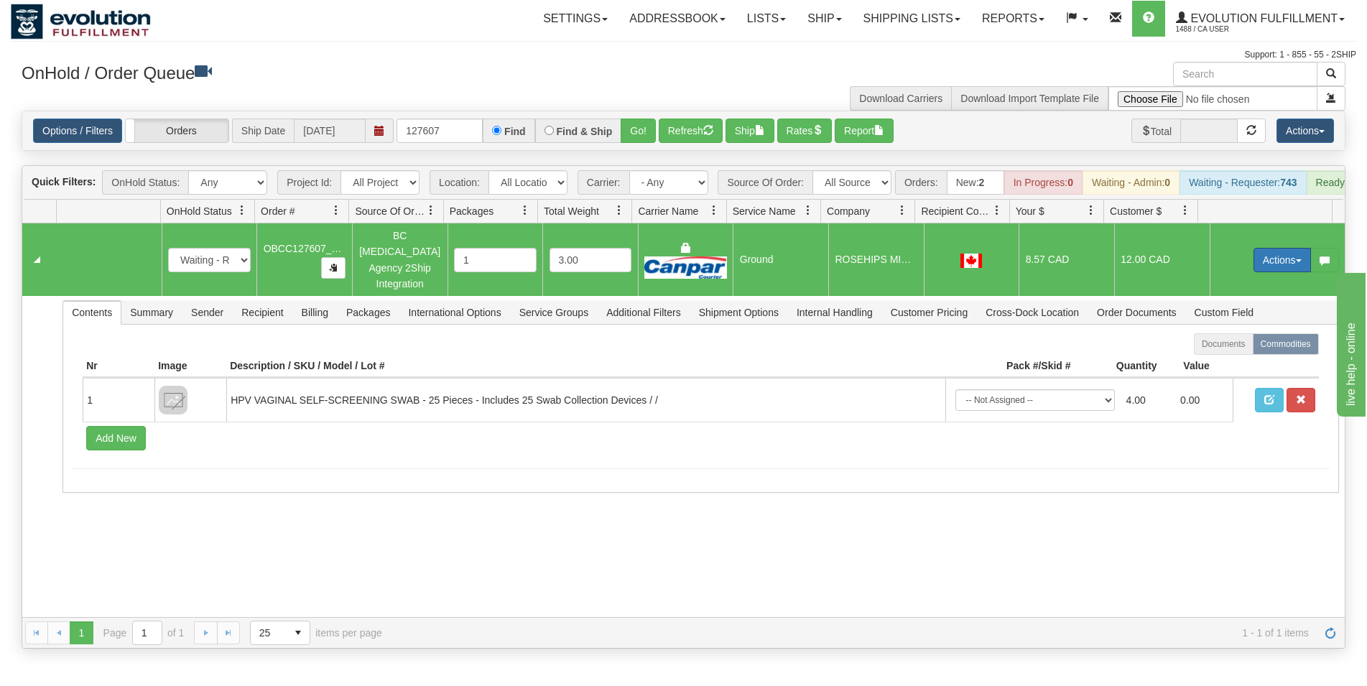
click at [1261, 263] on button "Actions" at bounding box center [1282, 260] width 57 height 24
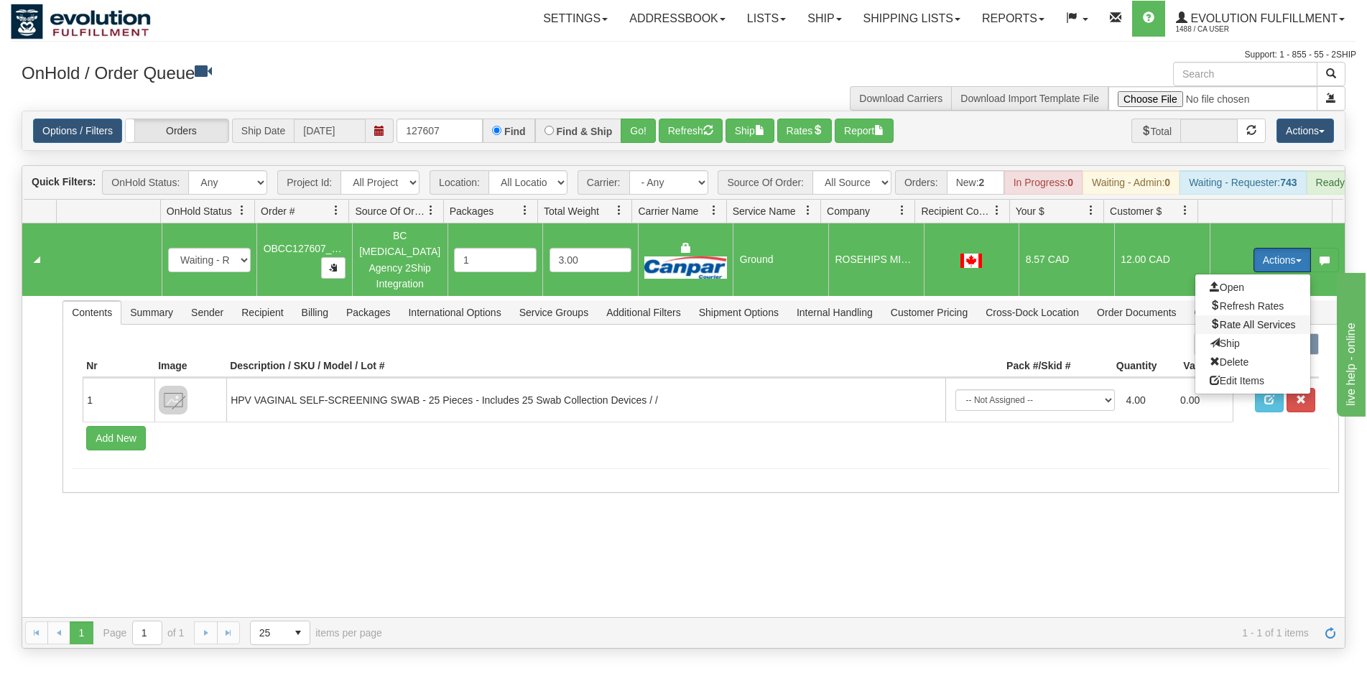
click at [1226, 325] on span "Rate All Services" at bounding box center [1253, 324] width 86 height 11
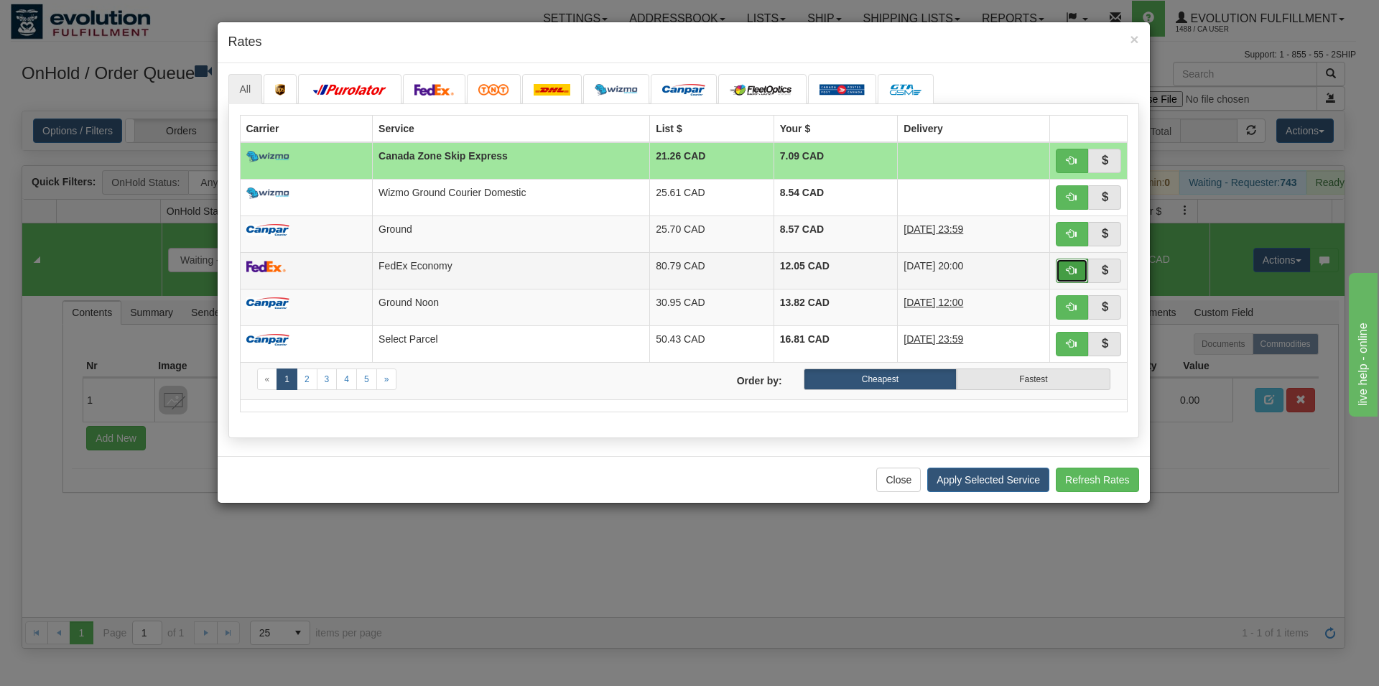
click at [1079, 266] on button "button" at bounding box center [1072, 271] width 33 height 24
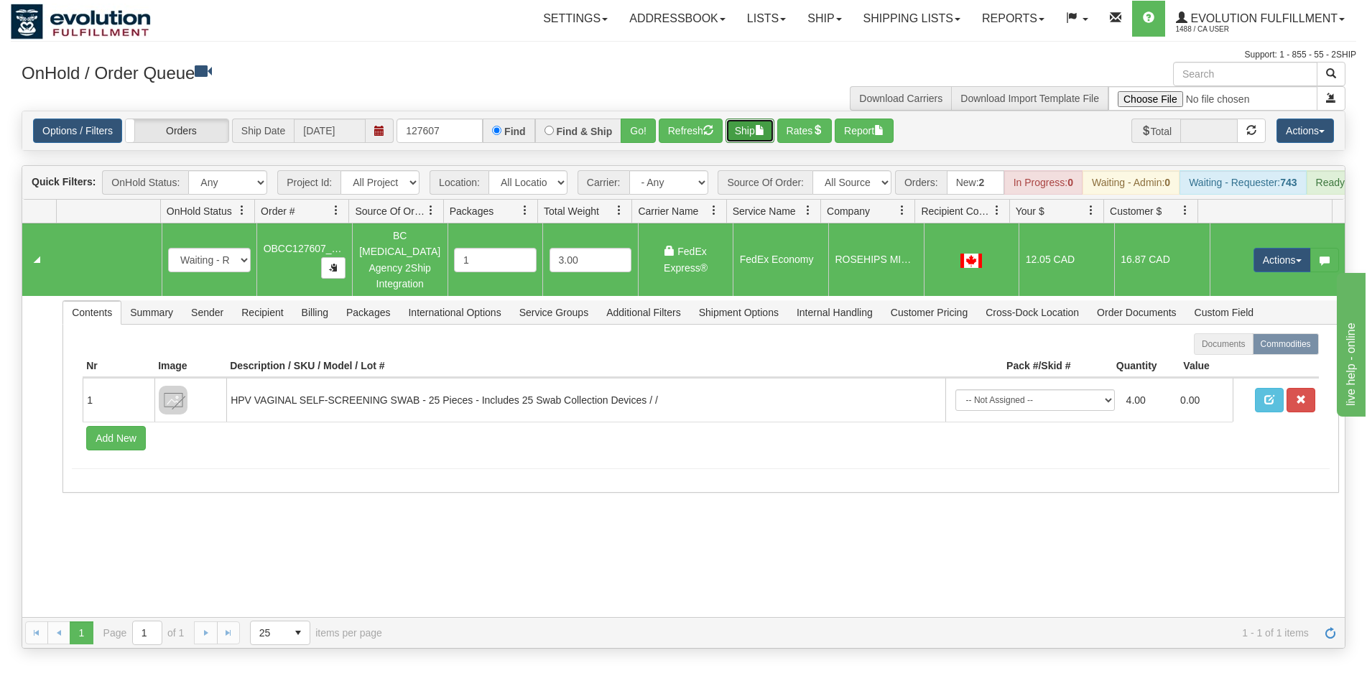
click at [752, 131] on button "Ship" at bounding box center [750, 131] width 49 height 24
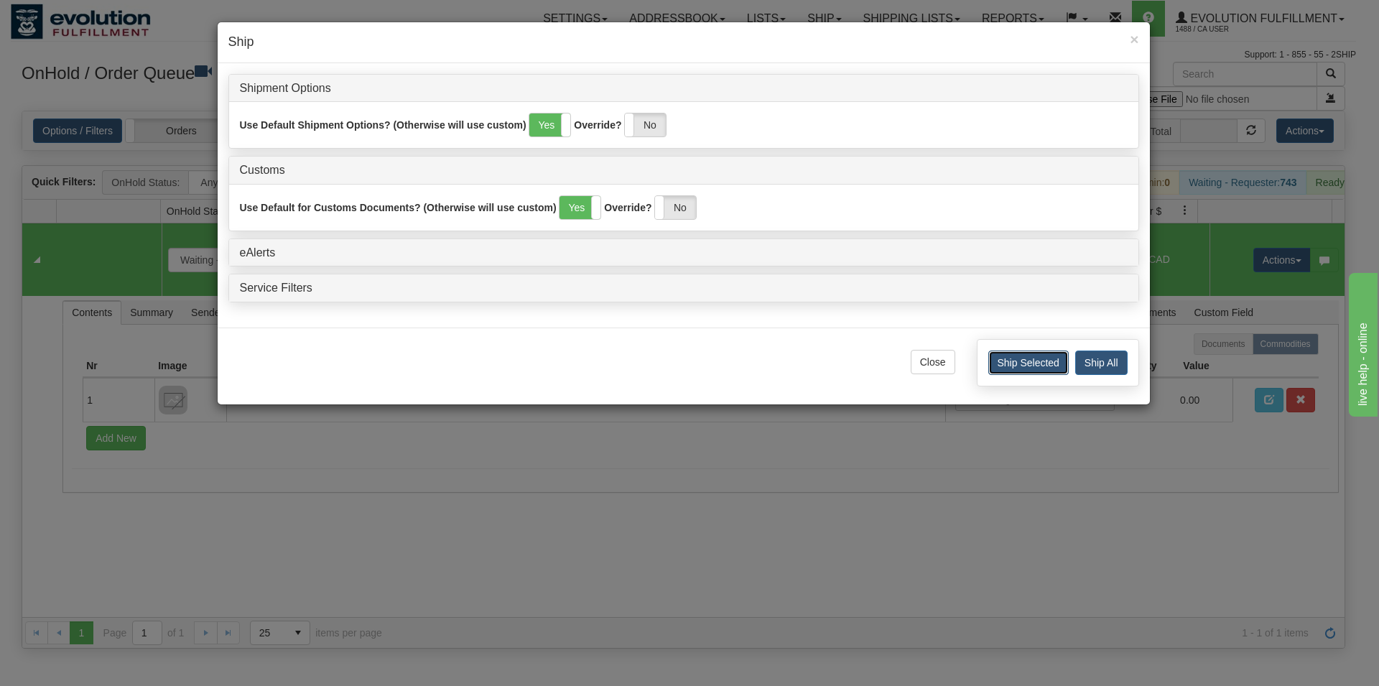
click at [1050, 360] on button "Ship Selected" at bounding box center [1029, 363] width 80 height 24
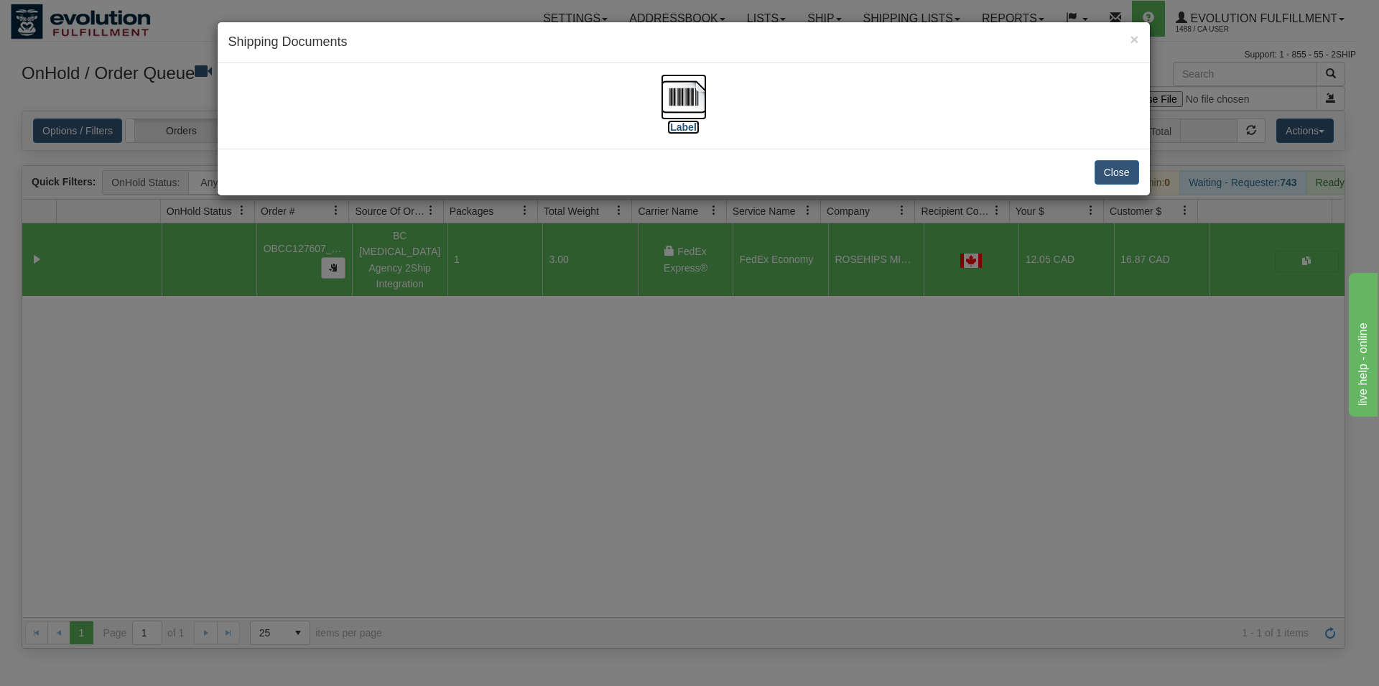
click at [672, 83] on img at bounding box center [684, 97] width 46 height 46
click at [1110, 172] on button "Close" at bounding box center [1117, 172] width 45 height 24
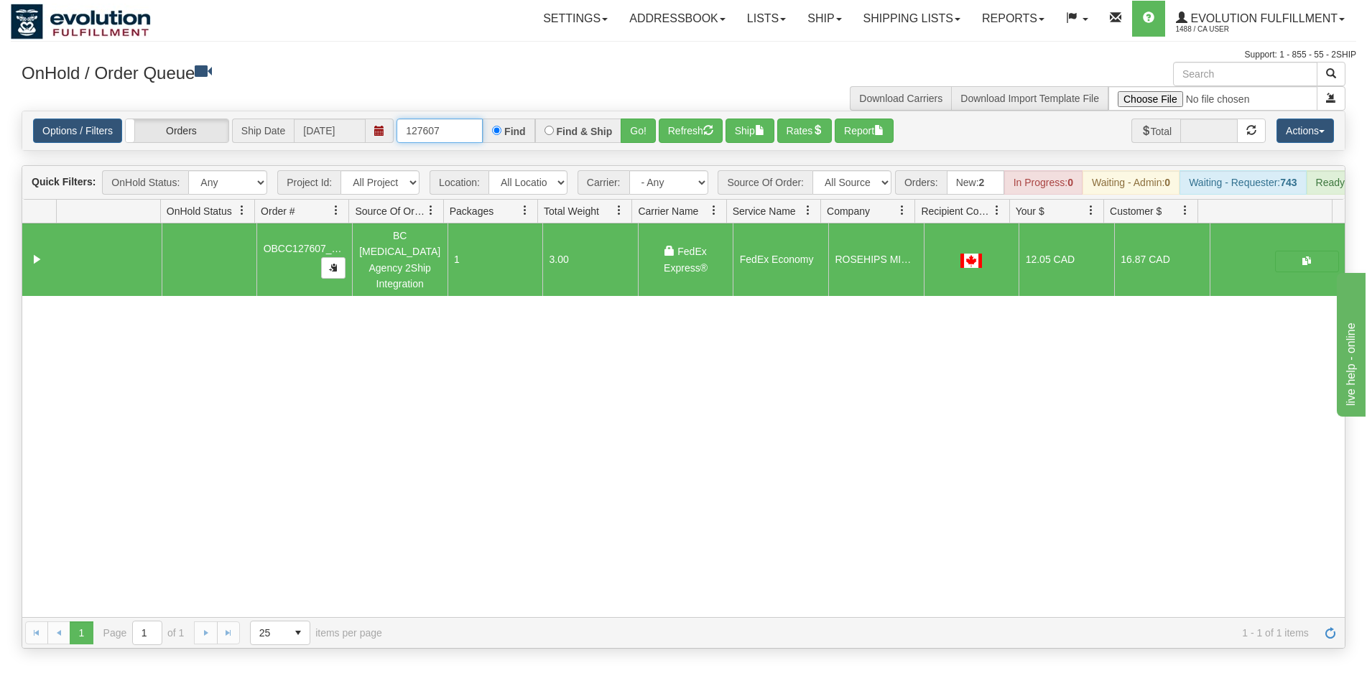
click at [476, 137] on input "127607" at bounding box center [440, 131] width 86 height 24
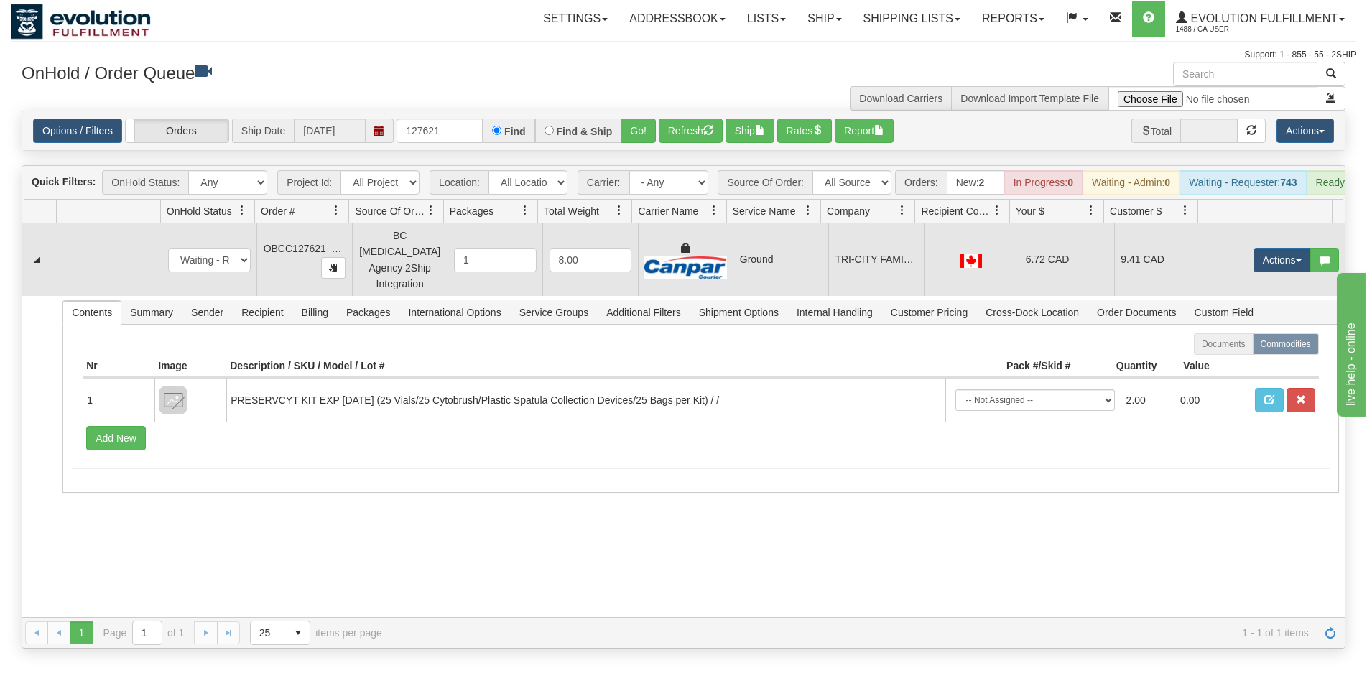
click at [905, 247] on td "TRI-CITY FAMILY PRACTICE INSIDE [GEOGRAPHIC_DATA]" at bounding box center [876, 259] width 96 height 73
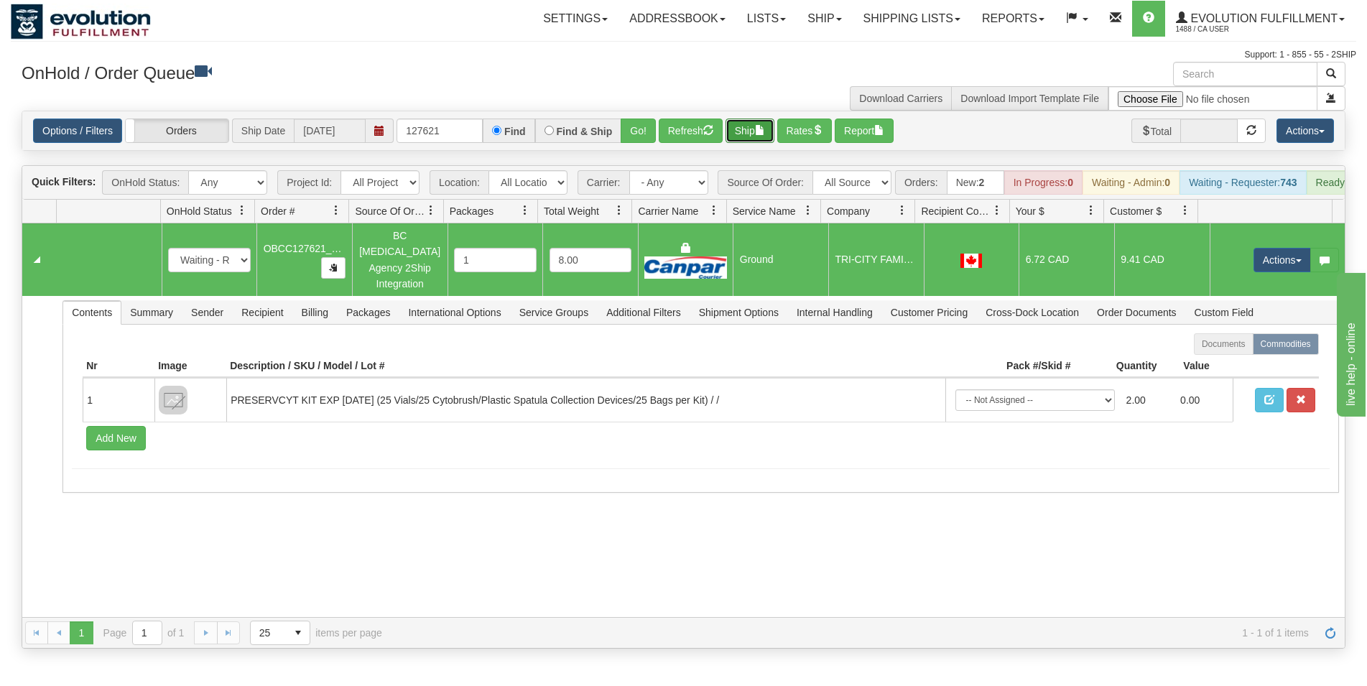
click at [752, 136] on button "Ship" at bounding box center [750, 131] width 49 height 24
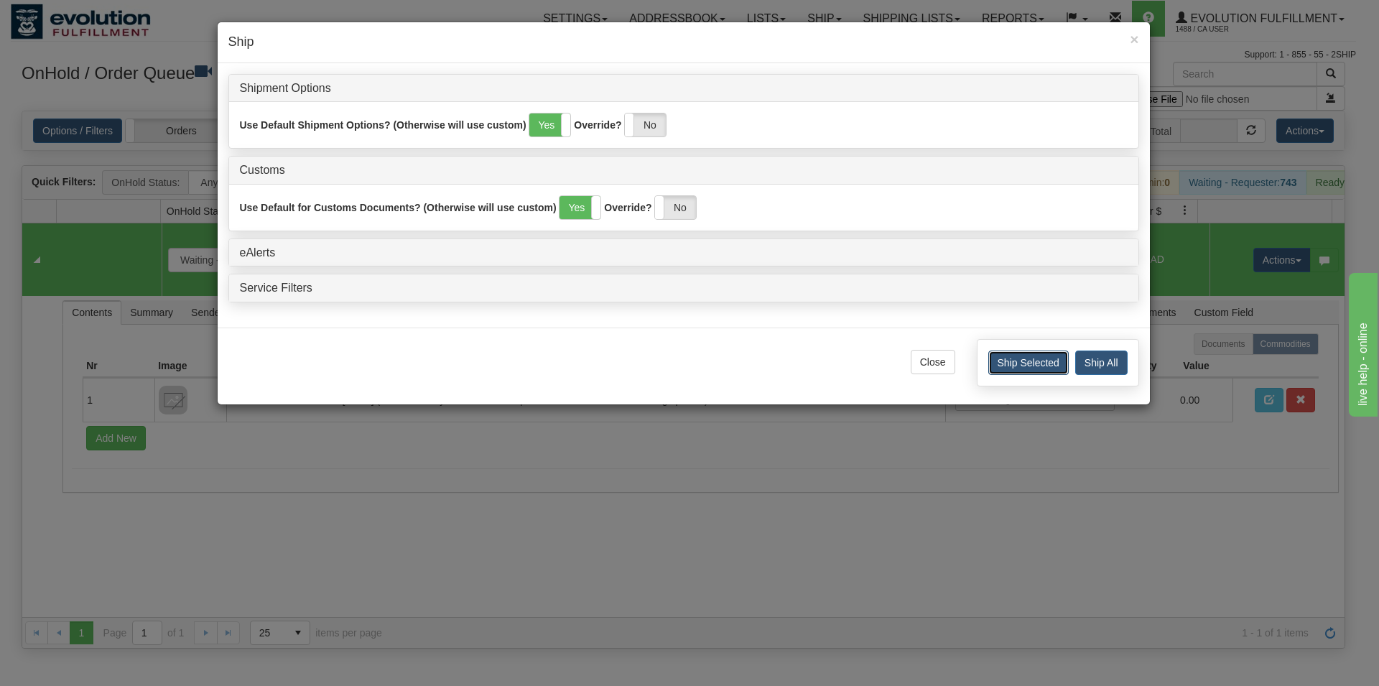
click at [1018, 365] on button "Ship Selected" at bounding box center [1029, 363] width 80 height 24
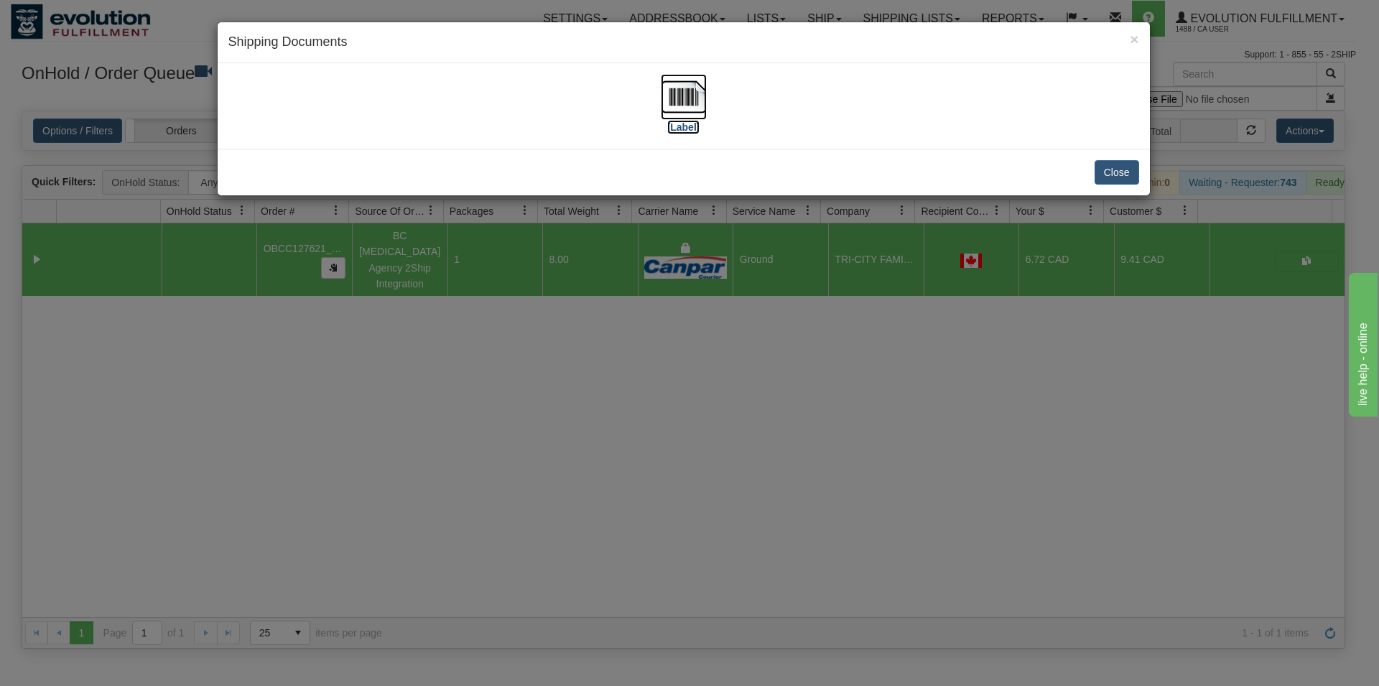
click at [705, 83] on img at bounding box center [684, 97] width 46 height 46
click at [1127, 175] on button "Close" at bounding box center [1117, 172] width 45 height 24
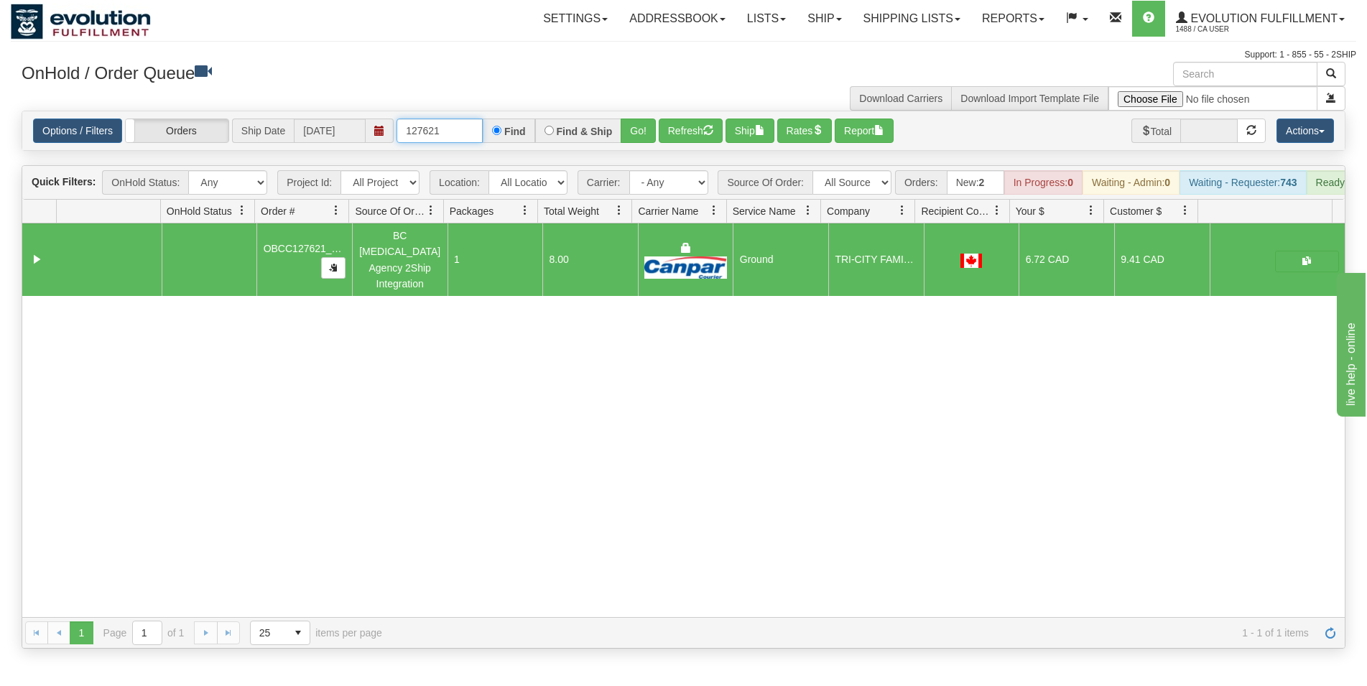
drag, startPoint x: 423, startPoint y: 127, endPoint x: 456, endPoint y: 126, distance: 32.3
click at [455, 128] on input "127621" at bounding box center [440, 131] width 86 height 24
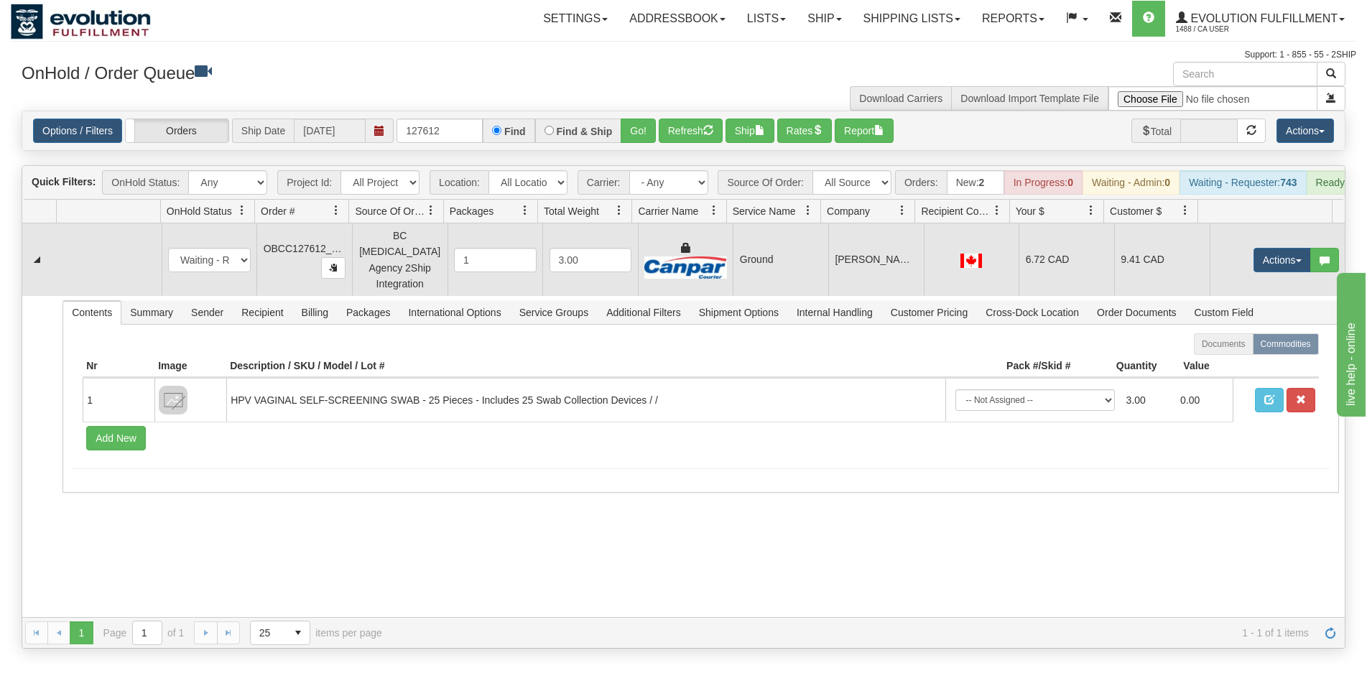
click at [1234, 269] on td "Actions Open Refresh Rates Rate All Services Ship Delete Edit Items" at bounding box center [1278, 259] width 136 height 73
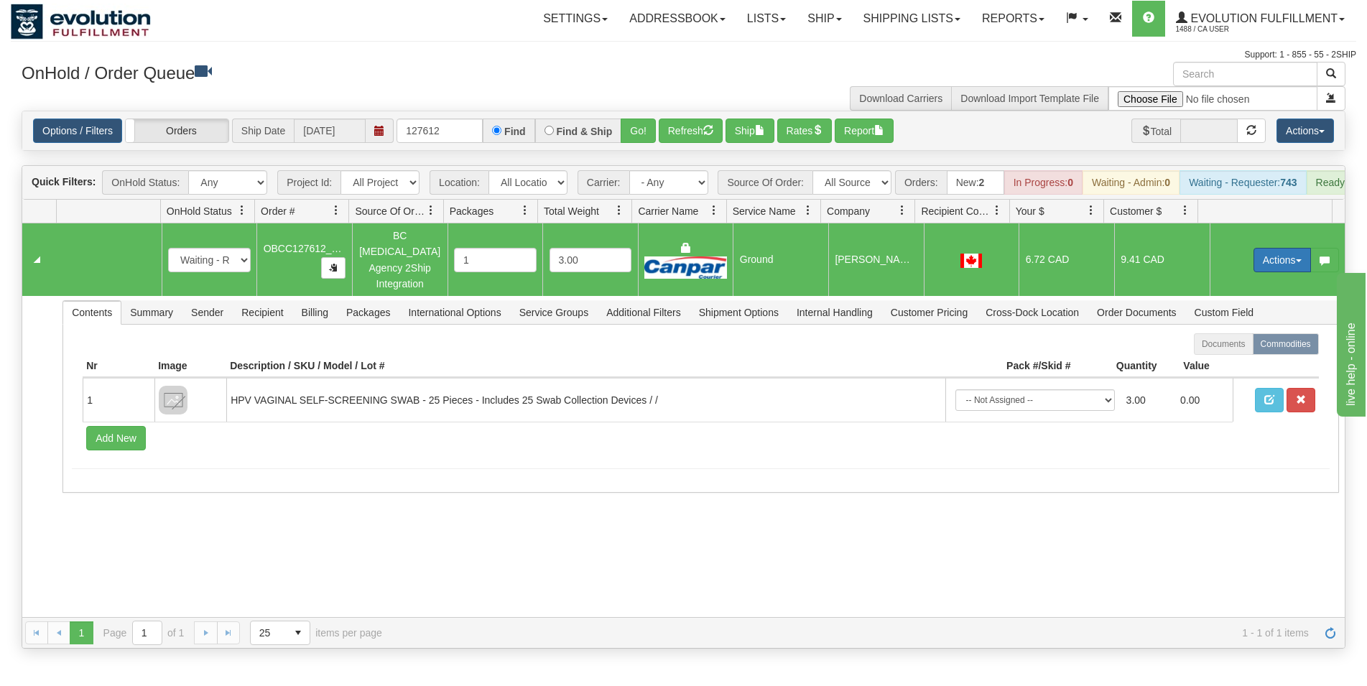
drag, startPoint x: 1265, startPoint y: 264, endPoint x: 1229, endPoint y: 294, distance: 47.5
click at [1264, 263] on button "Actions" at bounding box center [1282, 260] width 57 height 24
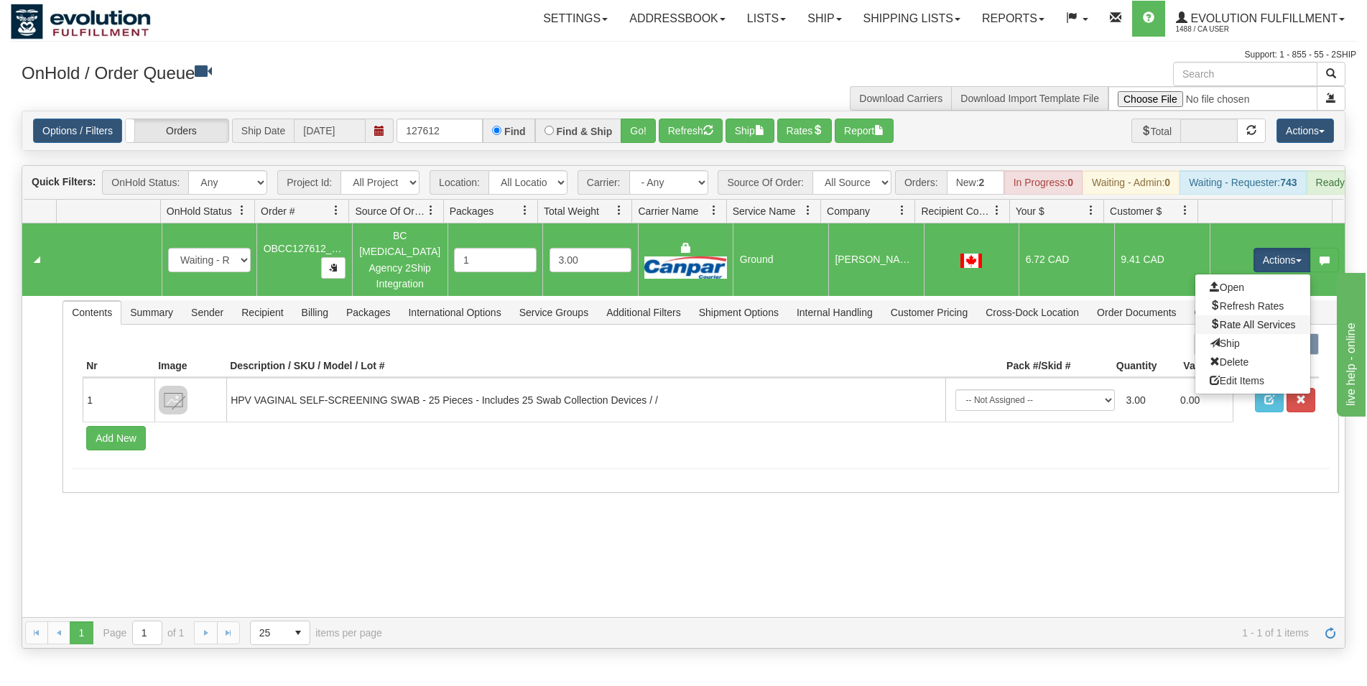
click at [1223, 322] on link "Rate All Services" at bounding box center [1253, 324] width 115 height 19
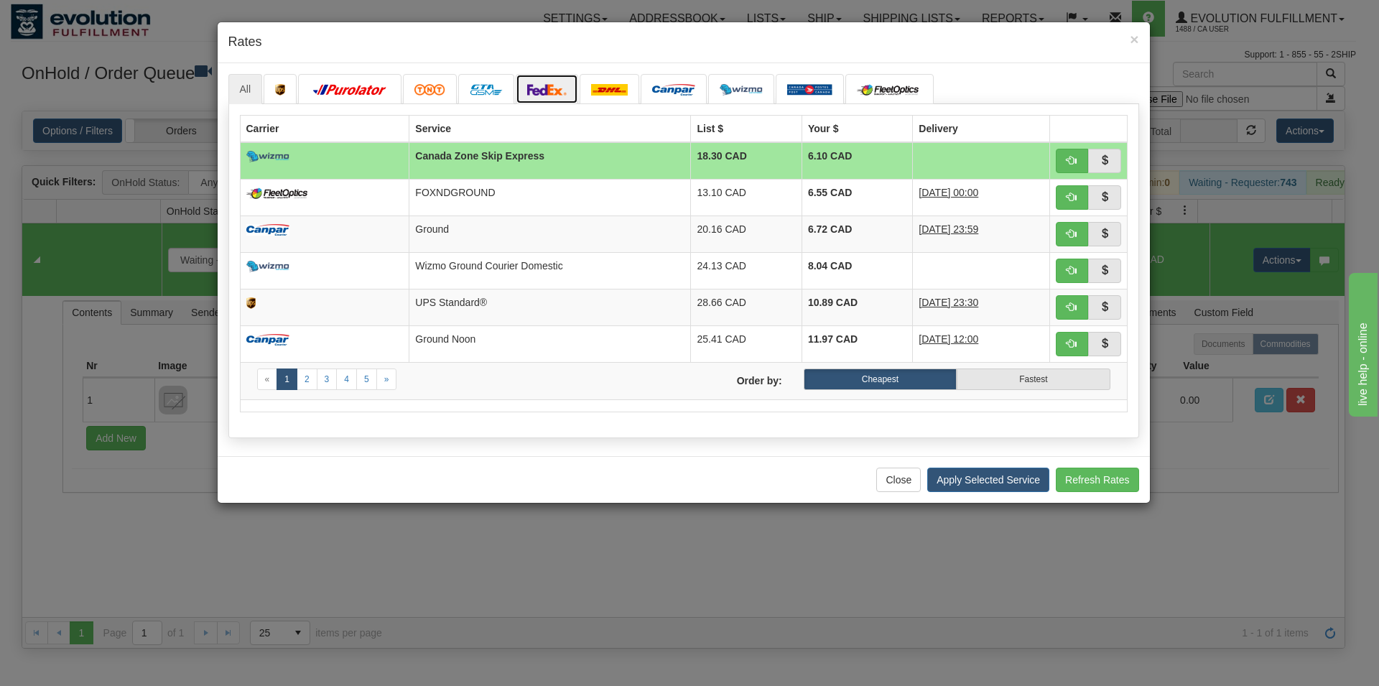
click at [561, 91] on img at bounding box center [547, 89] width 40 height 11
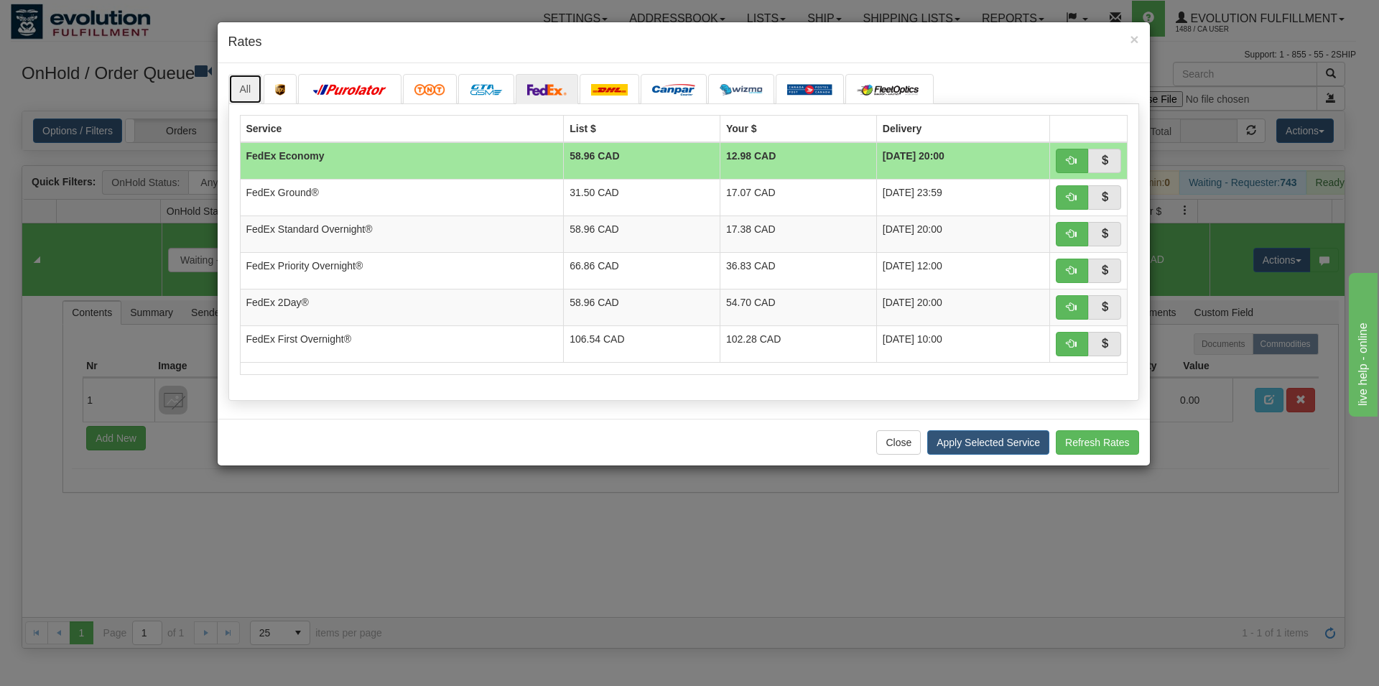
click at [241, 88] on link "All" at bounding box center [245, 89] width 34 height 30
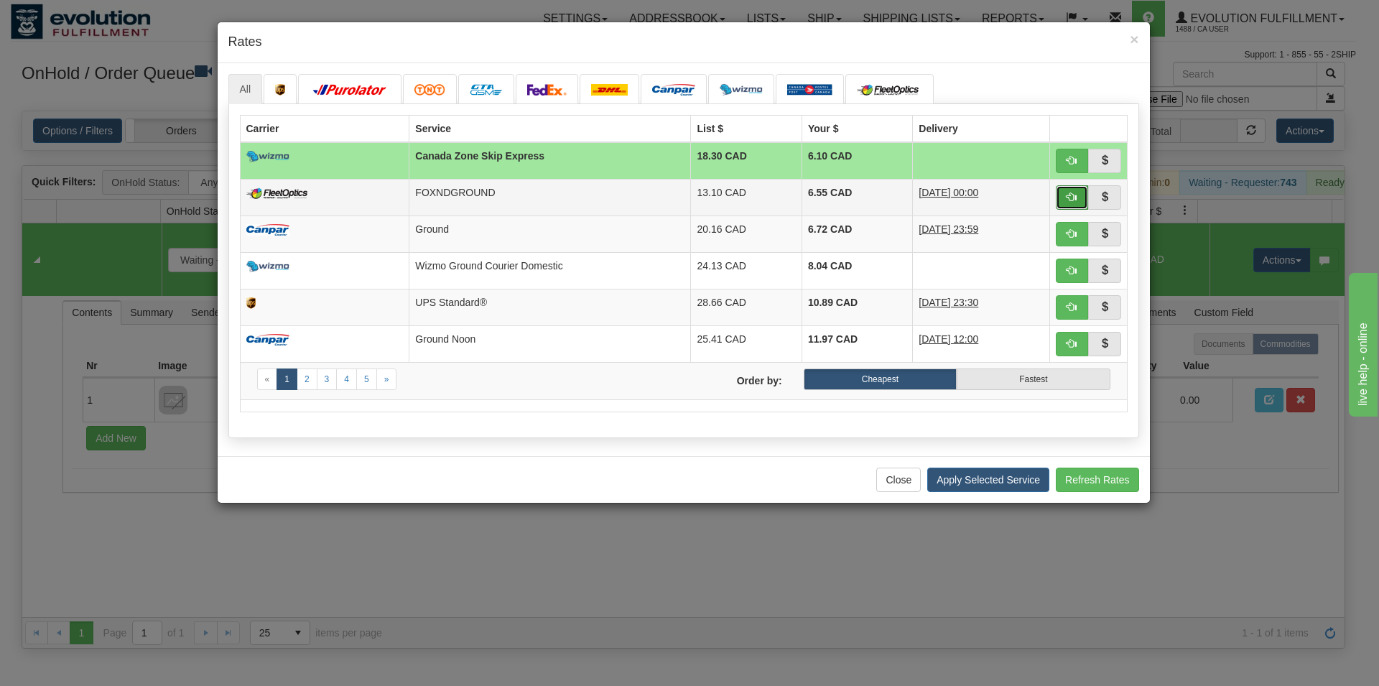
click at [1072, 193] on span "button" at bounding box center [1072, 197] width 10 height 10
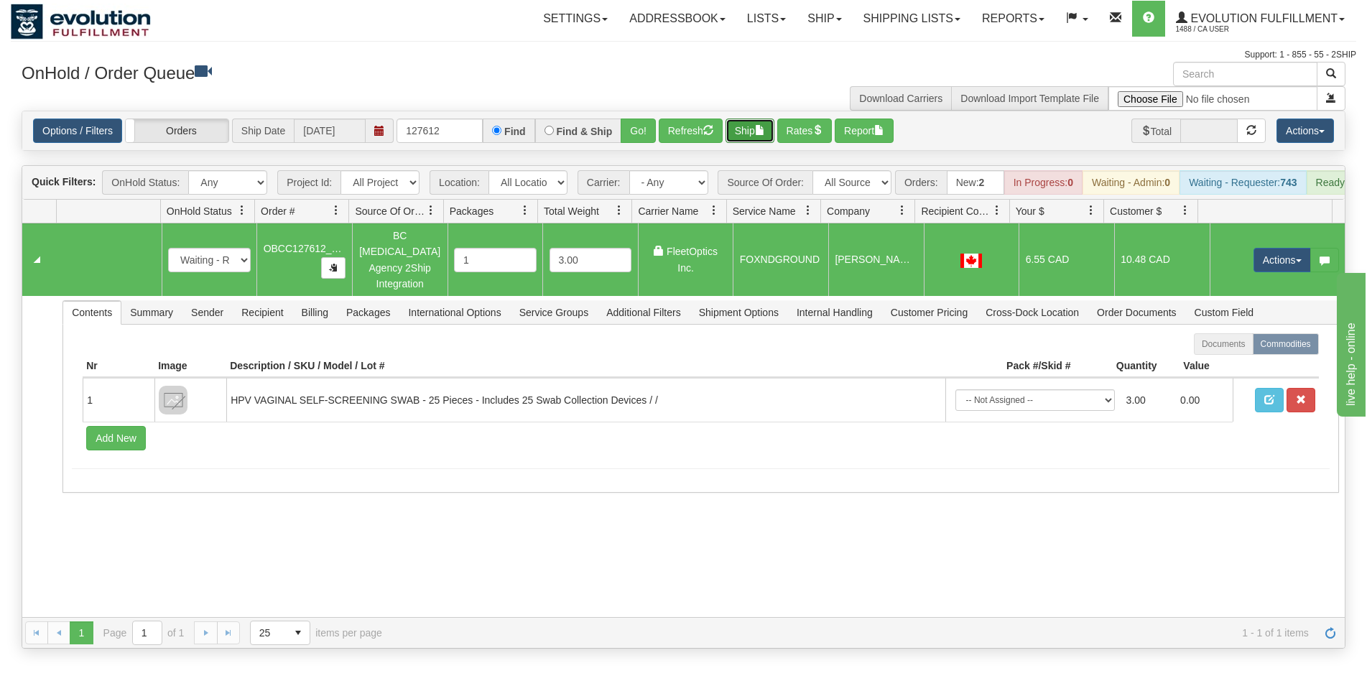
click at [765, 139] on button "Ship" at bounding box center [750, 131] width 49 height 24
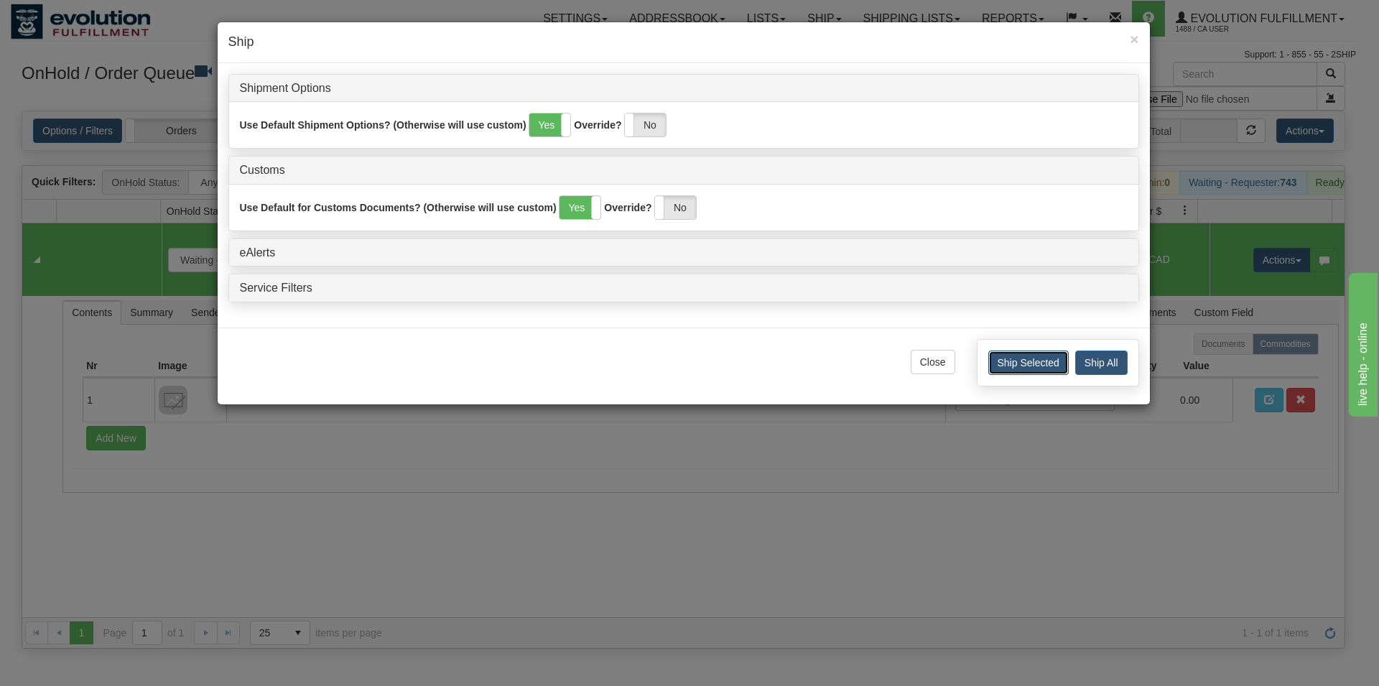
click at [1035, 369] on button "Ship Selected" at bounding box center [1029, 363] width 80 height 24
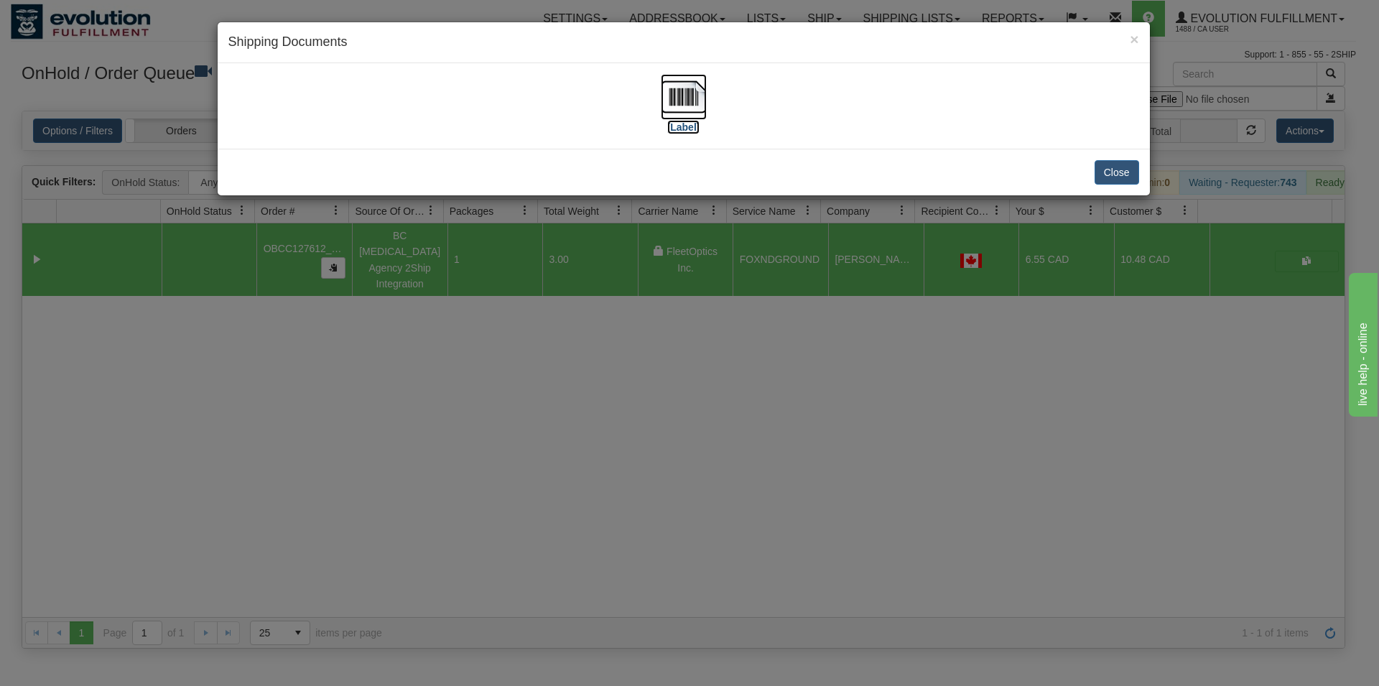
click at [685, 102] on img at bounding box center [684, 97] width 46 height 46
click at [1110, 170] on button "Close" at bounding box center [1117, 172] width 45 height 24
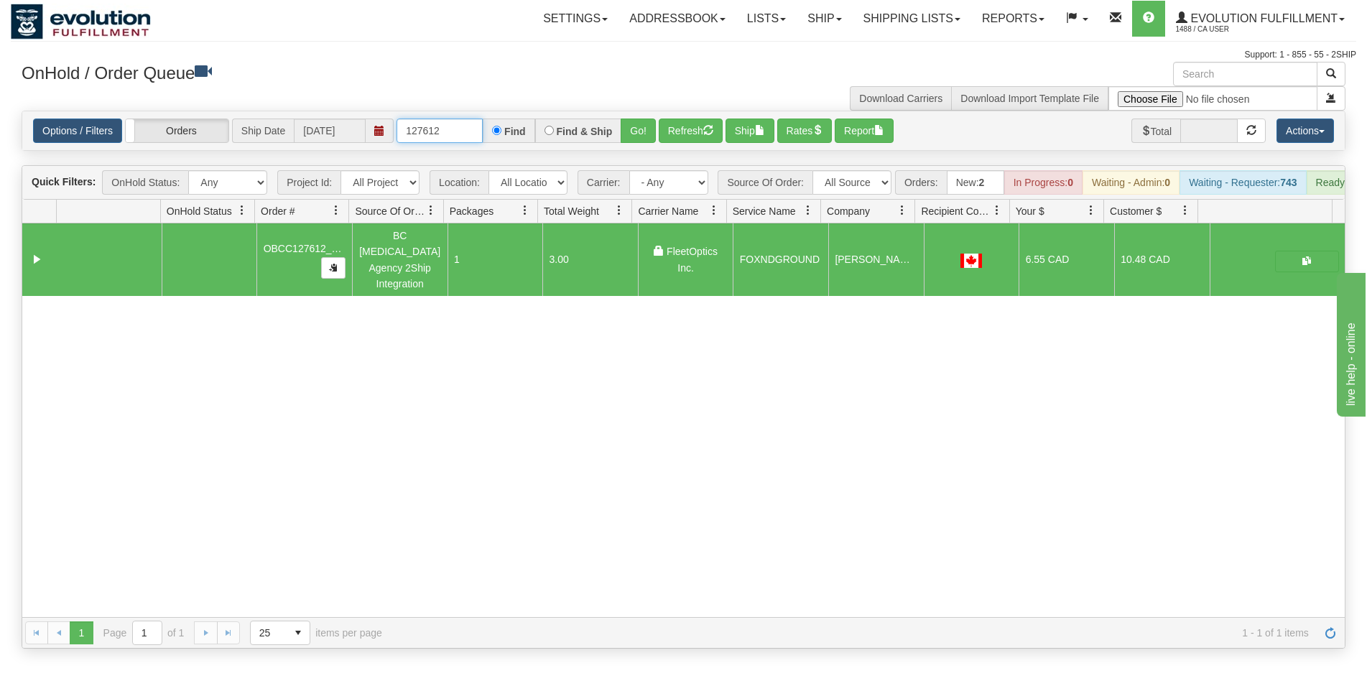
drag, startPoint x: 431, startPoint y: 136, endPoint x: 458, endPoint y: 140, distance: 27.6
click at [458, 140] on input "127612" at bounding box center [440, 131] width 86 height 24
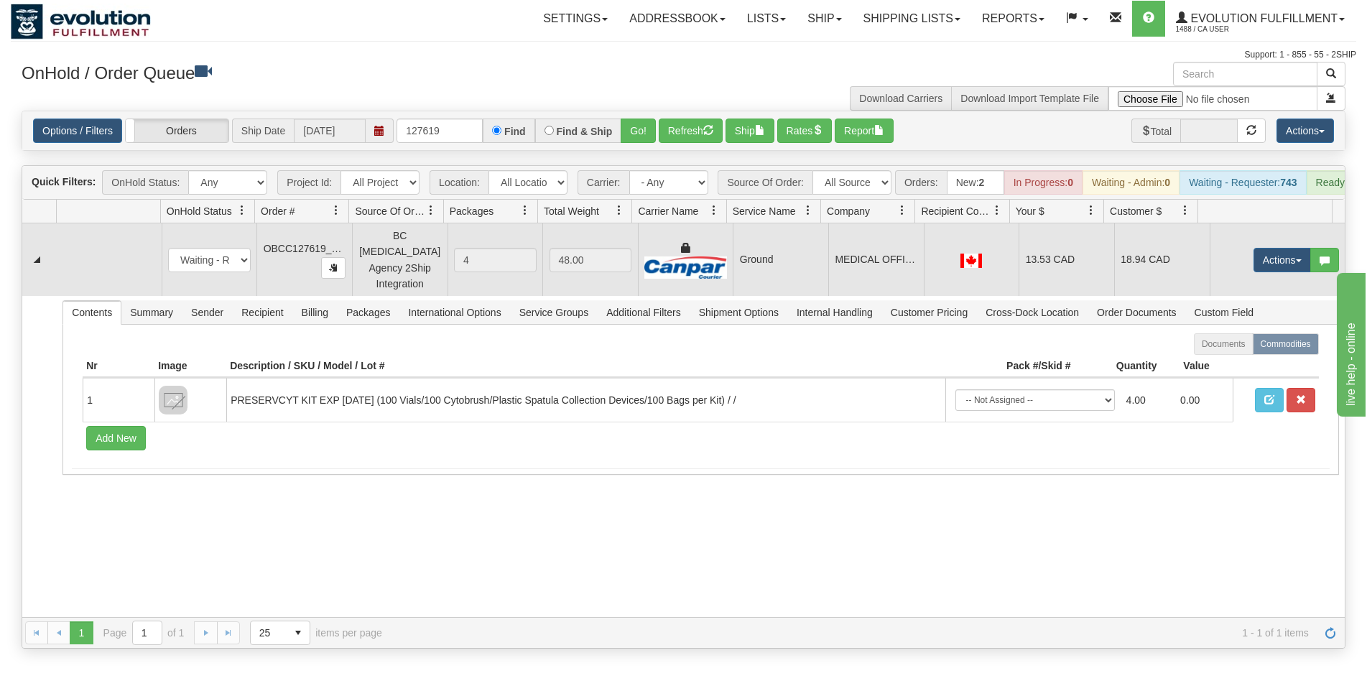
click at [769, 267] on td "Ground" at bounding box center [781, 259] width 96 height 73
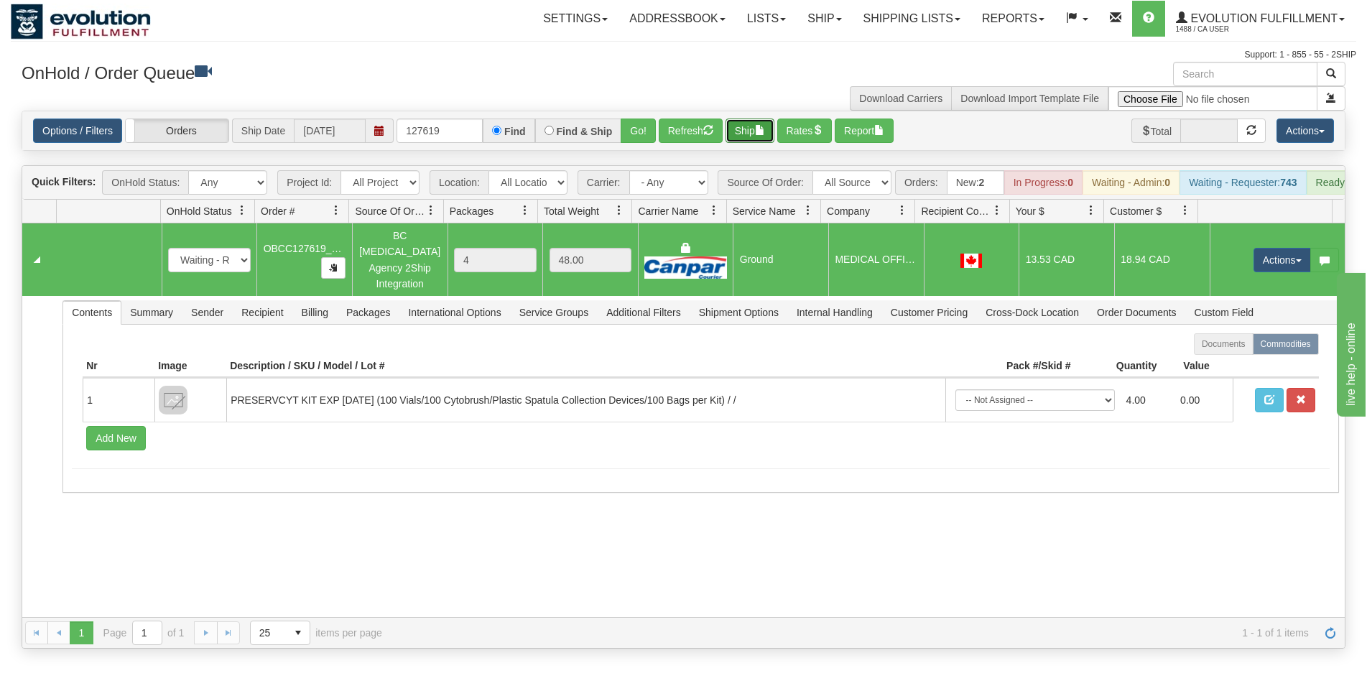
click at [744, 139] on button "Ship" at bounding box center [750, 131] width 49 height 24
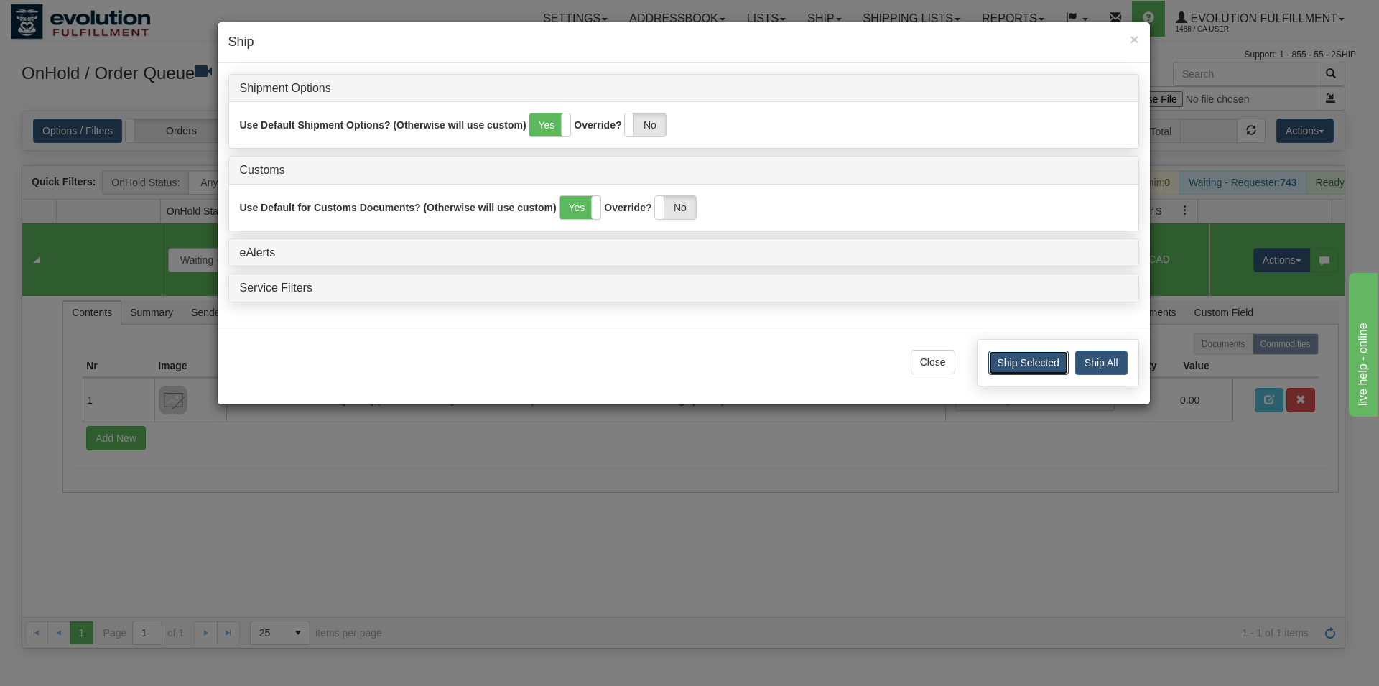
click at [1018, 360] on button "Ship Selected" at bounding box center [1029, 363] width 80 height 24
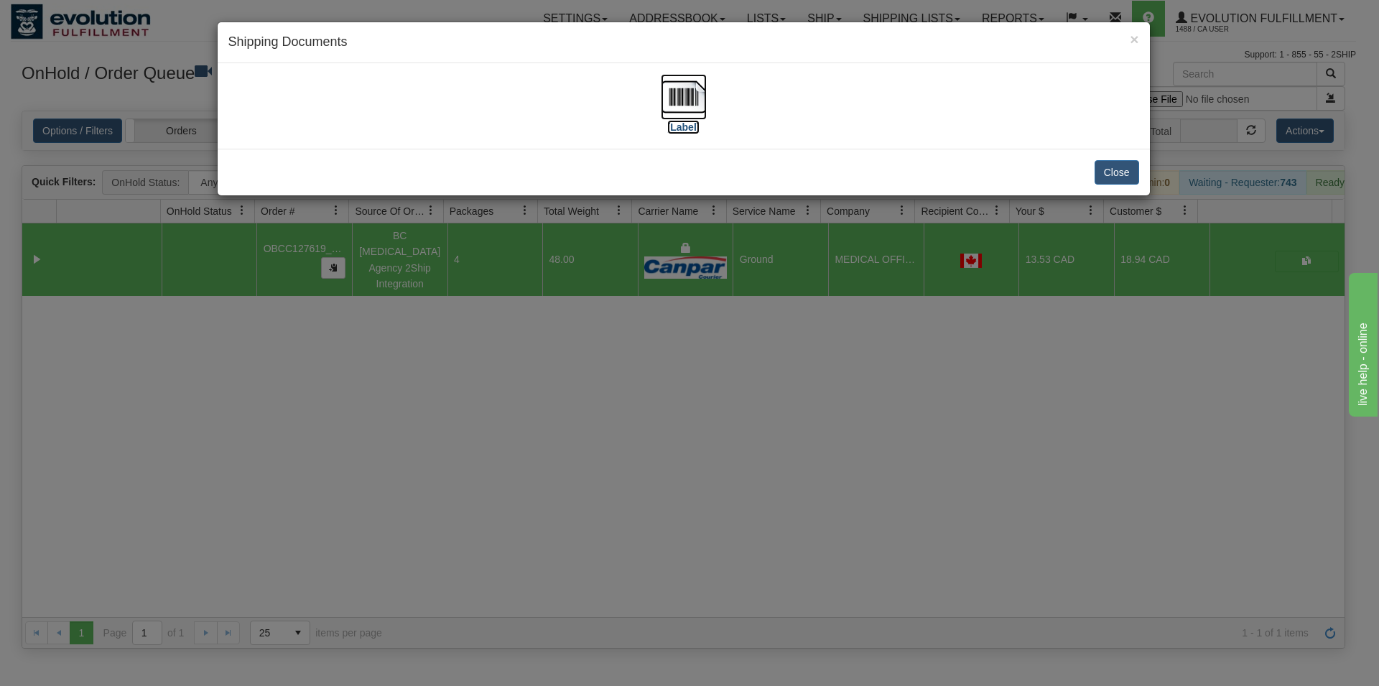
click at [697, 112] on img at bounding box center [684, 97] width 46 height 46
click at [1127, 170] on button "Close" at bounding box center [1117, 172] width 45 height 24
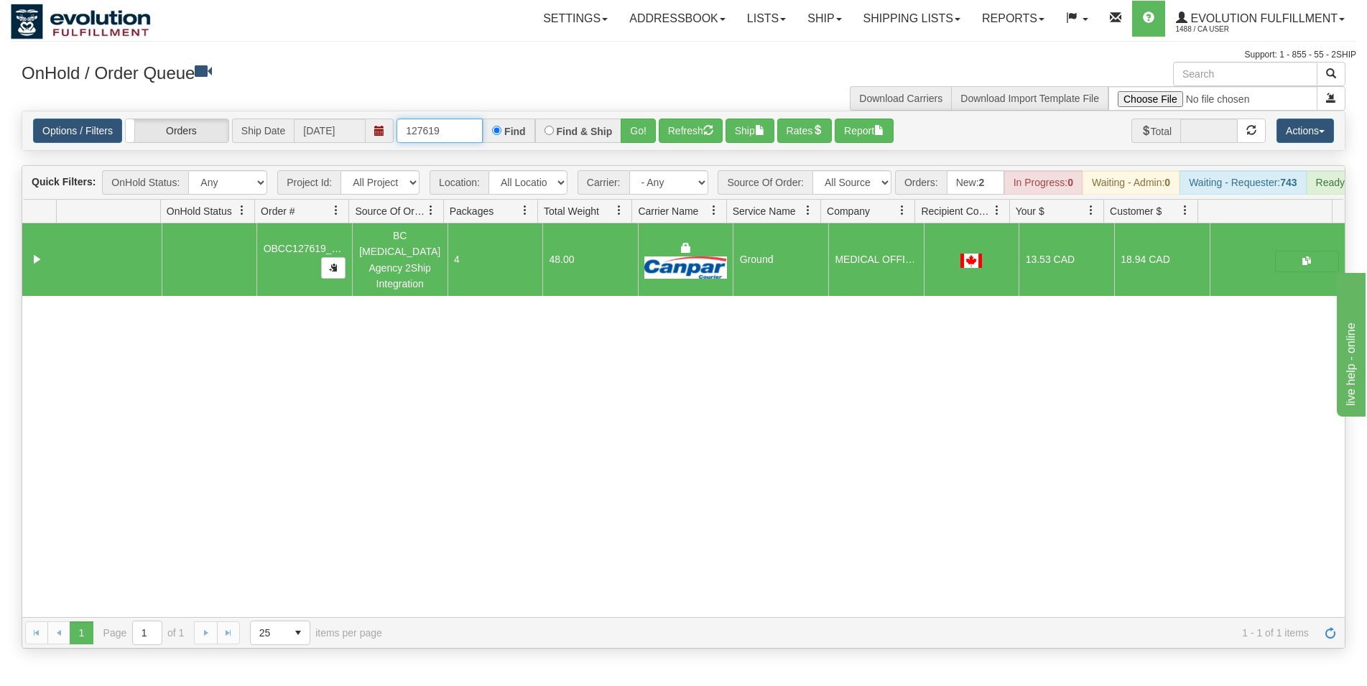
drag, startPoint x: 435, startPoint y: 133, endPoint x: 445, endPoint y: 131, distance: 10.2
click at [445, 132] on input "127619" at bounding box center [440, 131] width 86 height 24
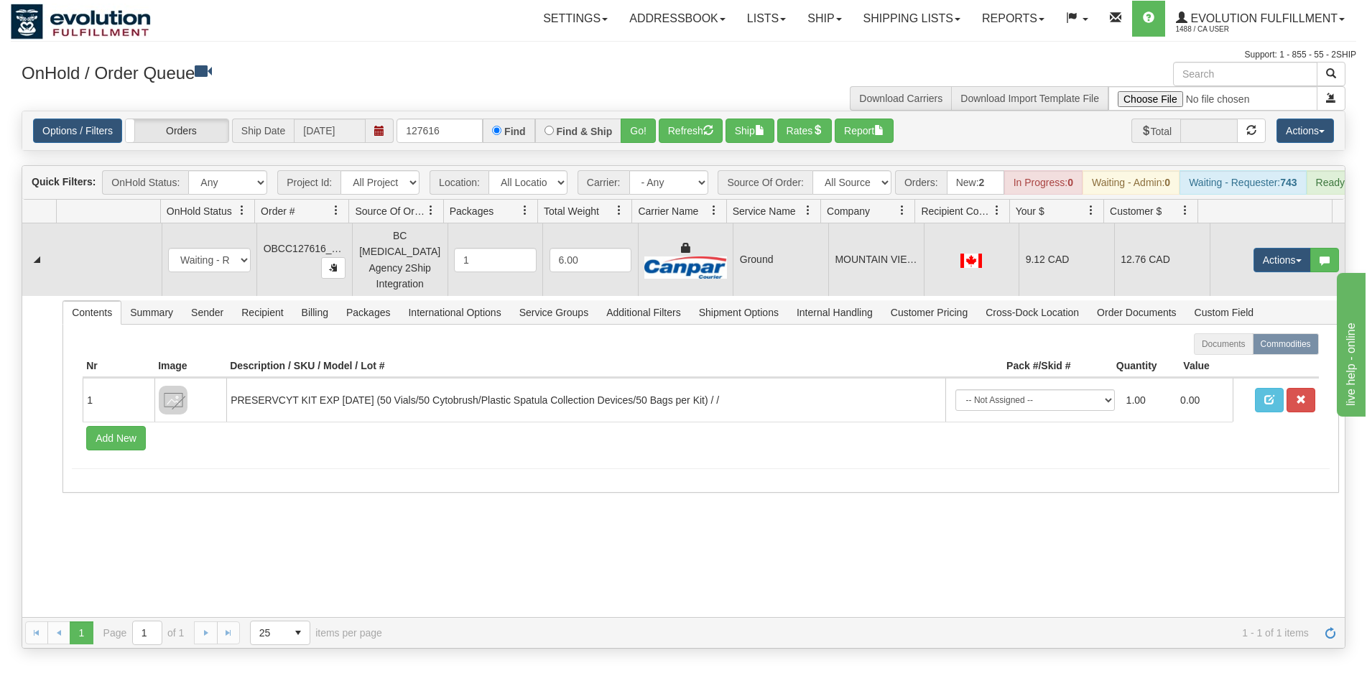
click at [863, 272] on td "MOUNTAIN VIEW MEDICAL - [GEOGRAPHIC_DATA]" at bounding box center [876, 259] width 96 height 73
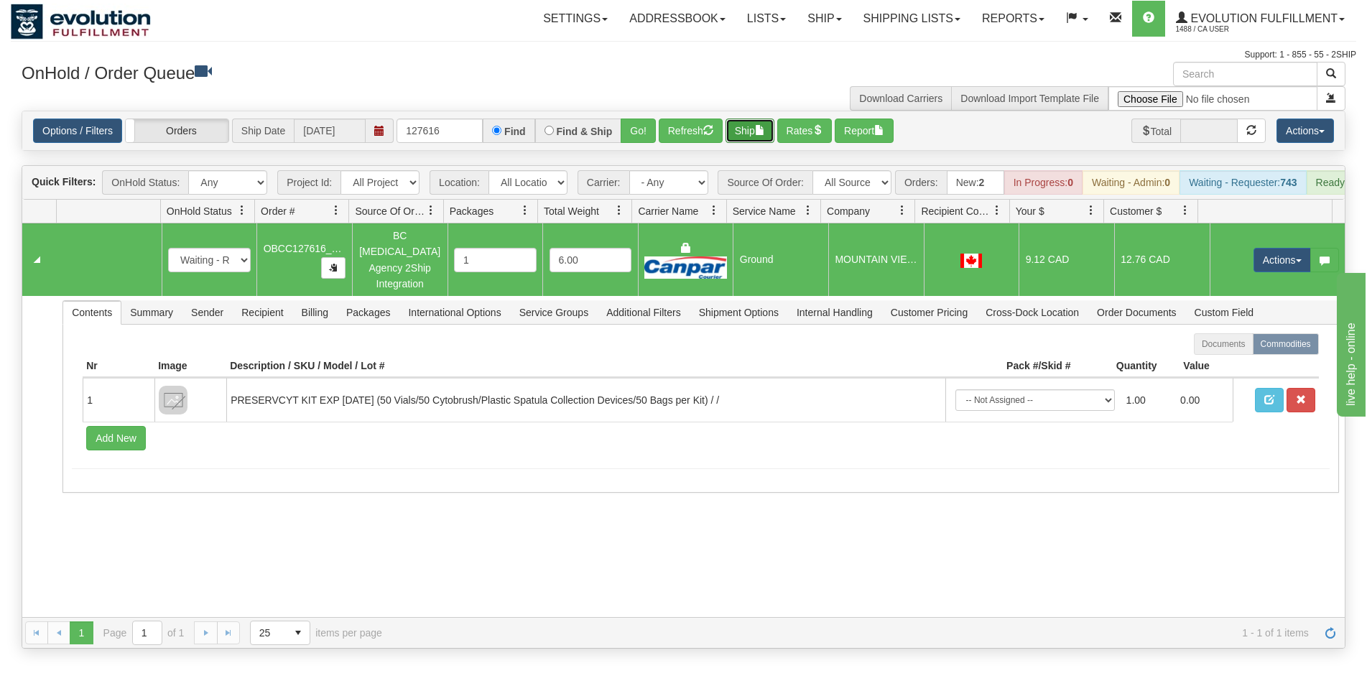
click at [756, 134] on button "Ship" at bounding box center [750, 131] width 49 height 24
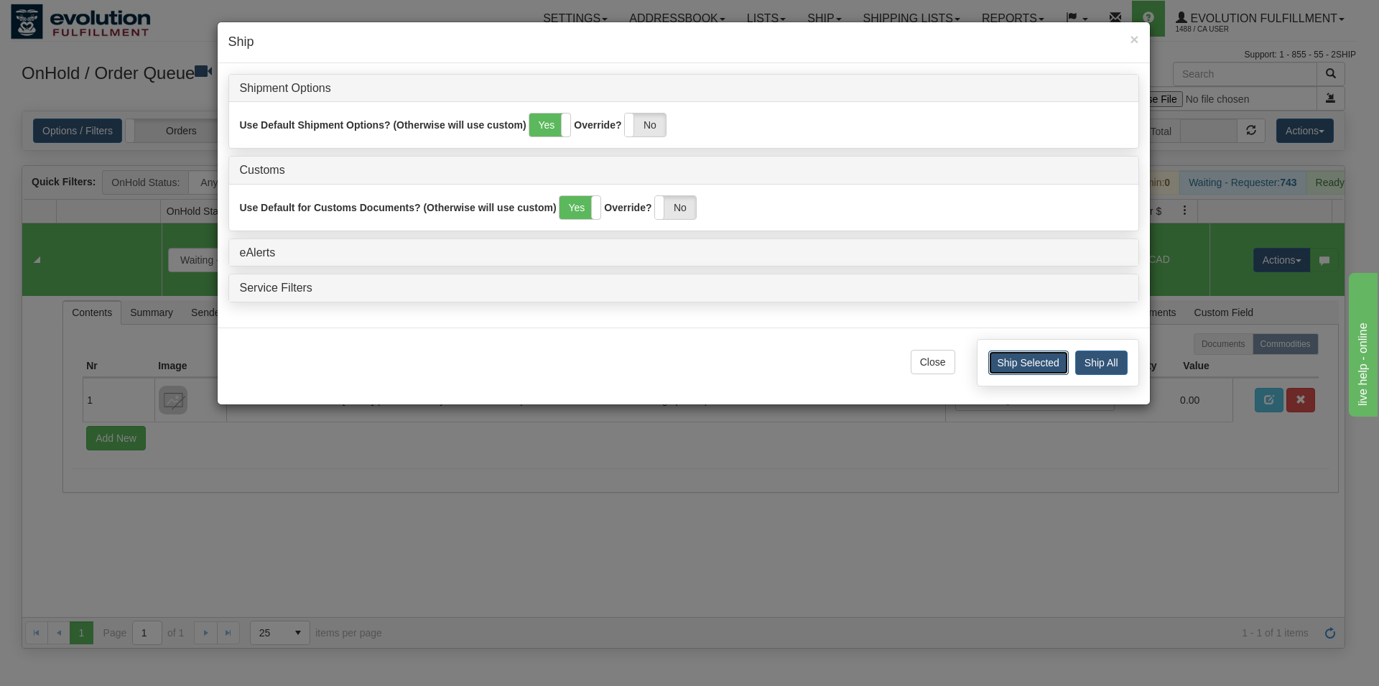
click at [1040, 357] on button "Ship Selected" at bounding box center [1029, 363] width 80 height 24
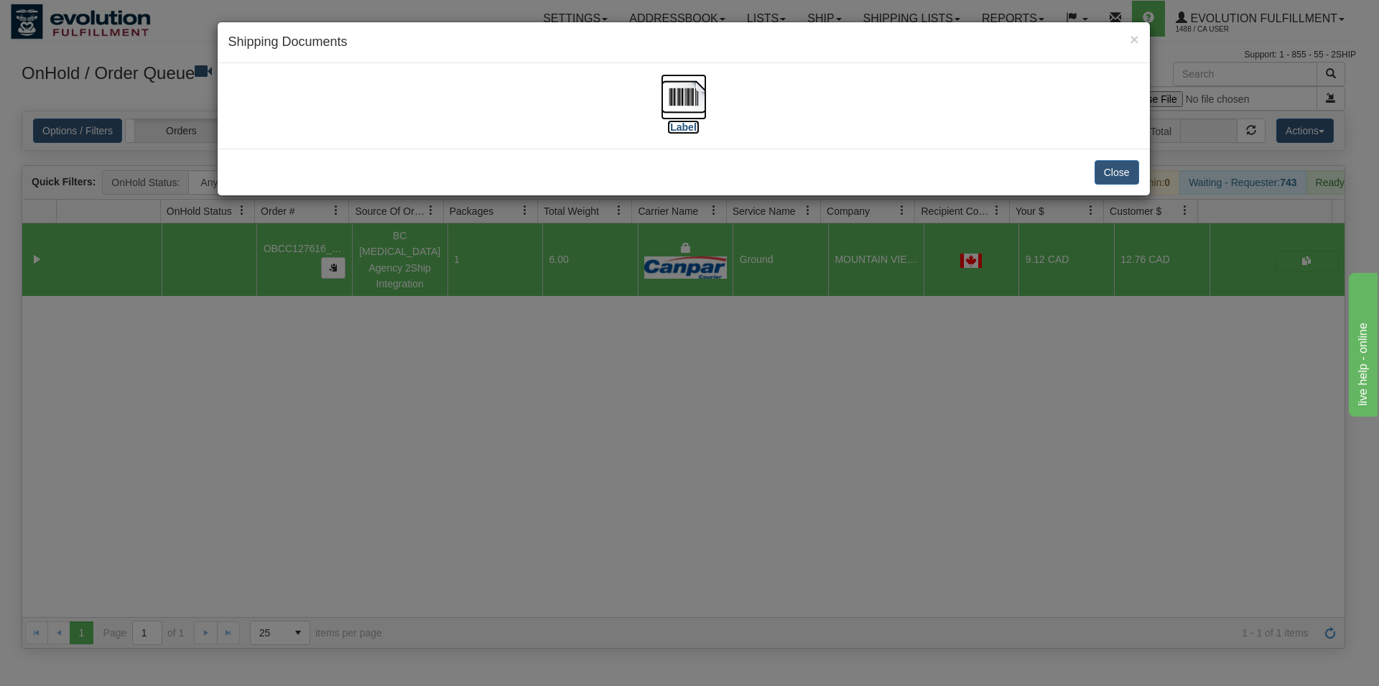
click at [692, 88] on img at bounding box center [684, 97] width 46 height 46
click at [1106, 177] on button "Close" at bounding box center [1117, 172] width 45 height 24
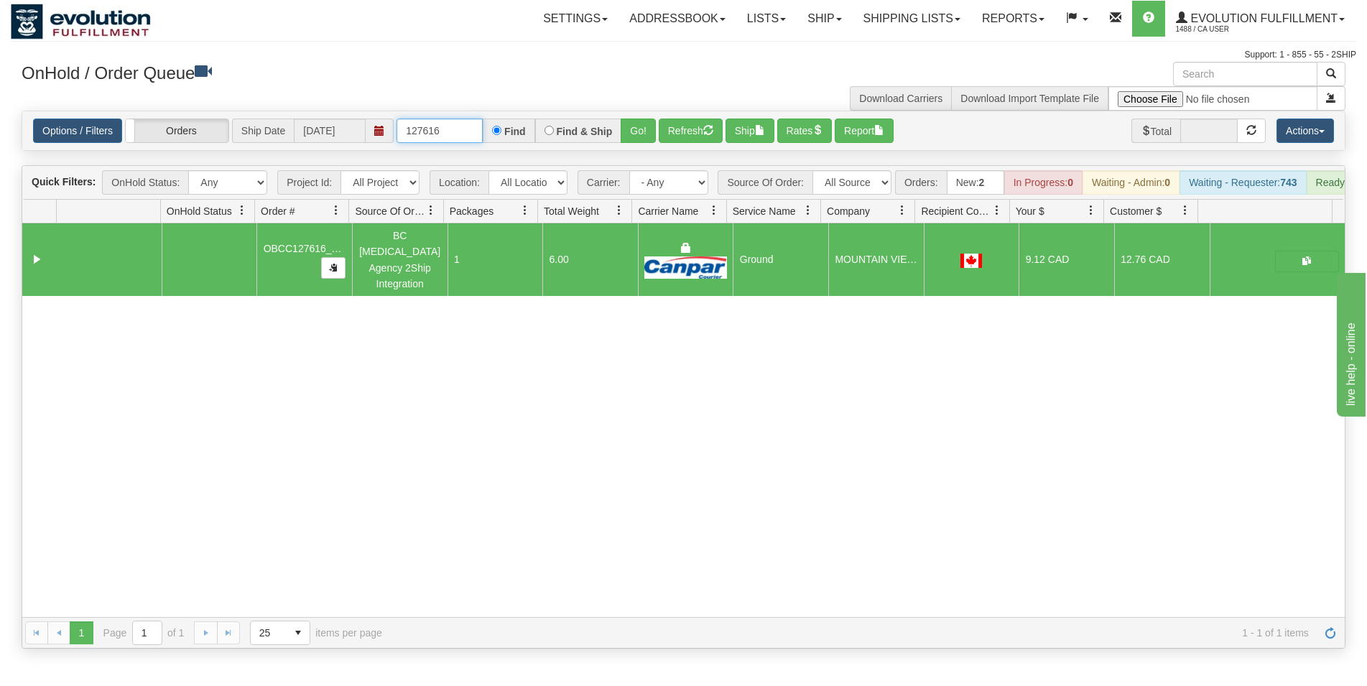
drag, startPoint x: 429, startPoint y: 131, endPoint x: 471, endPoint y: 137, distance: 42.1
click at [471, 137] on input "127616" at bounding box center [440, 131] width 86 height 24
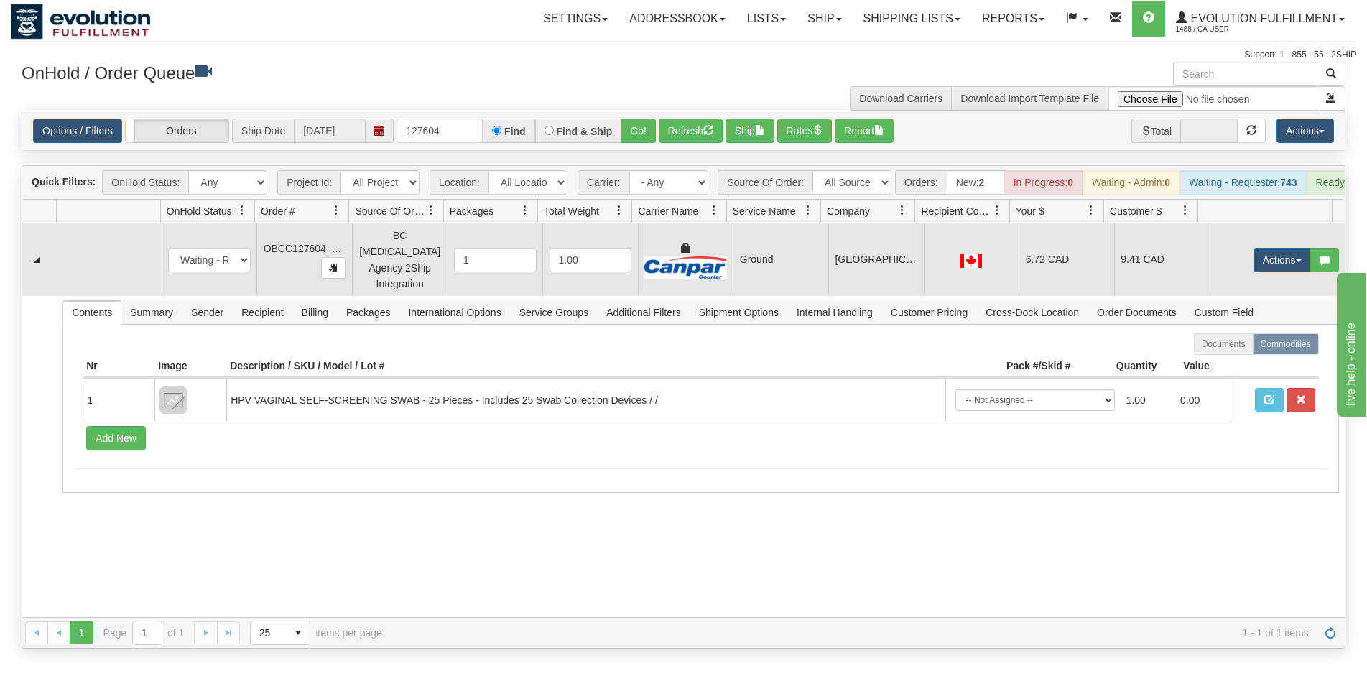
click at [772, 284] on td "Ground" at bounding box center [781, 259] width 96 height 73
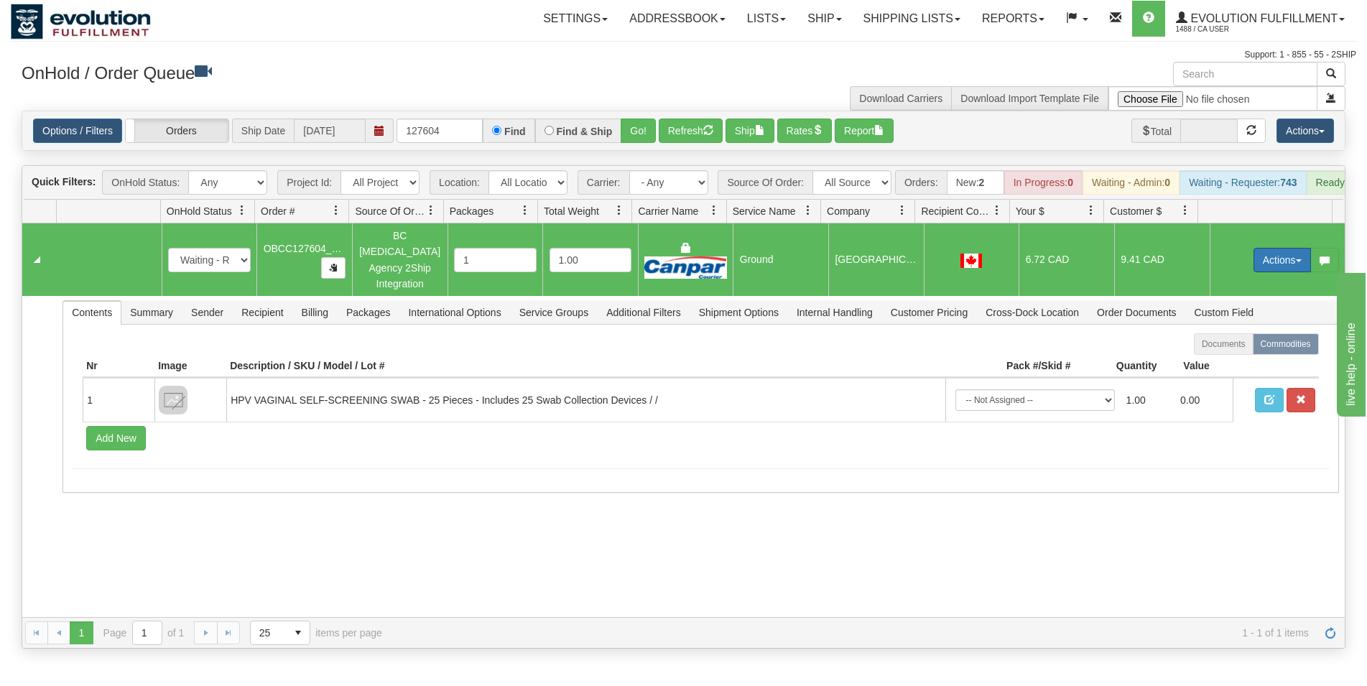
click at [1257, 268] on button "Actions" at bounding box center [1282, 260] width 57 height 24
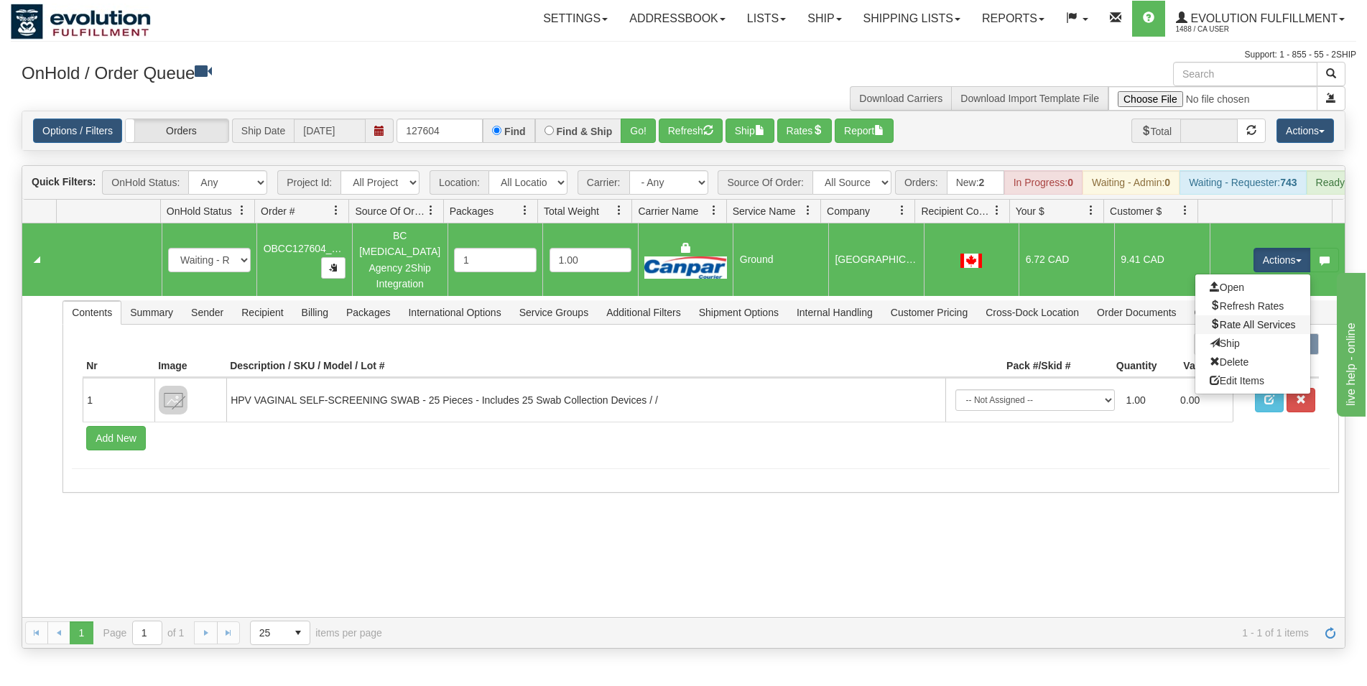
click at [1229, 322] on link "Rate All Services" at bounding box center [1253, 324] width 115 height 19
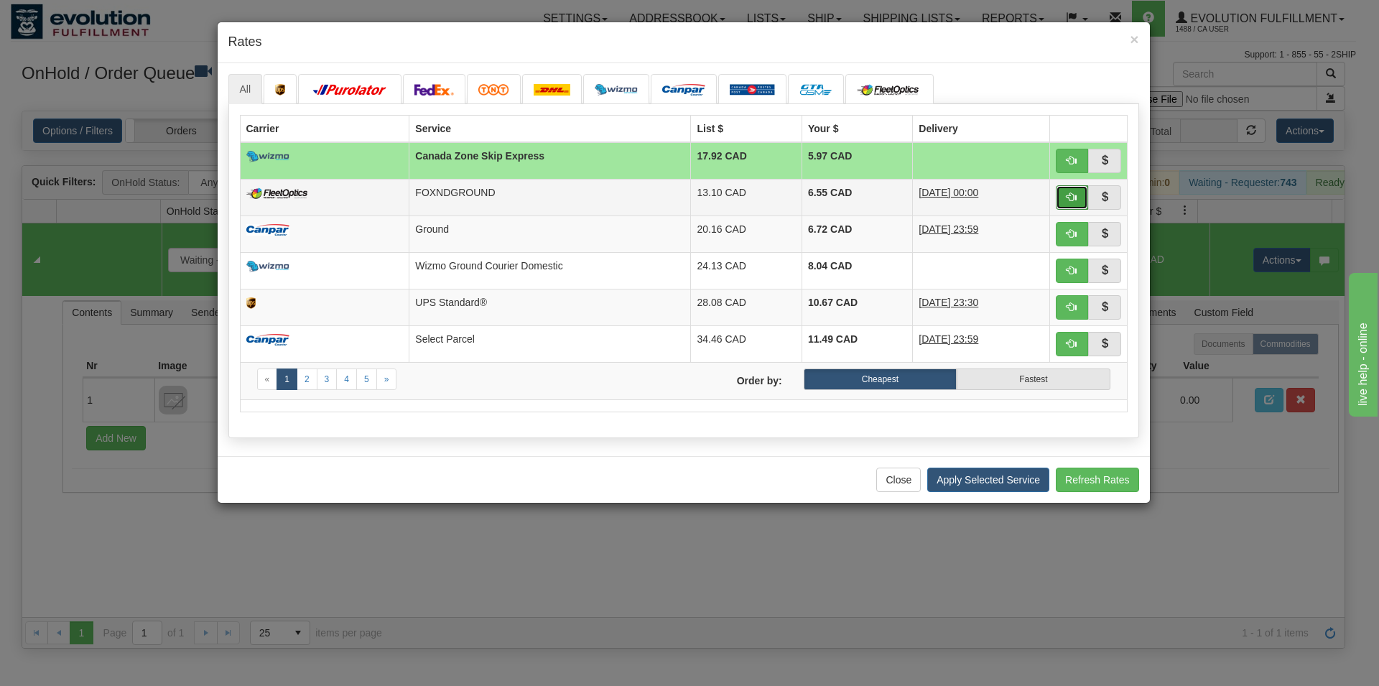
click at [1060, 190] on button "button" at bounding box center [1072, 197] width 33 height 24
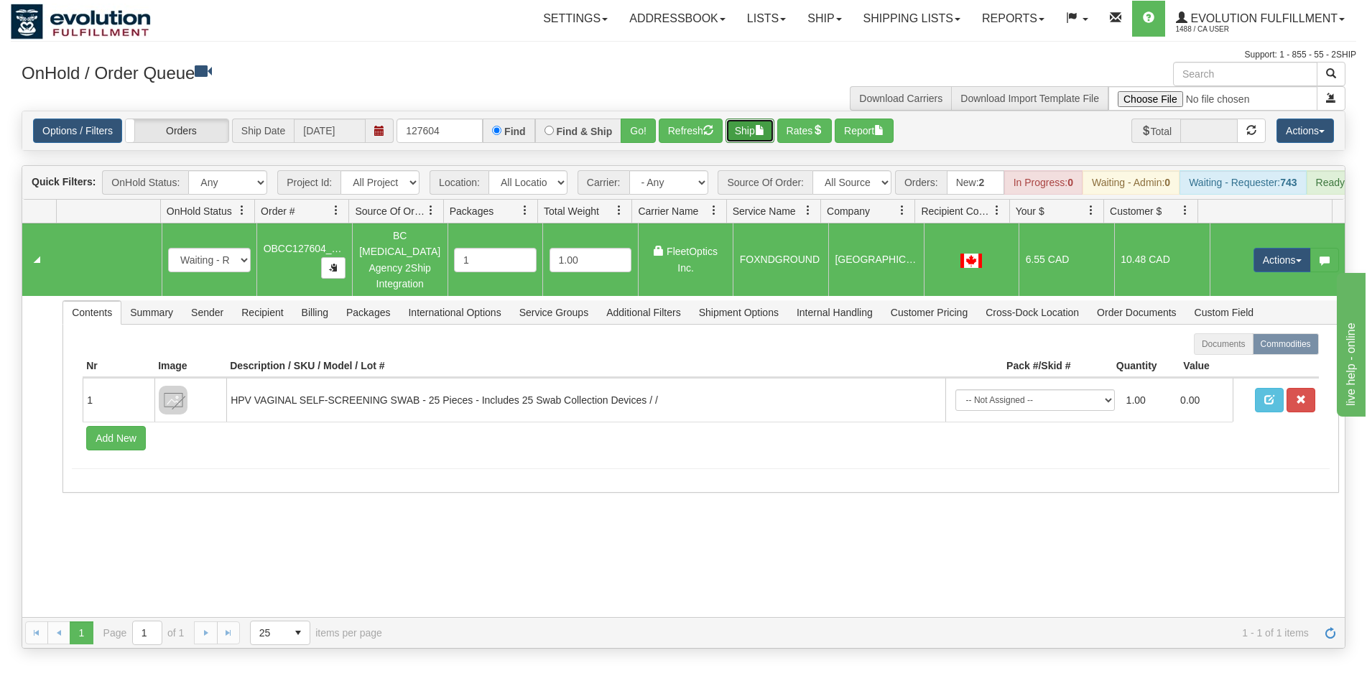
click at [762, 141] on button "Ship" at bounding box center [750, 131] width 49 height 24
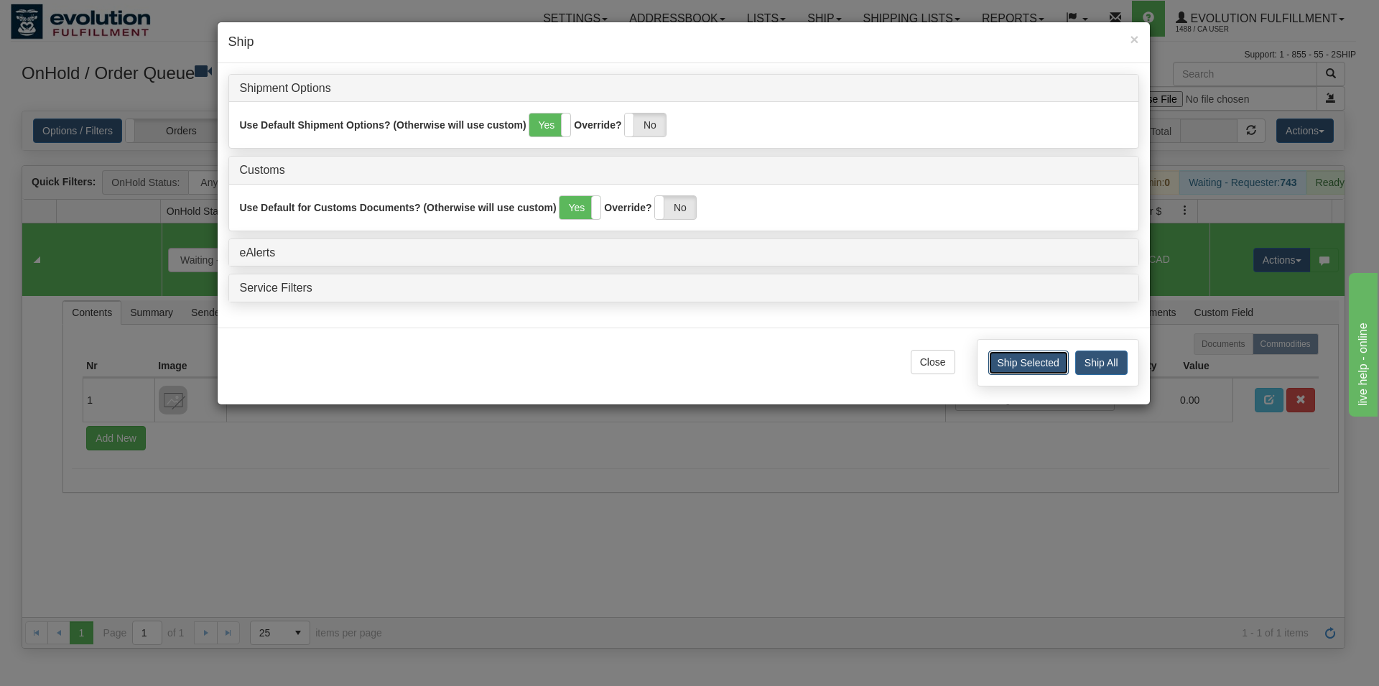
click at [1012, 365] on button "Ship Selected" at bounding box center [1029, 363] width 80 height 24
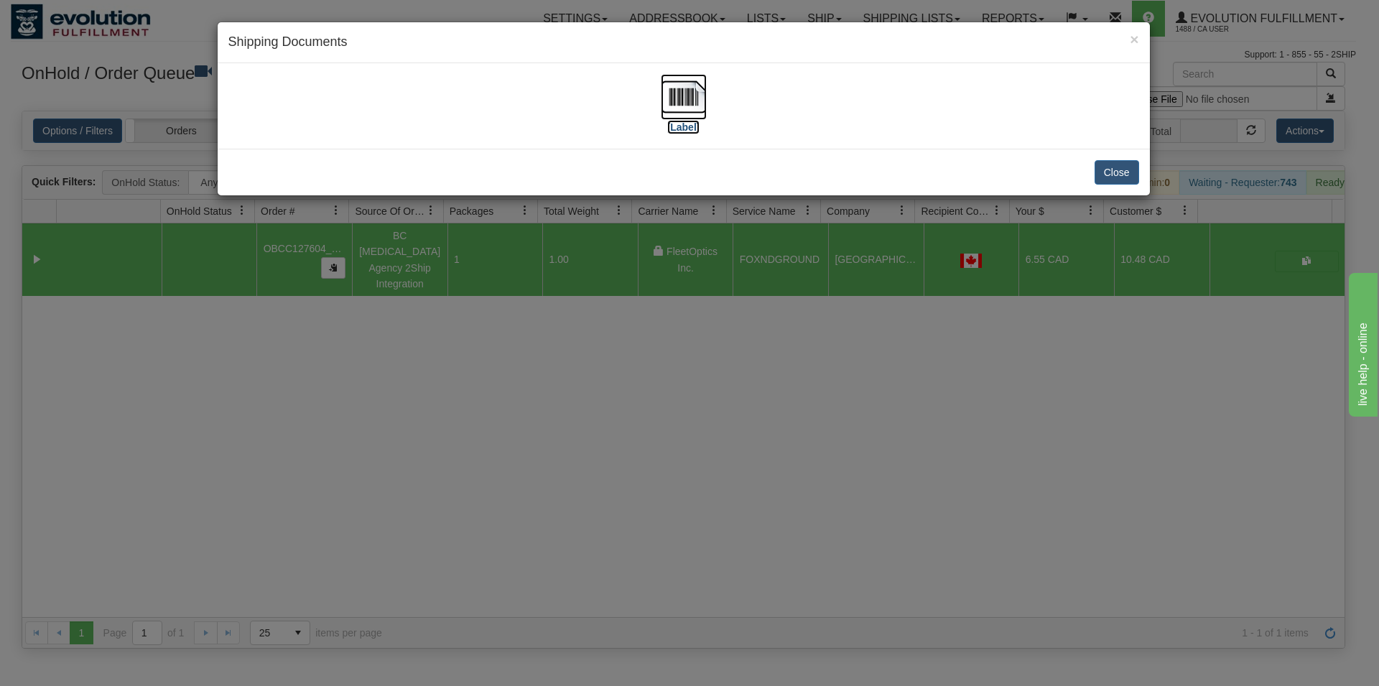
click at [696, 87] on img at bounding box center [684, 97] width 46 height 46
click at [1119, 165] on button "Close" at bounding box center [1117, 172] width 45 height 24
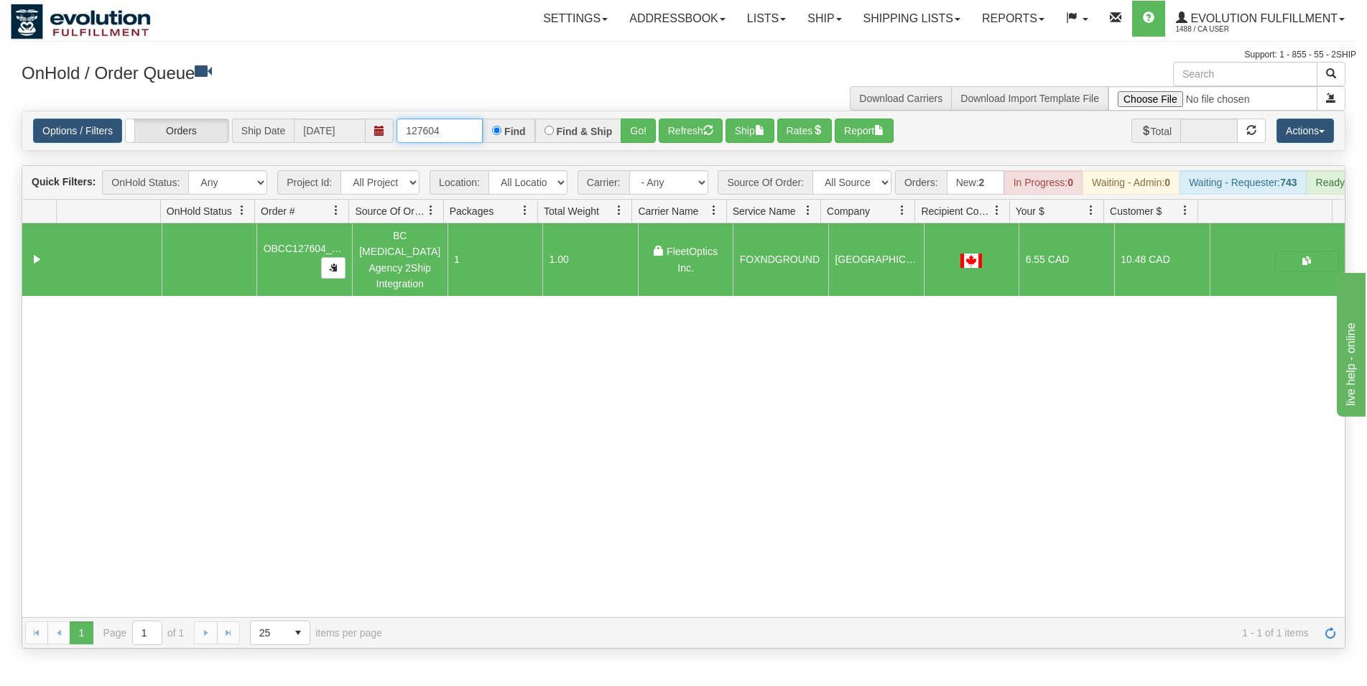
drag, startPoint x: 429, startPoint y: 132, endPoint x: 456, endPoint y: 132, distance: 26.6
click at [456, 132] on input "127604" at bounding box center [440, 131] width 86 height 24
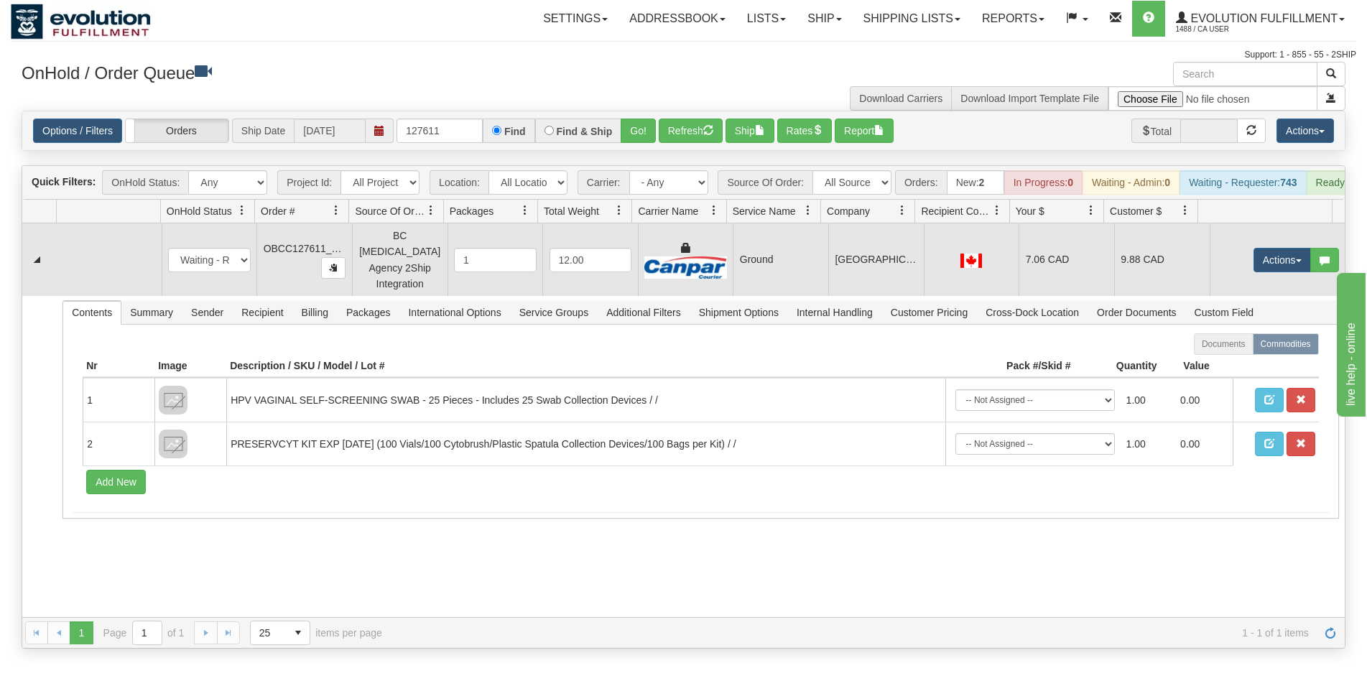
drag, startPoint x: 777, startPoint y: 268, endPoint x: 716, endPoint y: 150, distance: 132.7
click at [777, 267] on td "Ground" at bounding box center [781, 259] width 96 height 73
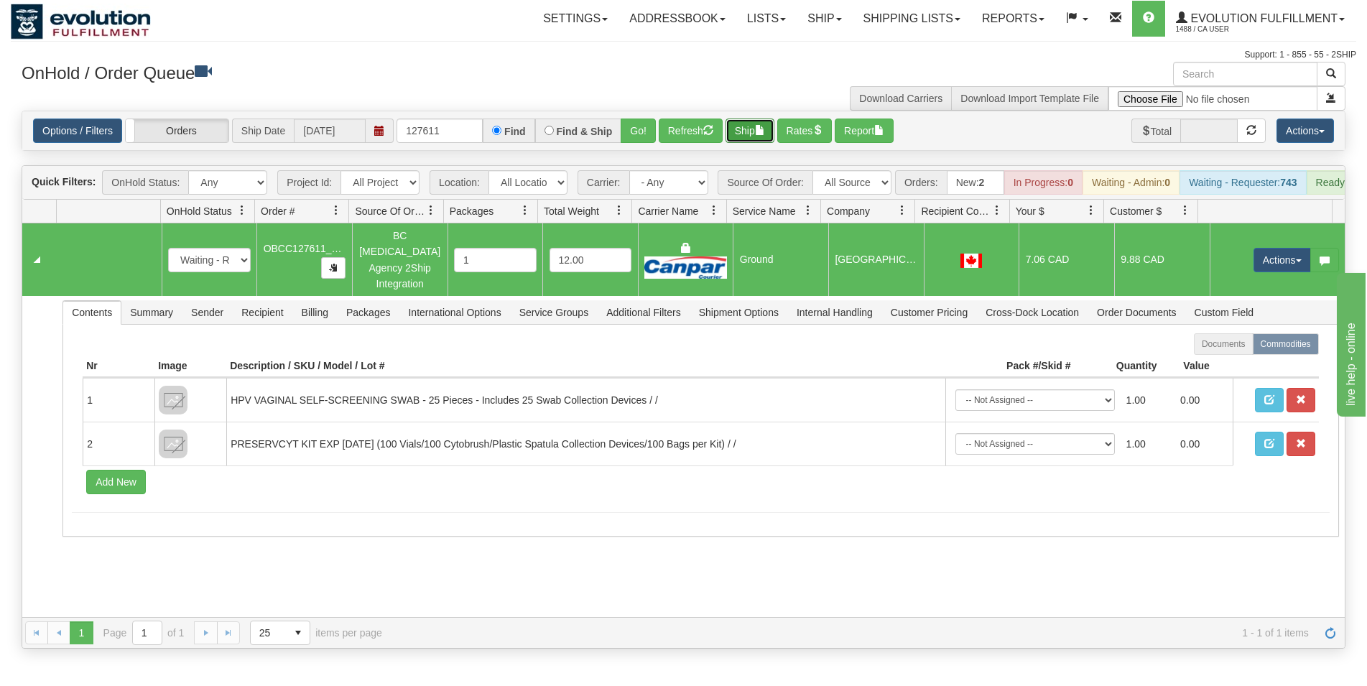
click at [744, 119] on button "Ship" at bounding box center [750, 131] width 49 height 24
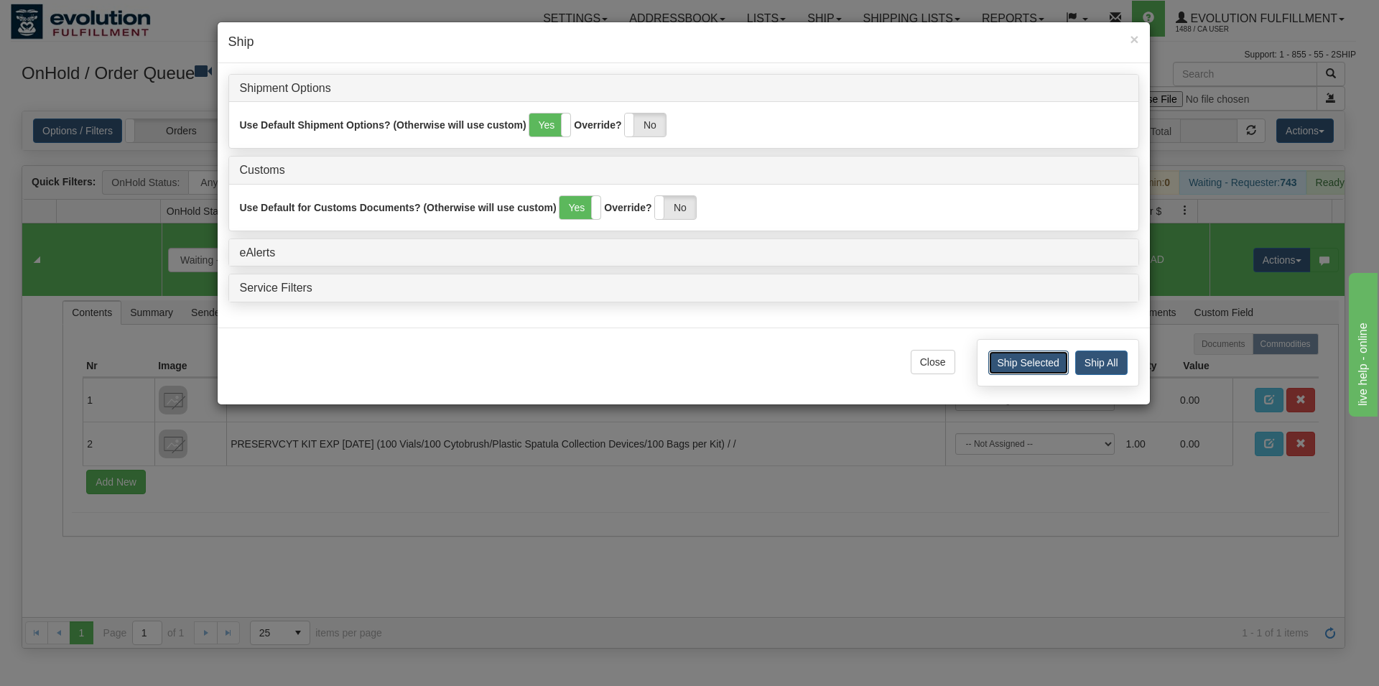
click at [1015, 361] on button "Ship Selected" at bounding box center [1029, 363] width 80 height 24
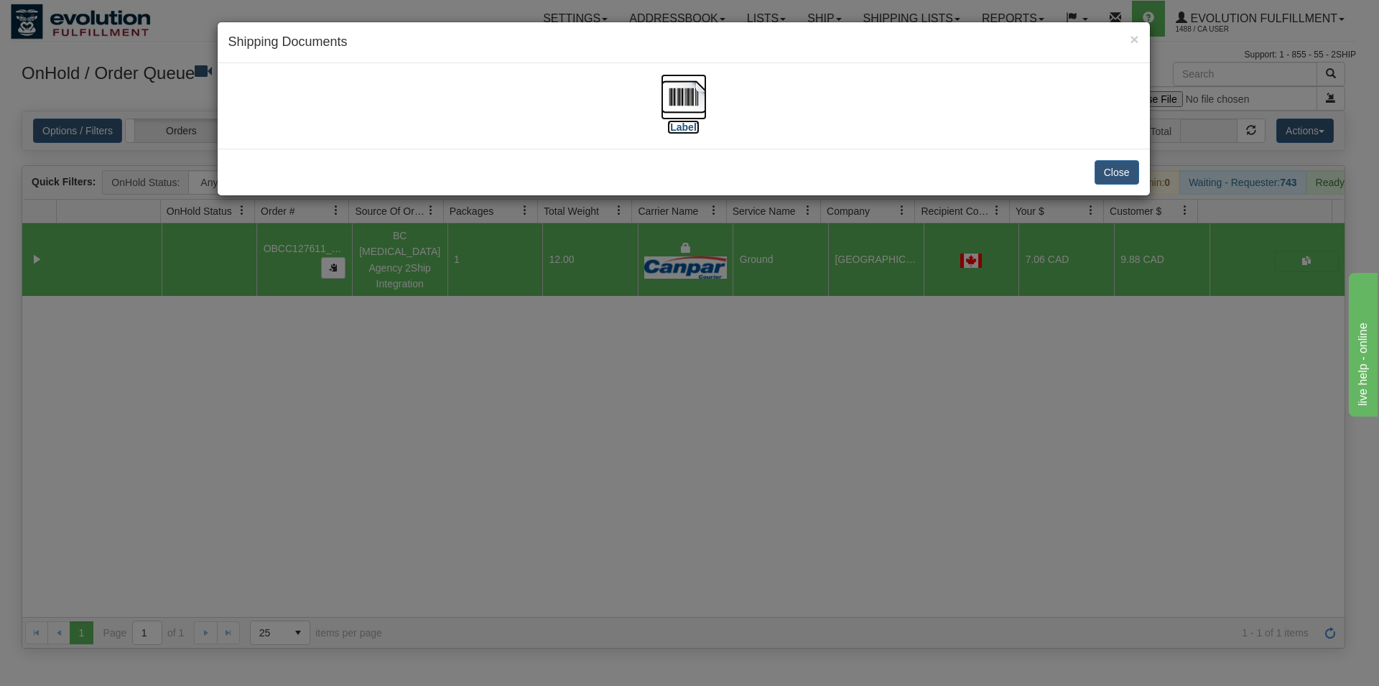
click at [664, 97] on img at bounding box center [684, 97] width 46 height 46
click at [1129, 175] on button "Close" at bounding box center [1117, 172] width 45 height 24
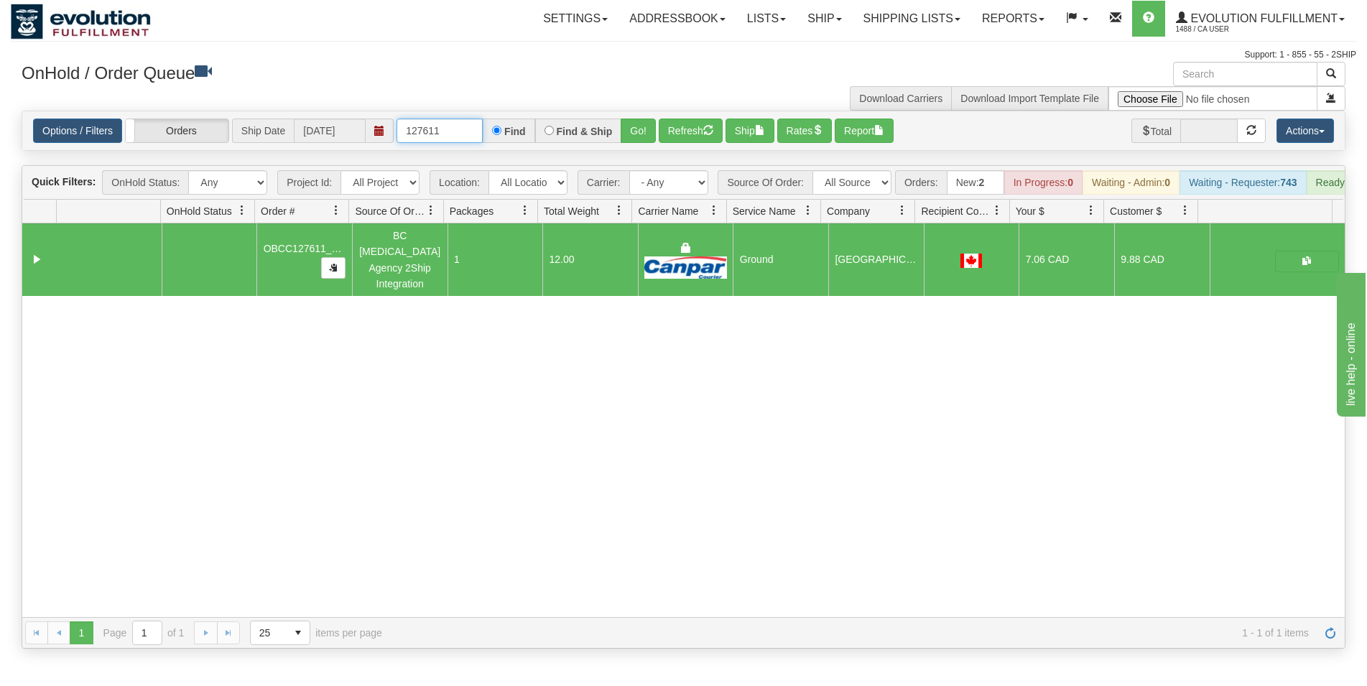
drag, startPoint x: 444, startPoint y: 134, endPoint x: 456, endPoint y: 134, distance: 11.5
click at [456, 134] on input "127611" at bounding box center [440, 131] width 86 height 24
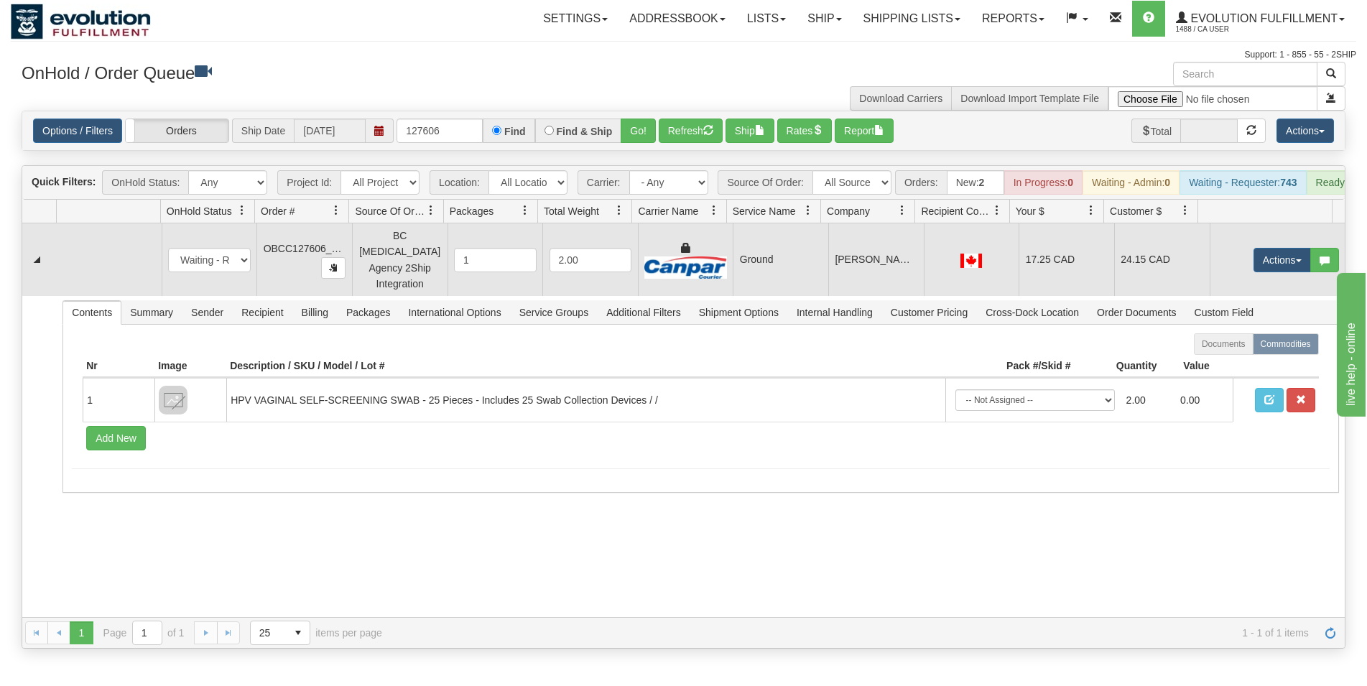
click at [859, 274] on td "[PERSON_NAME] COMMUNITY HEALTH SERVICES" at bounding box center [876, 259] width 96 height 73
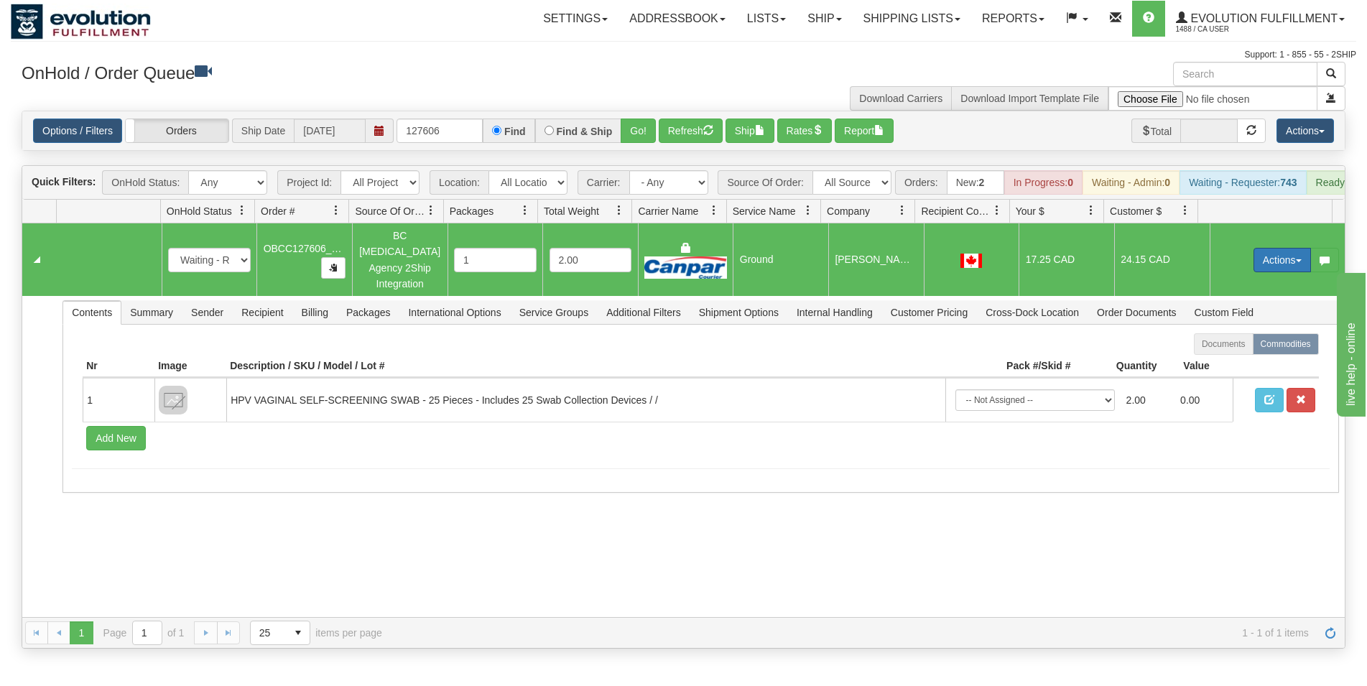
click at [1254, 263] on button "Actions" at bounding box center [1282, 260] width 57 height 24
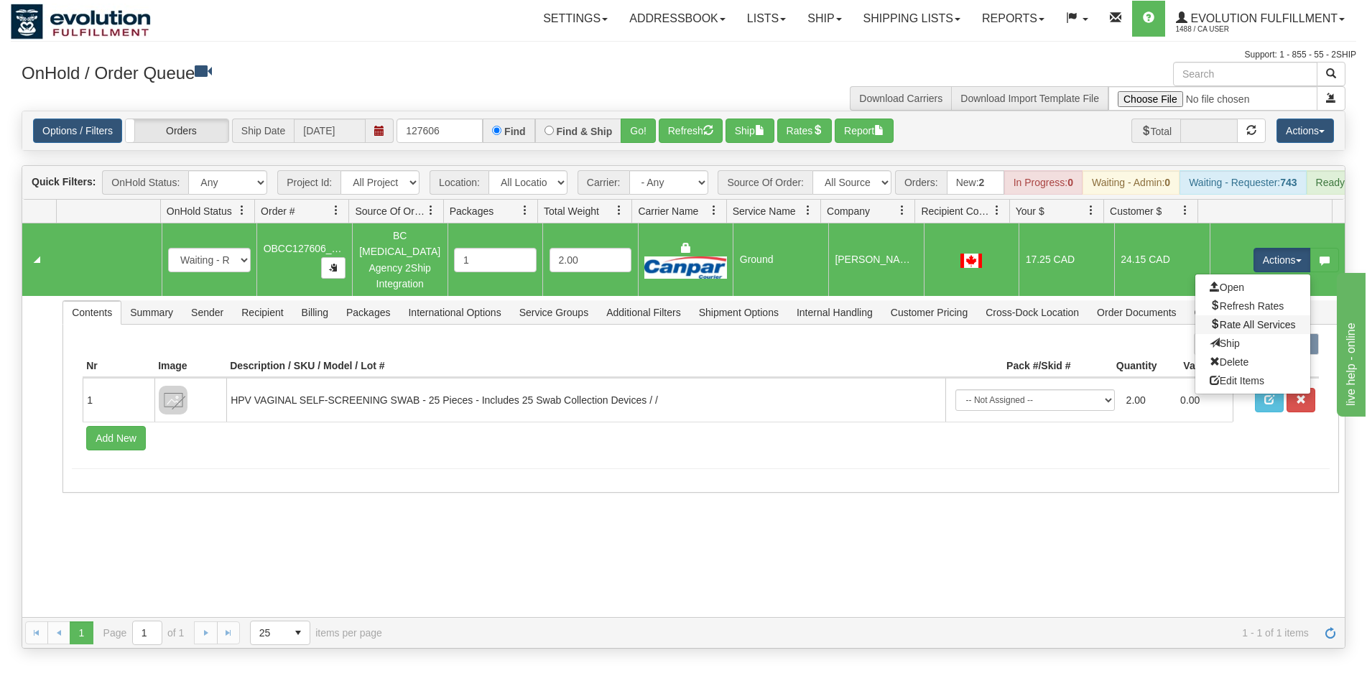
click at [1234, 323] on link "Rate All Services" at bounding box center [1253, 324] width 115 height 19
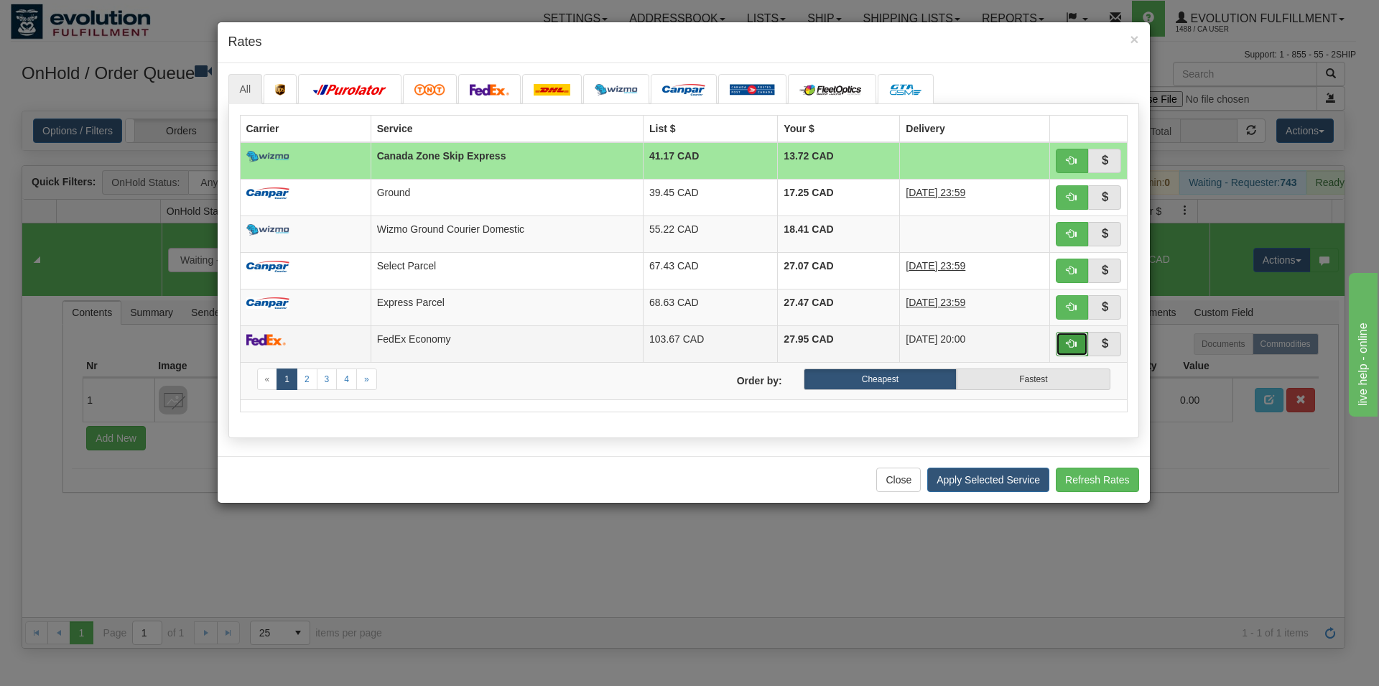
click at [1075, 338] on span "button" at bounding box center [1072, 343] width 10 height 10
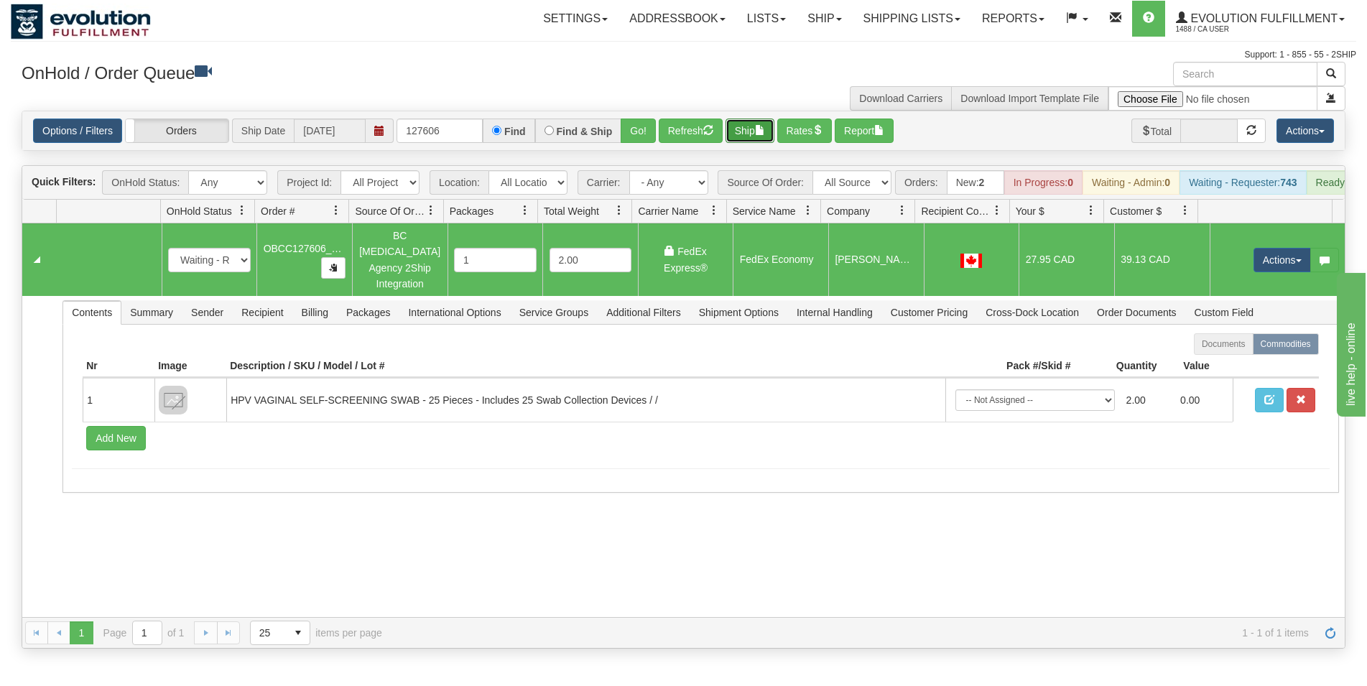
click at [752, 134] on button "Ship" at bounding box center [750, 131] width 49 height 24
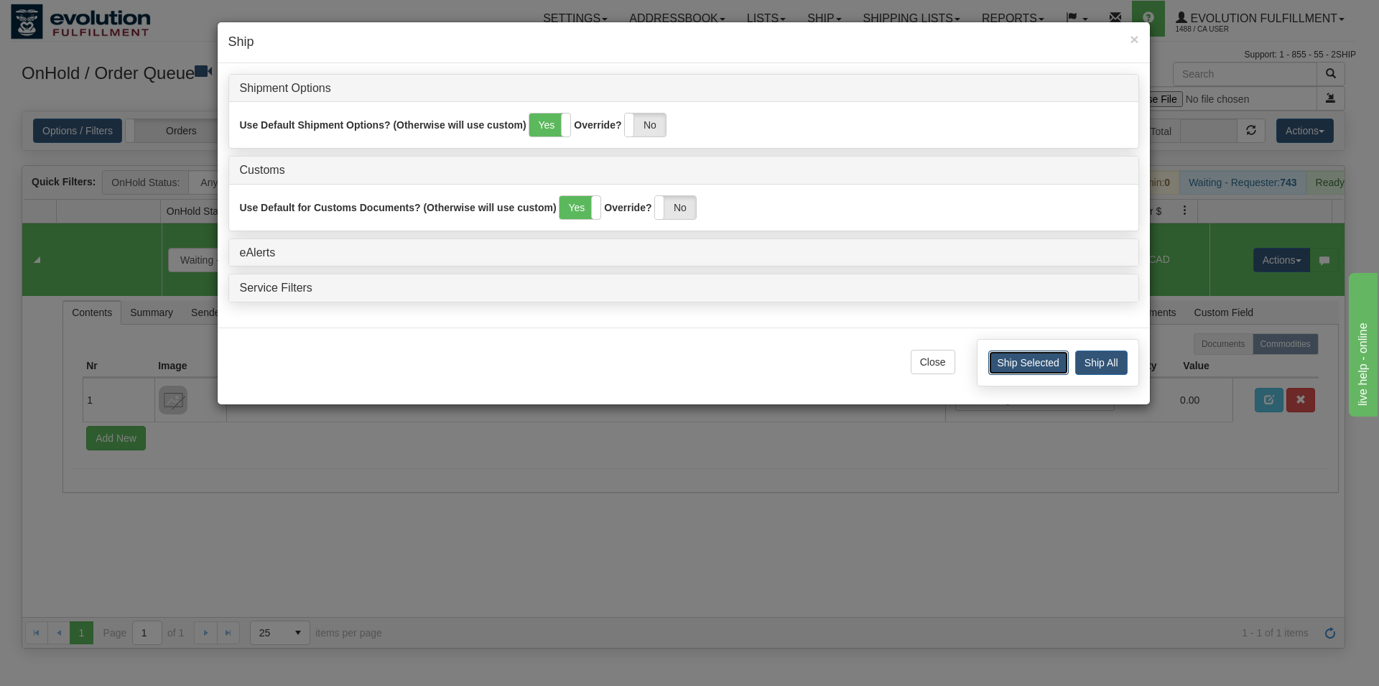
click at [1009, 357] on button "Ship Selected" at bounding box center [1029, 363] width 80 height 24
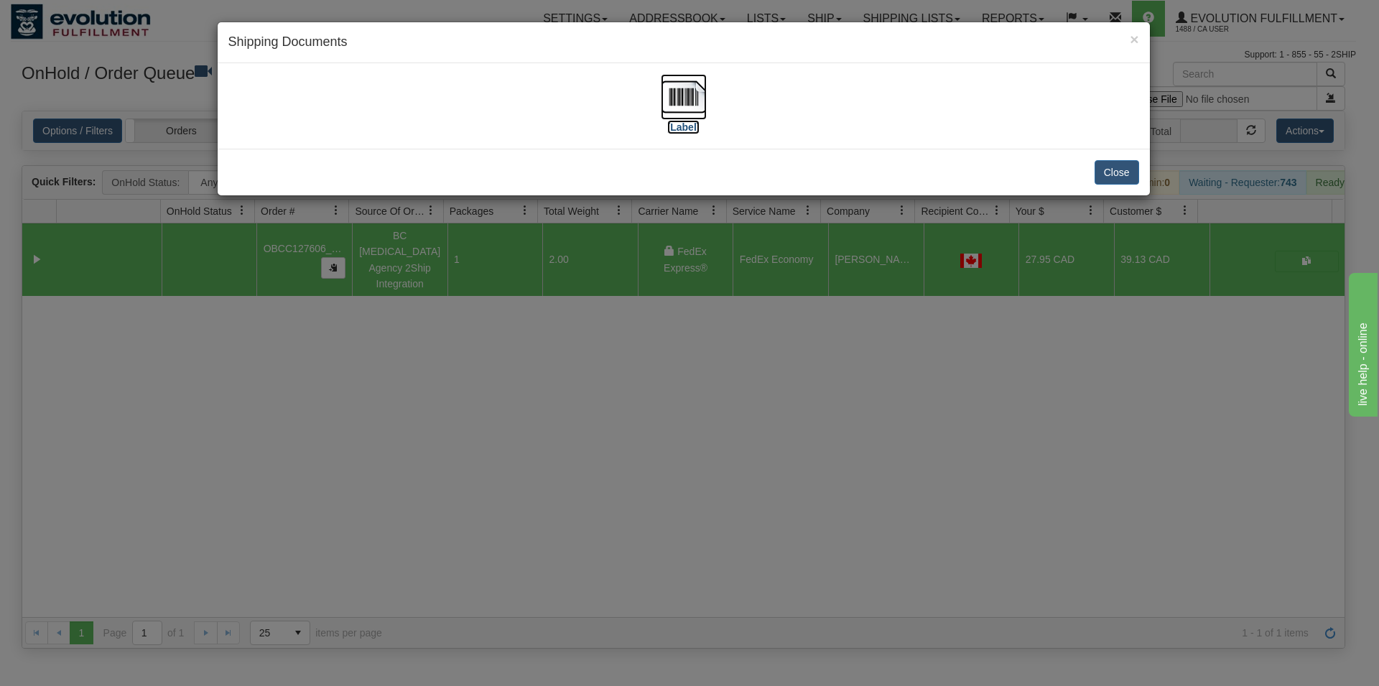
click at [699, 105] on img at bounding box center [684, 97] width 46 height 46
click at [1097, 172] on button "Close" at bounding box center [1117, 172] width 45 height 24
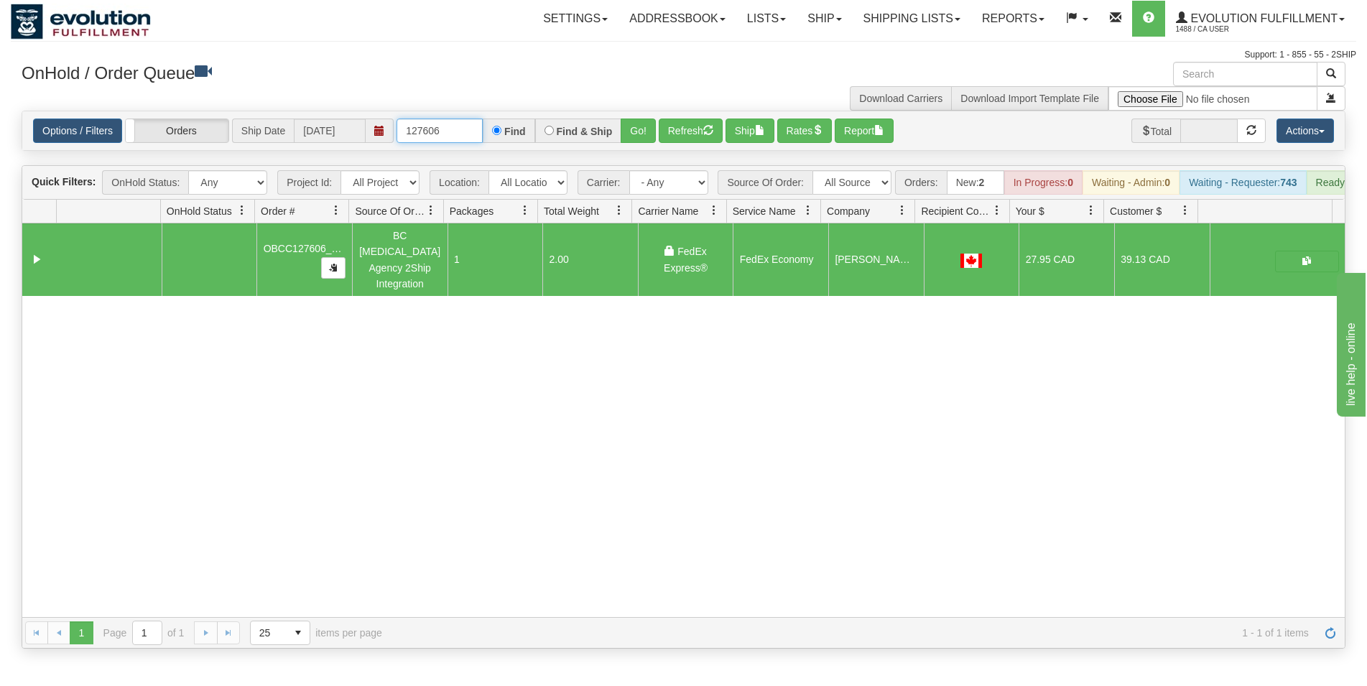
drag, startPoint x: 422, startPoint y: 131, endPoint x: 459, endPoint y: 139, distance: 37.3
click at [458, 138] on input "127606" at bounding box center [440, 131] width 86 height 24
type input "127613"
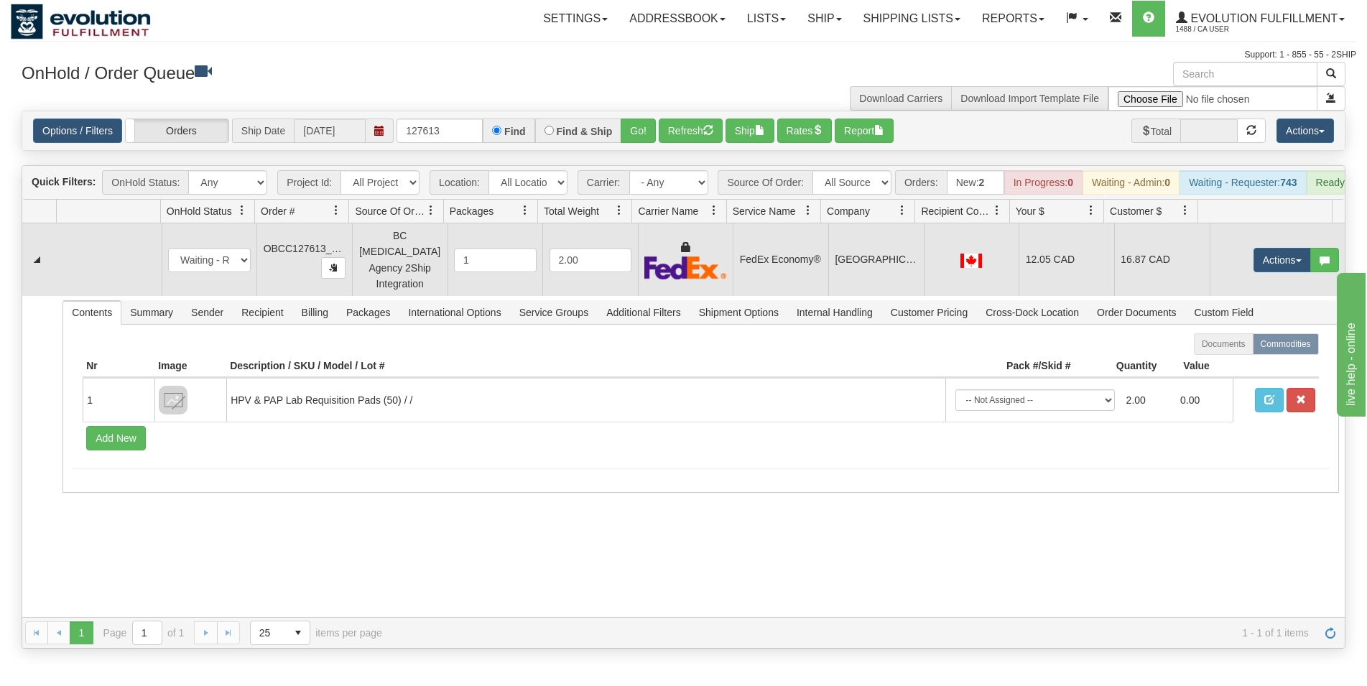
click at [791, 278] on td "FedEx Economy®" at bounding box center [781, 259] width 96 height 73
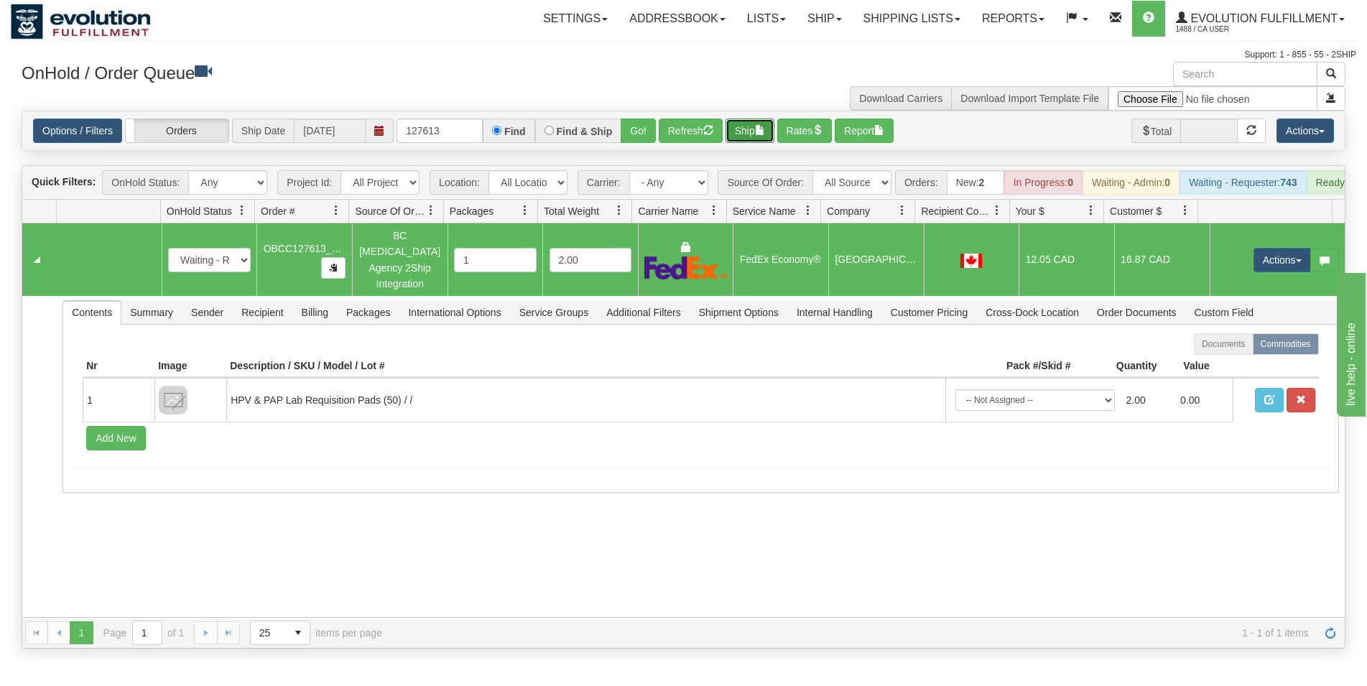
click at [758, 132] on button "Ship" at bounding box center [750, 131] width 49 height 24
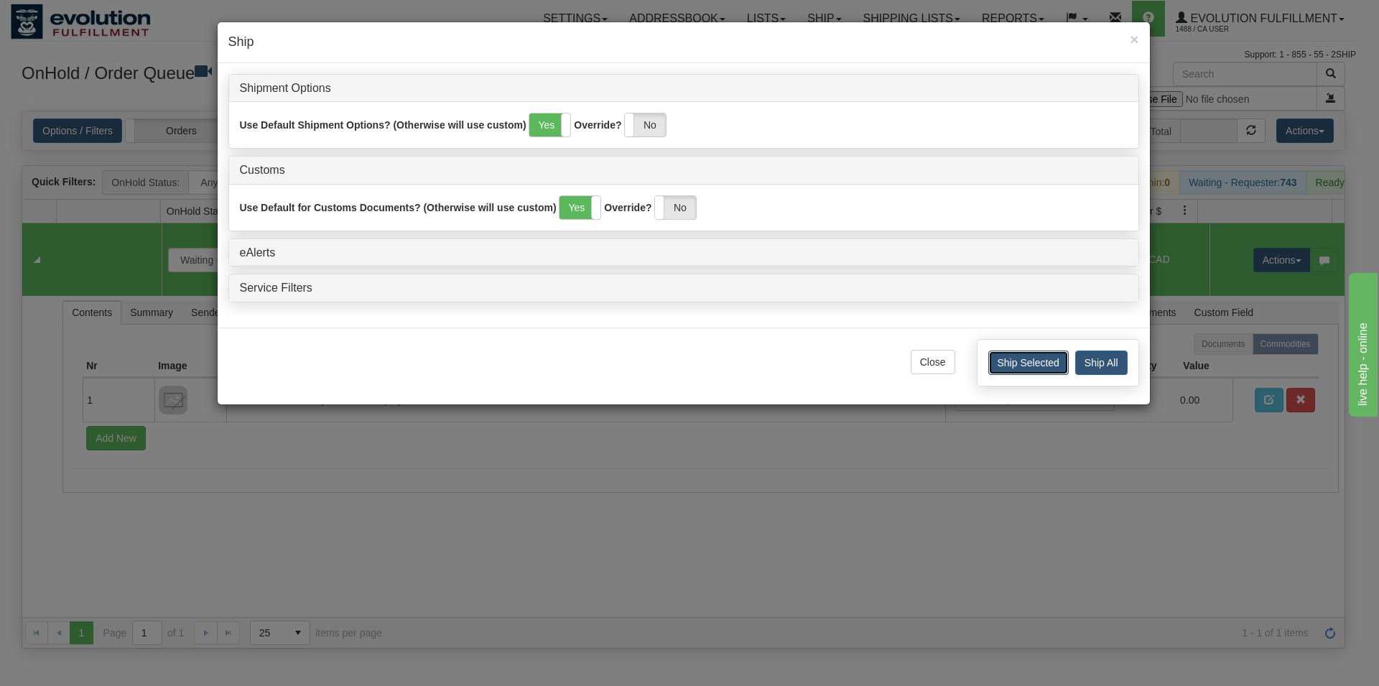
click at [1017, 375] on button "Ship Selected" at bounding box center [1029, 363] width 80 height 24
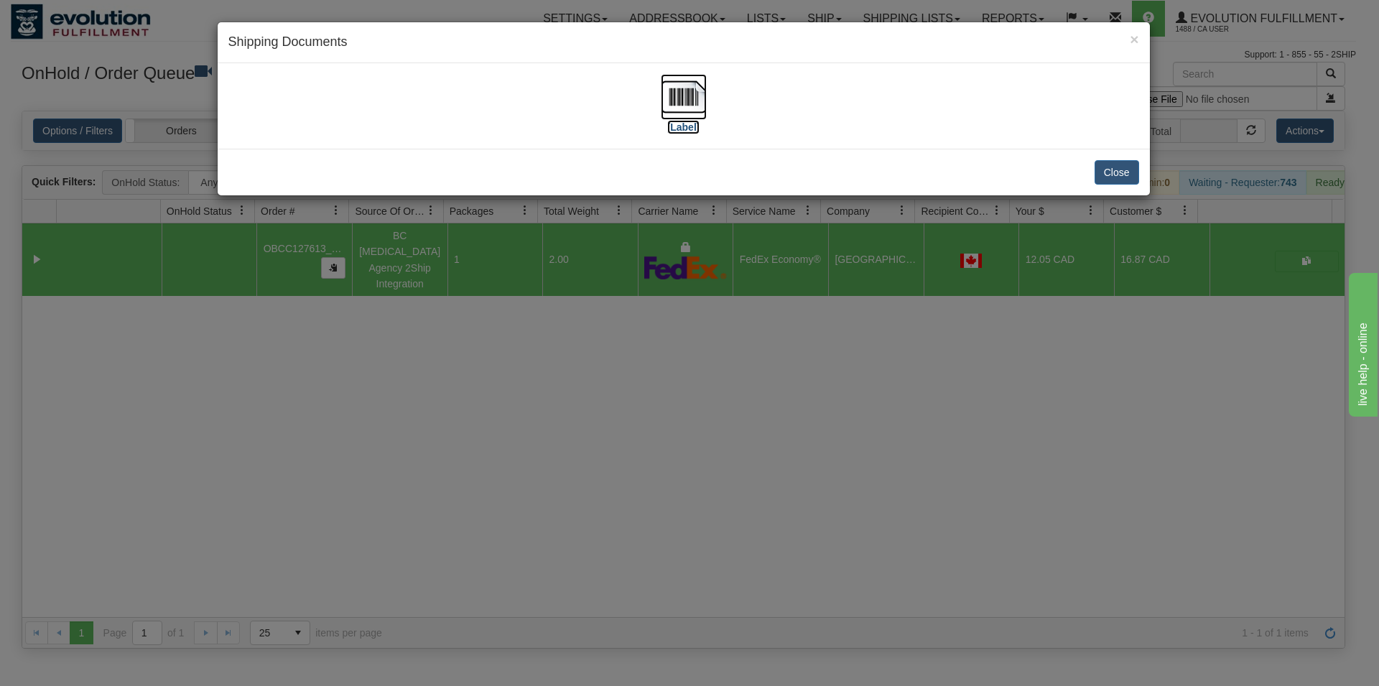
click at [699, 97] on img at bounding box center [684, 97] width 46 height 46
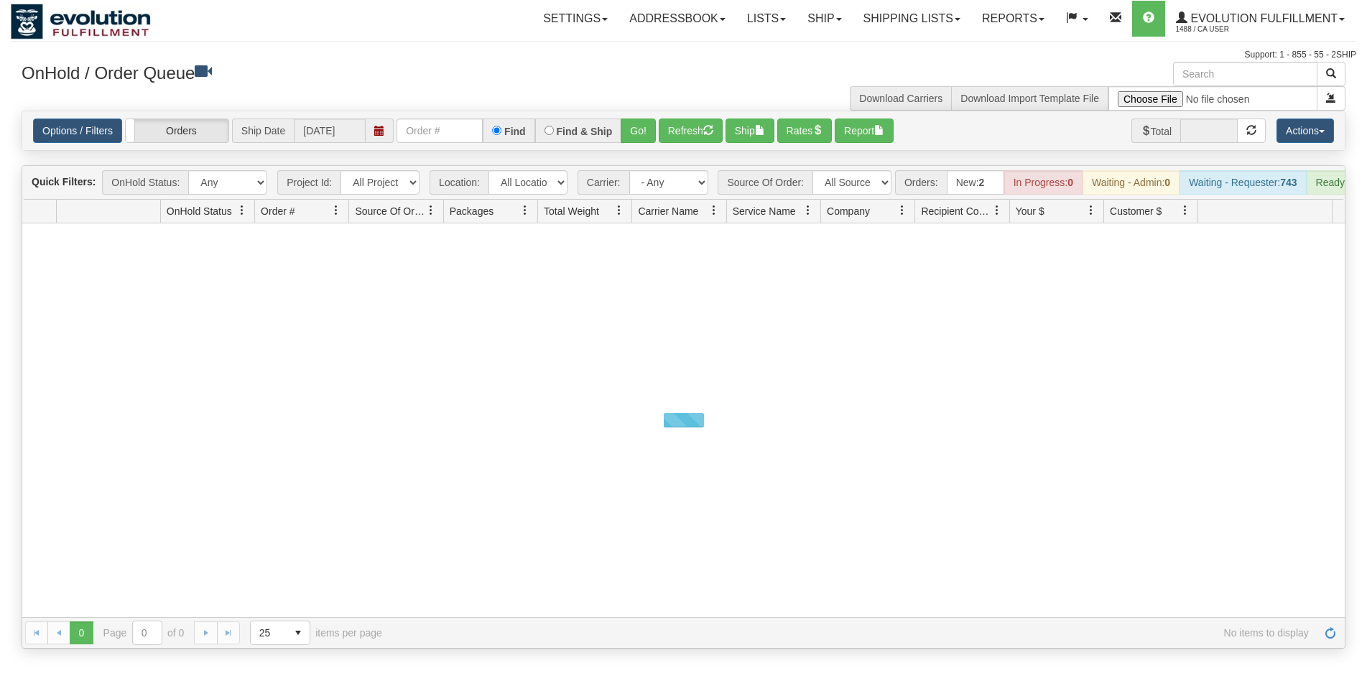
click at [167, 31] on div at bounding box center [117, 22] width 213 height 36
